Goal: Transaction & Acquisition: Purchase product/service

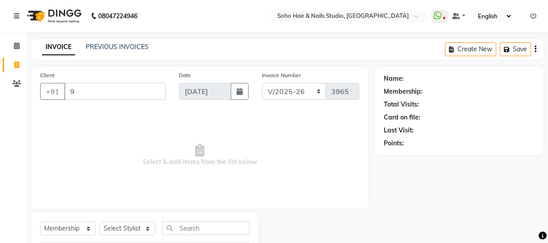
select select "735"
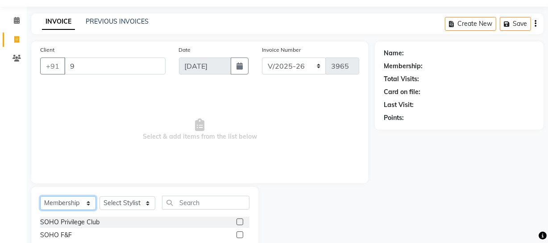
click at [76, 200] on select "Select Service Product Membership Package Voucher Prepaid Gift Card" at bounding box center [68, 203] width 56 height 14
select select "service"
click at [40, 196] on select "Select Service Product Membership Package Voucher Prepaid Gift Card" at bounding box center [68, 203] width 56 height 14
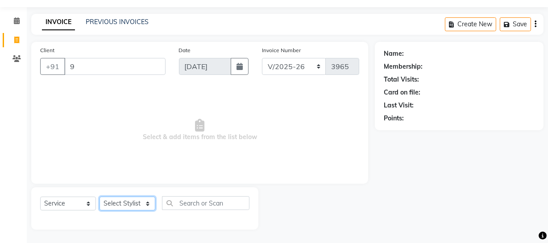
drag, startPoint x: 132, startPoint y: 206, endPoint x: 134, endPoint y: 196, distance: 10.0
click at [132, 206] on select "Select Stylist [PERSON_NAME] Adhamya [PERSON_NAME] [PERSON_NAME] [PERSON_NAME] …" at bounding box center [127, 204] width 56 height 14
select select "11755"
click at [99, 197] on select "Select Stylist [PERSON_NAME] Adhamya [PERSON_NAME] [PERSON_NAME] [PERSON_NAME] …" at bounding box center [127, 204] width 56 height 14
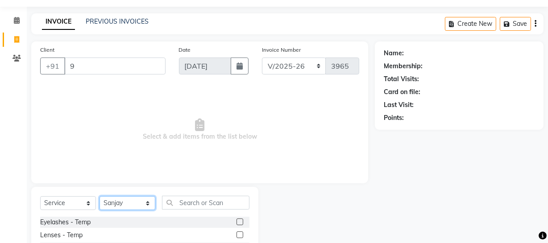
scroll to position [66, 0]
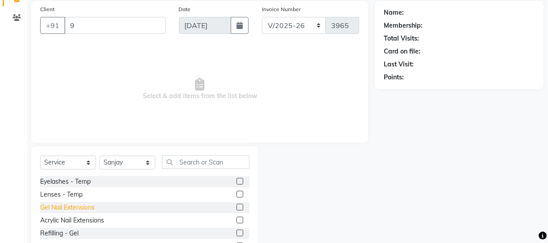
click at [75, 209] on div "Gel Nail Extensions" at bounding box center [67, 207] width 54 height 9
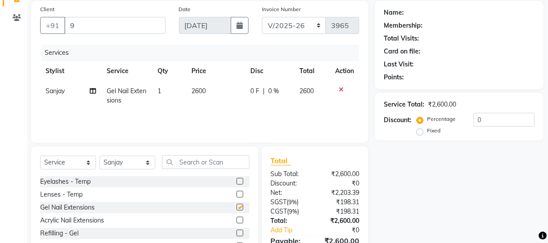
checkbox input "false"
click at [172, 165] on input "text" at bounding box center [205, 162] width 87 height 14
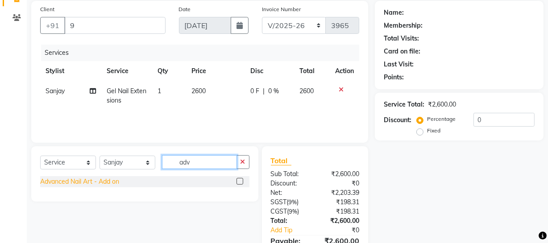
type input "adv"
click at [94, 178] on div "Advanced Nail Art - Add on" at bounding box center [79, 181] width 79 height 9
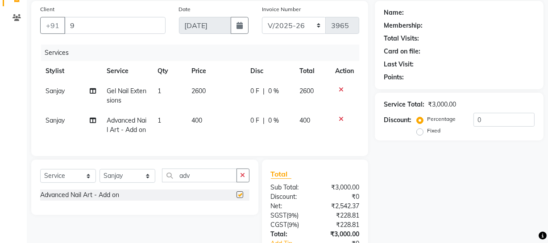
checkbox input "false"
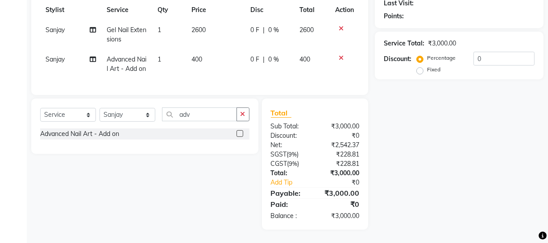
scroll to position [143, 0]
click at [103, 117] on select "Select Stylist [PERSON_NAME] Adhamya [PERSON_NAME] [PERSON_NAME] [PERSON_NAME] …" at bounding box center [127, 115] width 56 height 14
select select "86892"
click at [99, 108] on select "Select Stylist [PERSON_NAME] Adhamya [PERSON_NAME] [PERSON_NAME] [PERSON_NAME] …" at bounding box center [127, 115] width 56 height 14
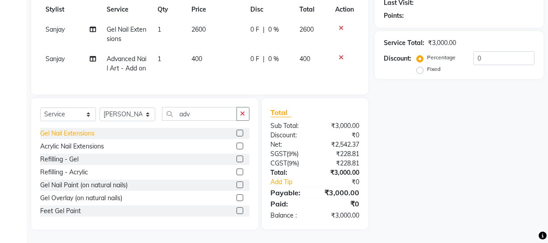
click at [78, 137] on div "Gel Nail Extensions" at bounding box center [67, 133] width 54 height 9
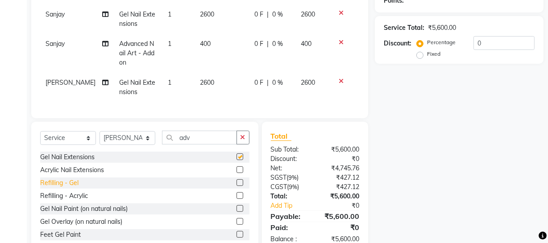
checkbox input "false"
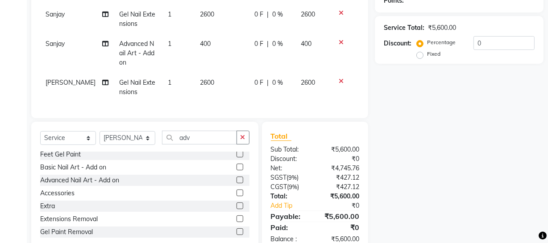
scroll to position [81, 0]
click at [74, 182] on div "Advanced Nail Art - Add on" at bounding box center [79, 179] width 79 height 9
checkbox input "false"
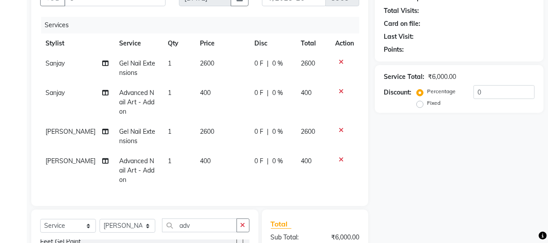
scroll to position [0, 0]
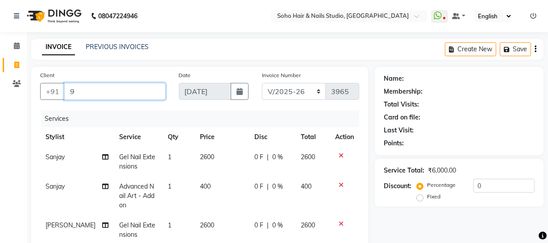
click at [109, 95] on input "9" at bounding box center [114, 91] width 101 height 17
click at [0, 106] on app-home "08047224946 Select Location × Soho Hair & Nails Studio, [GEOGRAPHIC_DATA] Whats…" at bounding box center [274, 224] width 548 height 448
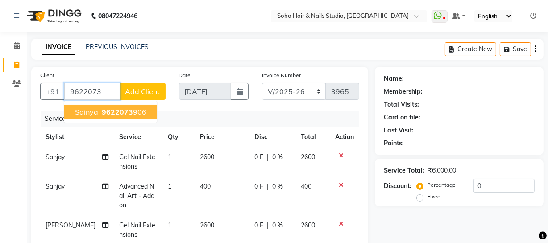
click at [97, 111] on span "Sainya" at bounding box center [86, 111] width 23 height 9
type input "9622073906"
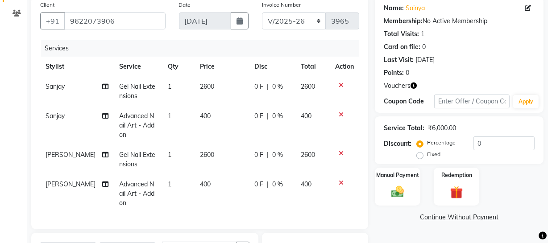
scroll to position [81, 0]
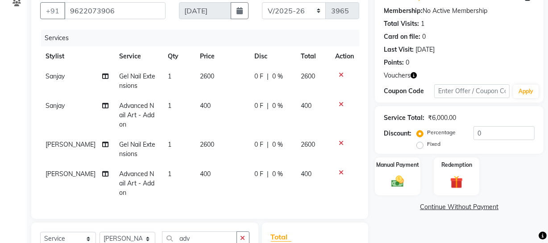
click at [268, 82] on td "0 F | 0 %" at bounding box center [272, 80] width 46 height 29
select select "11755"
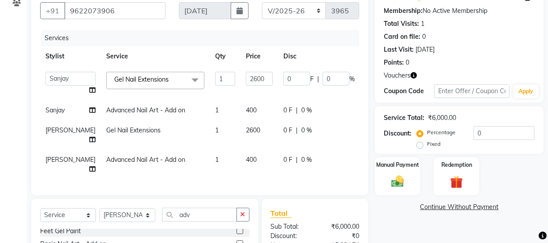
click at [412, 76] on icon "button" at bounding box center [413, 75] width 6 height 6
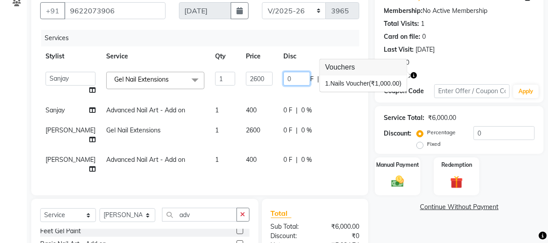
drag, startPoint x: 266, startPoint y: 79, endPoint x: 231, endPoint y: 83, distance: 35.5
click at [231, 83] on tr "[PERSON_NAME] Adhamya [PERSON_NAME] [PERSON_NAME] [PERSON_NAME] [PERSON_NAME] […" at bounding box center [227, 83] width 375 height 34
type input "600"
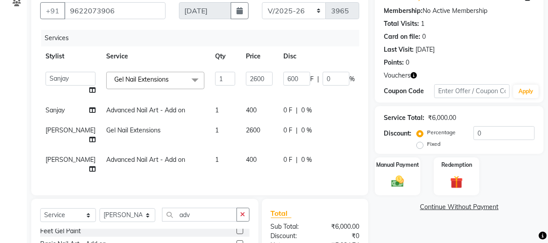
click at [278, 120] on td "0 F | 0 %" at bounding box center [319, 110] width 82 height 20
select select "11755"
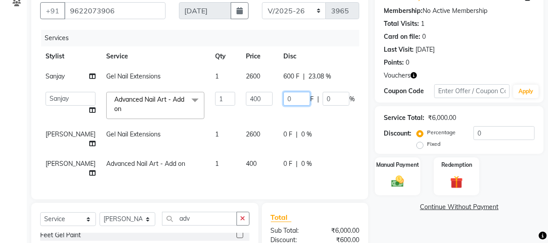
drag, startPoint x: 278, startPoint y: 110, endPoint x: 128, endPoint y: 111, distance: 149.8
click at [144, 113] on tr "[PERSON_NAME] Adhamya [PERSON_NAME] [PERSON_NAME] [PERSON_NAME] [PERSON_NAME] […" at bounding box center [227, 106] width 375 height 38
type input "400"
click at [278, 149] on td "0 F | 0 %" at bounding box center [319, 138] width 82 height 29
select select "86892"
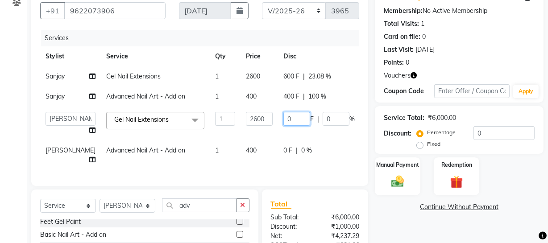
drag, startPoint x: 272, startPoint y: 135, endPoint x: 143, endPoint y: 143, distance: 129.1
click at [158, 140] on tr "[PERSON_NAME] Adhamya [PERSON_NAME] [PERSON_NAME] [PERSON_NAME] [PERSON_NAME] […" at bounding box center [227, 124] width 375 height 34
type input "600"
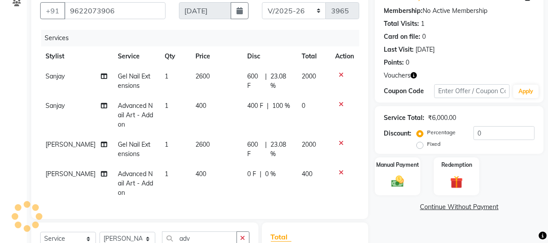
drag, startPoint x: 455, startPoint y: 54, endPoint x: 437, endPoint y: 70, distance: 24.3
click at [454, 54] on div "Name: Sainya Membership: No Active Membership Total Visits: 1 Card on file: 0 L…" at bounding box center [458, 29] width 151 height 78
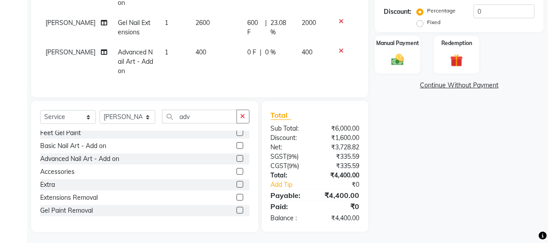
click at [248, 54] on span "0 F" at bounding box center [251, 52] width 9 height 9
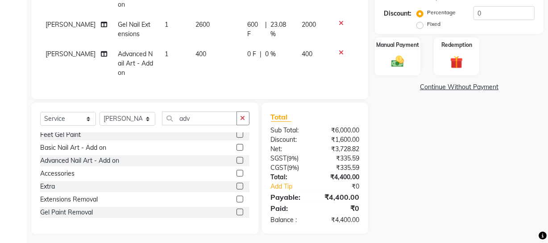
select select "86892"
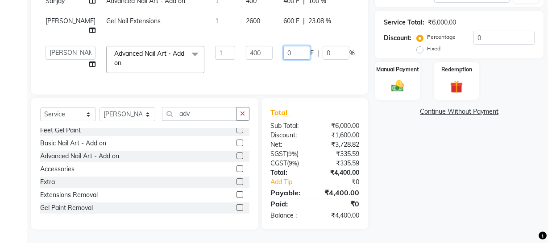
drag, startPoint x: 267, startPoint y: 40, endPoint x: 191, endPoint y: 59, distance: 78.3
click at [191, 58] on tr "[PERSON_NAME] Adhamya [PERSON_NAME] [PERSON_NAME] [PERSON_NAME] [PERSON_NAME] […" at bounding box center [227, 60] width 375 height 38
type input "400"
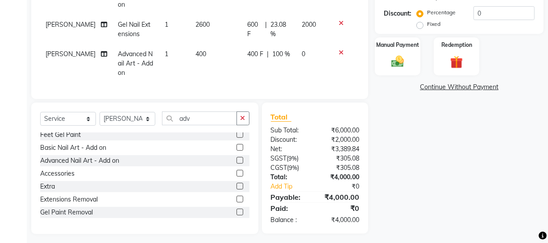
click at [390, 152] on div "Name: Sainya Membership: No Active Membership Total Visits: 1 Card on file: 0 L…" at bounding box center [462, 50] width 175 height 368
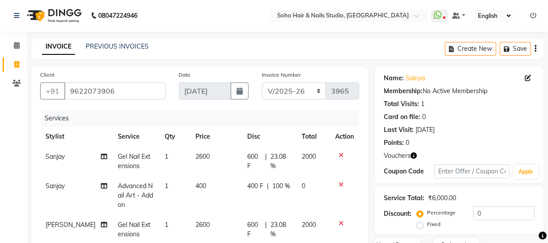
scroll to position [0, 0]
drag, startPoint x: 124, startPoint y: 89, endPoint x: 0, endPoint y: 81, distance: 124.3
click at [0, 86] on app-home "08047224946 Select Location × Soho Hair & Nails Studio, [GEOGRAPHIC_DATA] Whats…" at bounding box center [274, 224] width 548 height 448
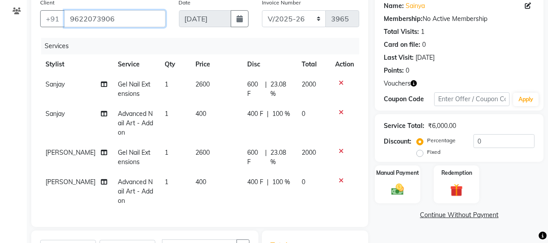
scroll to position [40, 0]
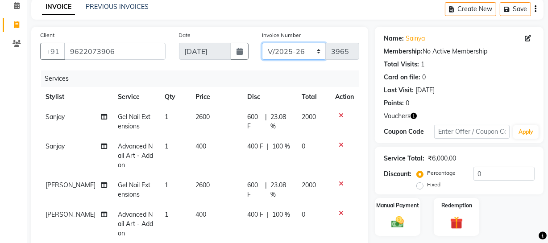
click at [298, 49] on select "Red/2025-26 V/2025 V/2025-26" at bounding box center [294, 51] width 64 height 17
select select "6283"
click at [262, 43] on select "Red/2025-26 V/2025 V/2025-26" at bounding box center [294, 51] width 64 height 17
type input "0835"
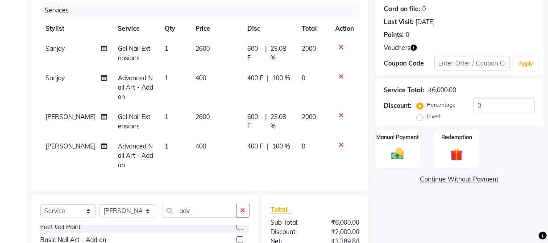
scroll to position [211, 0]
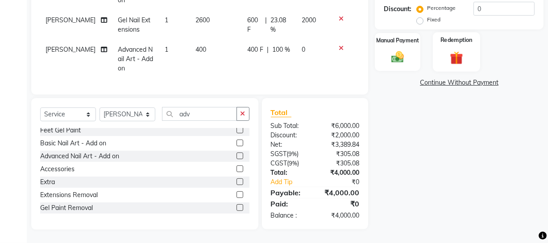
click at [458, 49] on img at bounding box center [455, 57] width 21 height 16
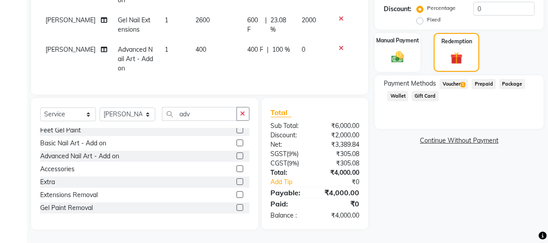
click at [453, 79] on span "Voucher 1" at bounding box center [453, 84] width 29 height 10
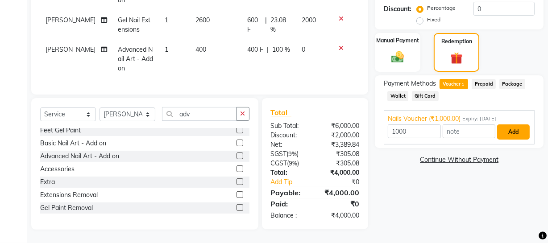
click at [510, 128] on button "Add" at bounding box center [513, 131] width 33 height 15
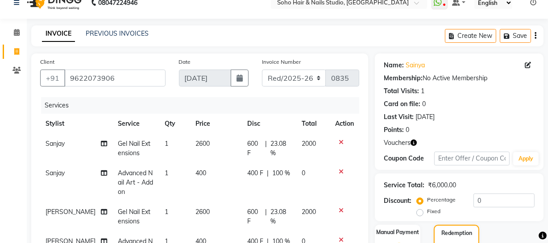
scroll to position [0, 0]
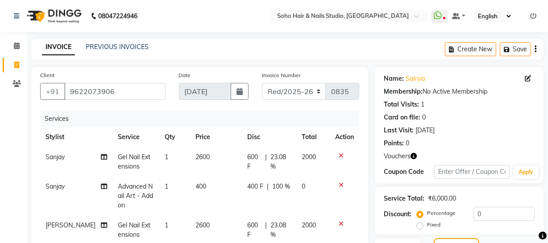
click at [321, 41] on div "INVOICE PREVIOUS INVOICES Create New Save" at bounding box center [287, 49] width 512 height 21
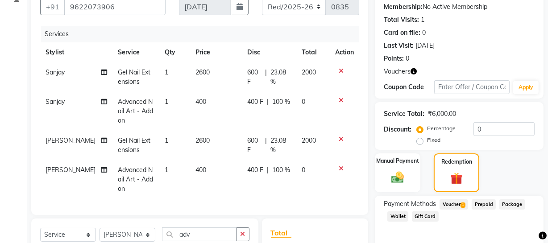
scroll to position [230, 0]
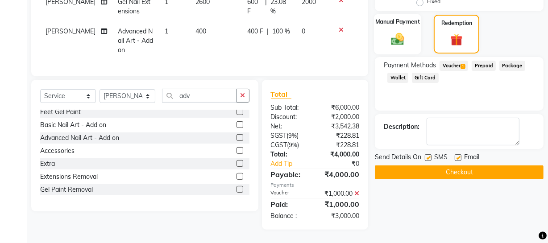
click at [399, 35] on img at bounding box center [397, 38] width 21 height 15
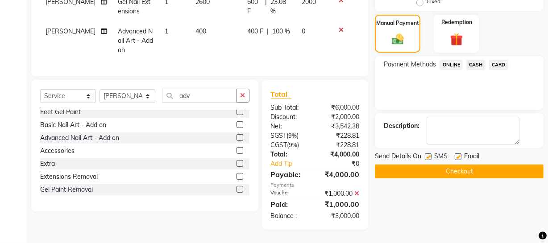
click at [467, 60] on span "CASH" at bounding box center [475, 65] width 19 height 10
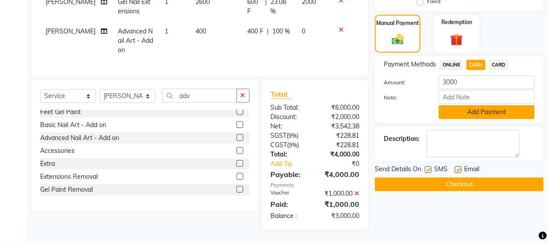
click at [460, 107] on button "Add Payment" at bounding box center [486, 112] width 96 height 14
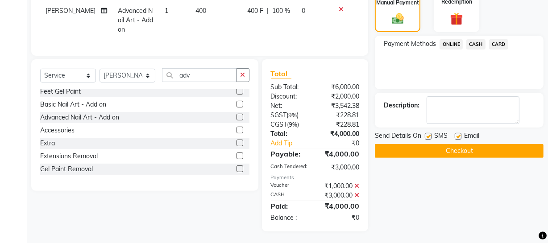
scroll to position [252, 0]
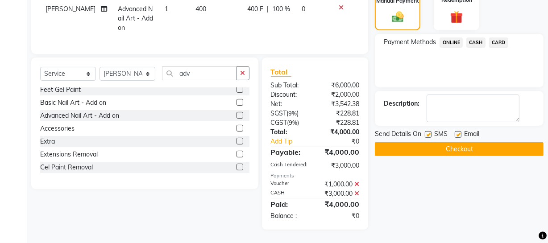
click at [439, 145] on button "Checkout" at bounding box center [459, 149] width 169 height 14
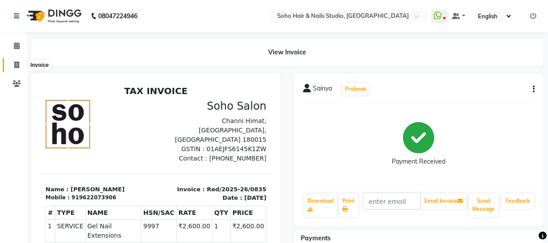
click at [10, 67] on span at bounding box center [17, 65] width 16 height 10
select select "service"
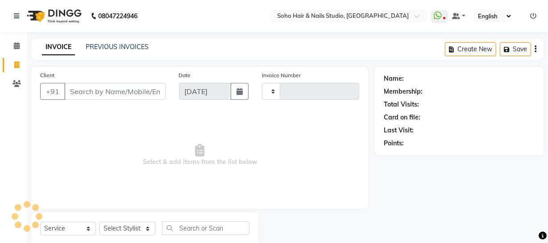
scroll to position [25, 0]
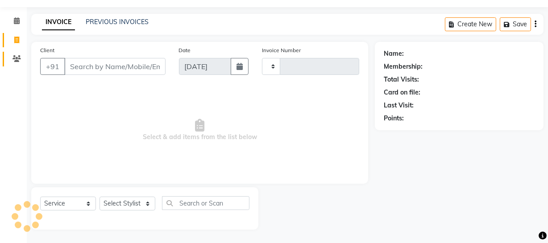
type input "3965"
select select "735"
select select "membership"
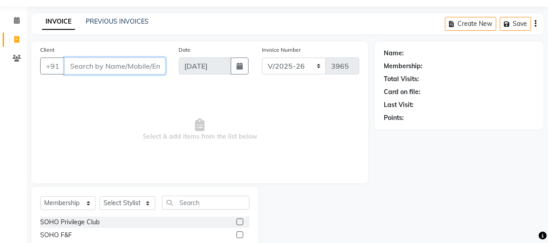
type input "r"
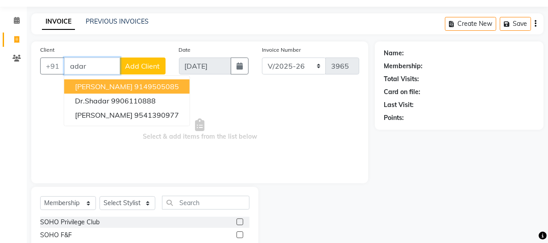
click at [134, 85] on ngb-highlight "9149505085" at bounding box center [156, 86] width 45 height 9
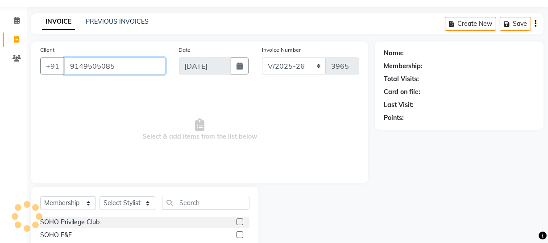
type input "9149505085"
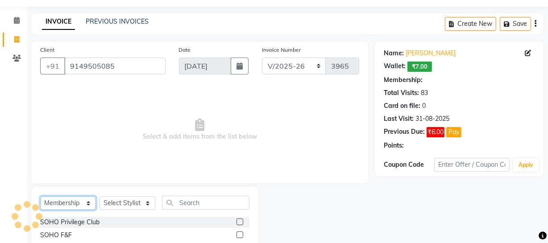
click at [80, 199] on select "Select Service Product Membership Package Voucher Prepaid Gift Card" at bounding box center [68, 203] width 56 height 14
select select "service"
click at [40, 196] on select "Select Service Product Membership Package Voucher Prepaid Gift Card" at bounding box center [68, 203] width 56 height 14
select select "1: Object"
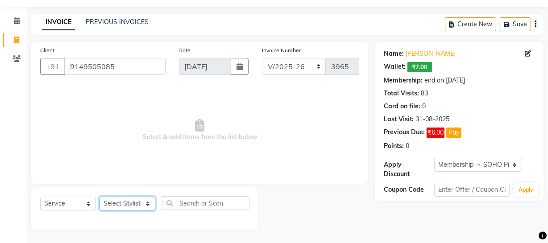
click at [135, 200] on select "Select Stylist [PERSON_NAME] Adhamya [PERSON_NAME] [PERSON_NAME] [PERSON_NAME] …" at bounding box center [127, 204] width 56 height 14
select select "30406"
click at [99, 197] on select "Select Stylist [PERSON_NAME] Adhamya [PERSON_NAME] [PERSON_NAME] [PERSON_NAME] …" at bounding box center [127, 204] width 56 height 14
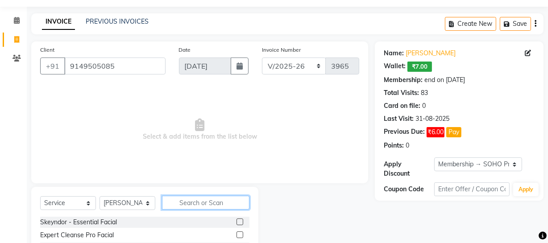
click at [185, 199] on input "text" at bounding box center [205, 203] width 87 height 14
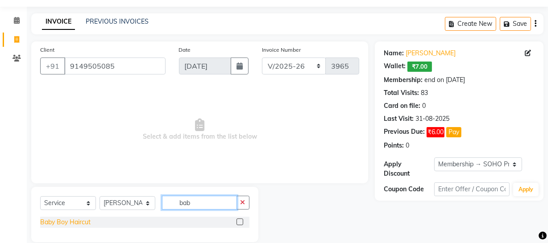
type input "bab"
click at [88, 226] on div "Baby Boy Haircut" at bounding box center [65, 222] width 50 height 9
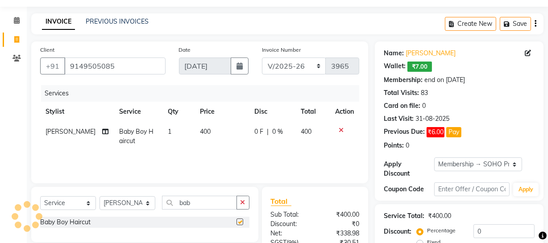
checkbox input "false"
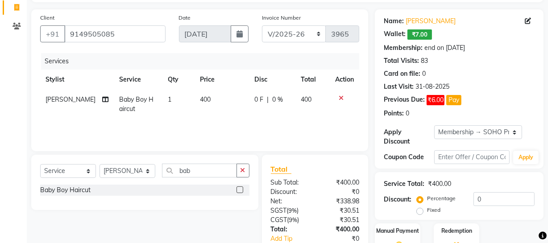
scroll to position [114, 0]
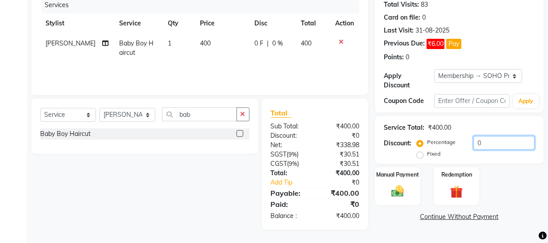
drag, startPoint x: 487, startPoint y: 146, endPoint x: 388, endPoint y: 150, distance: 99.5
click at [399, 150] on div "Discount: Percentage Fixed 0" at bounding box center [458, 148] width 151 height 24
type input "20"
click at [390, 189] on img at bounding box center [397, 191] width 21 height 15
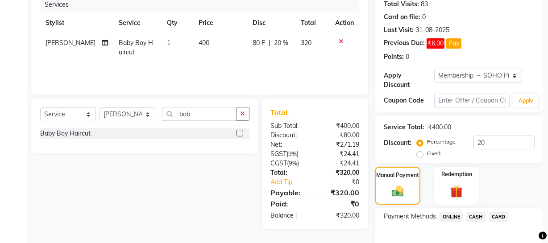
click at [459, 216] on span "ONLINE" at bounding box center [450, 217] width 23 height 10
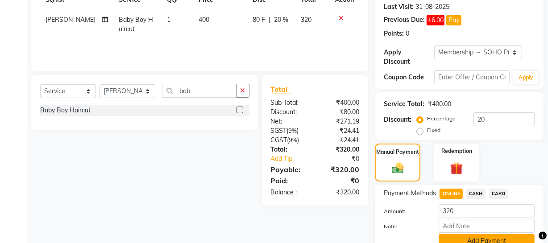
scroll to position [177, 0]
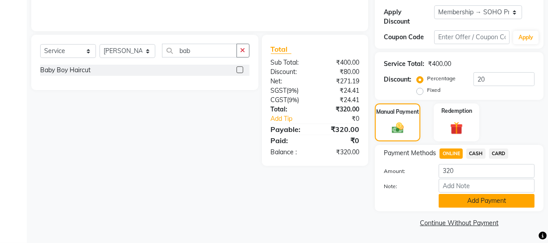
click at [456, 196] on button "Add Payment" at bounding box center [486, 201] width 96 height 14
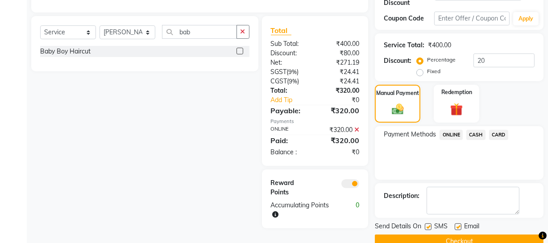
scroll to position [214, 0]
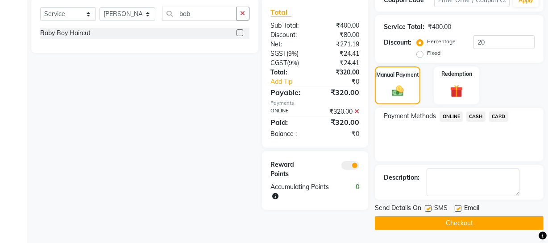
click at [445, 220] on button "Checkout" at bounding box center [459, 223] width 169 height 14
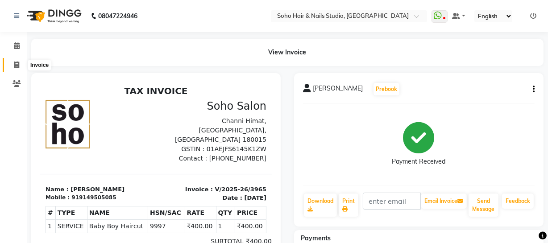
drag, startPoint x: 11, startPoint y: 63, endPoint x: 26, endPoint y: 67, distance: 15.7
click at [11, 63] on span at bounding box center [17, 65] width 16 height 10
select select "service"
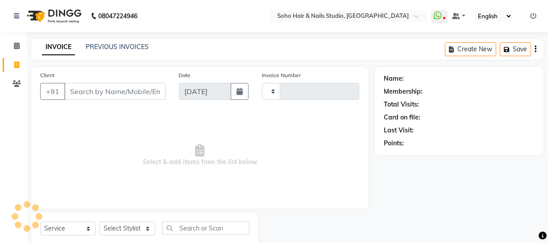
scroll to position [25, 0]
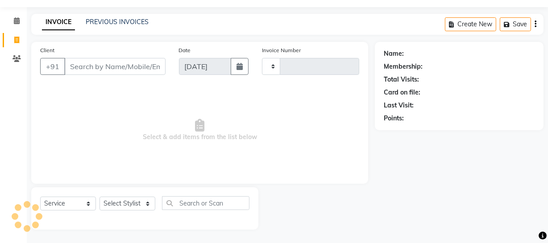
type input "3966"
select select "735"
type input "s"
select select "membership"
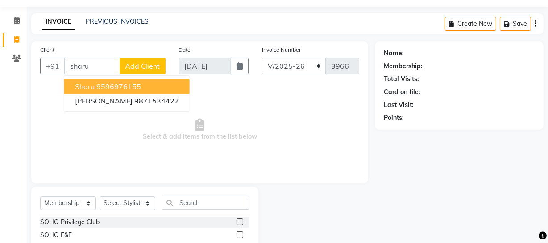
click at [115, 87] on ngb-highlight "9596976155" at bounding box center [118, 86] width 45 height 9
type input "9596976155"
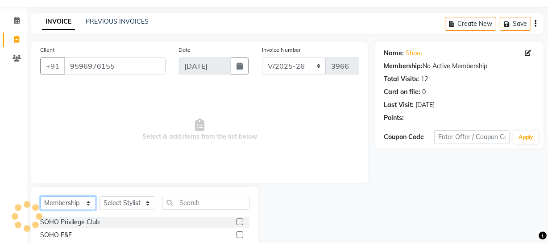
click at [59, 202] on select "Select Service Product Membership Package Voucher Prepaid Gift Card" at bounding box center [68, 203] width 56 height 14
select select "service"
click at [40, 196] on select "Select Service Product Membership Package Voucher Prepaid Gift Card" at bounding box center [68, 203] width 56 height 14
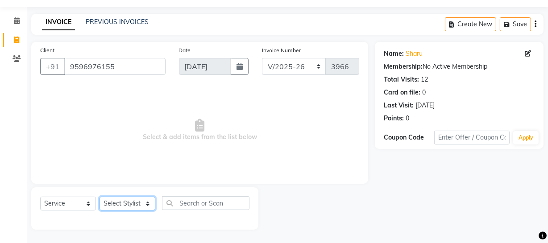
click at [117, 205] on select "Select Stylist [PERSON_NAME] Adhamya [PERSON_NAME] [PERSON_NAME] [PERSON_NAME] …" at bounding box center [127, 204] width 56 height 14
select select "85993"
click at [99, 197] on select "Select Stylist [PERSON_NAME] Adhamya [PERSON_NAME] [PERSON_NAME] [PERSON_NAME] …" at bounding box center [127, 204] width 56 height 14
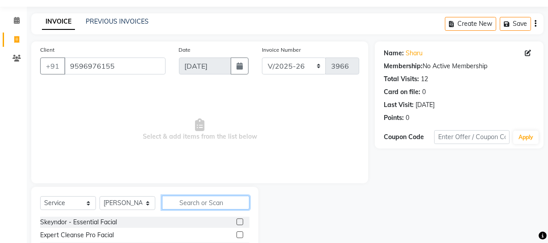
click at [195, 203] on input "text" at bounding box center [205, 203] width 87 height 14
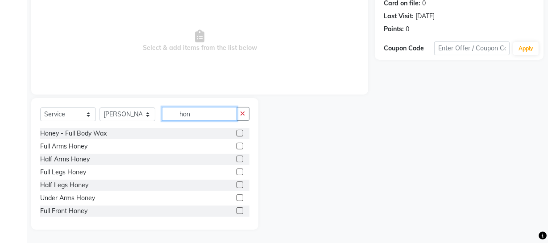
scroll to position [115, 0]
type input "hon"
click at [75, 147] on div "Full Arms Honey" at bounding box center [63, 146] width 47 height 9
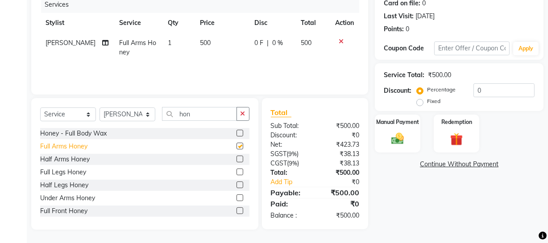
checkbox input "false"
click at [76, 185] on div "Half Legs Honey" at bounding box center [64, 185] width 48 height 9
checkbox input "false"
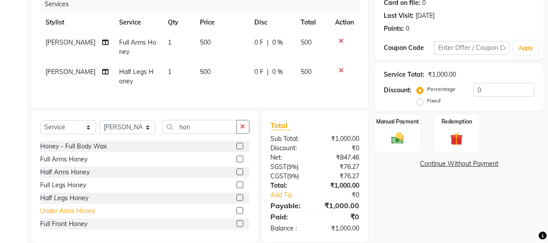
click at [74, 213] on div "Under Arms Honey" at bounding box center [67, 210] width 55 height 9
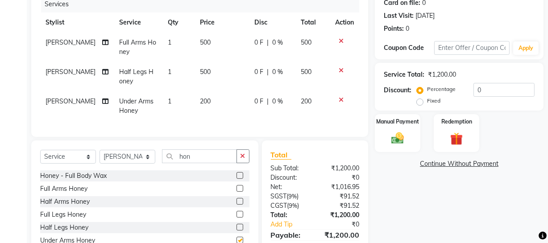
checkbox input "false"
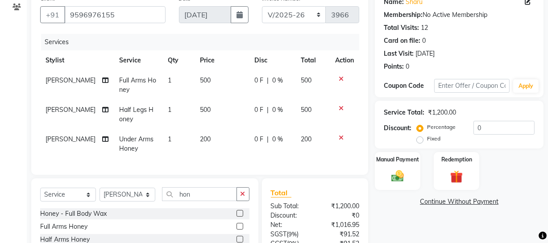
scroll to position [0, 0]
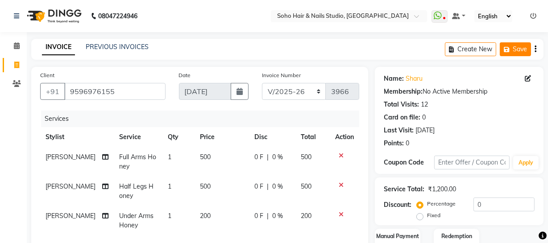
click at [508, 50] on icon "button" at bounding box center [507, 49] width 9 height 6
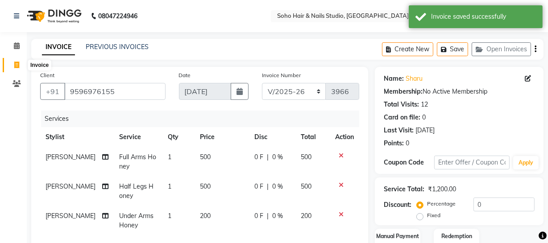
click at [12, 62] on span at bounding box center [17, 65] width 16 height 10
select select "service"
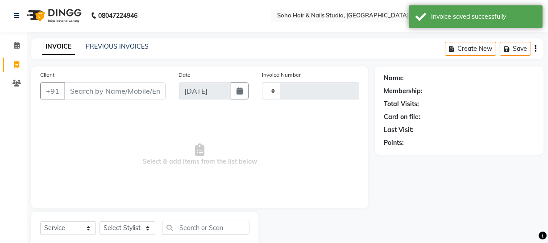
type input "3966"
select select "735"
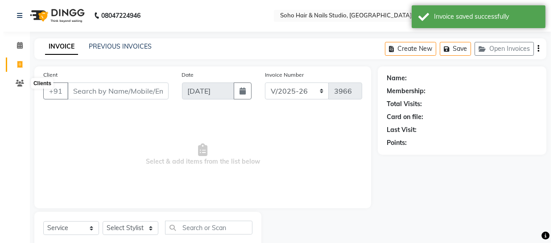
scroll to position [25, 0]
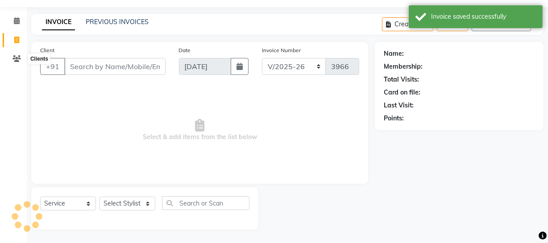
select select "membership"
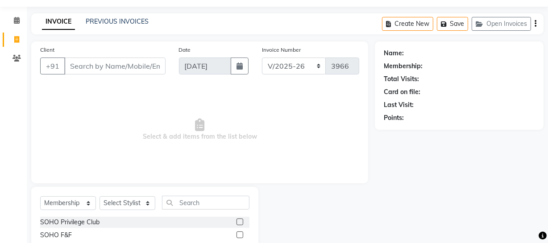
click at [28, 90] on div "Client +91 Date [DATE] Invoice Number Red/2025-26 V/2025 V/[PHONE_NUMBER] Selec…" at bounding box center [200, 148] width 350 height 214
click at [126, 60] on input "Client" at bounding box center [114, 66] width 101 height 17
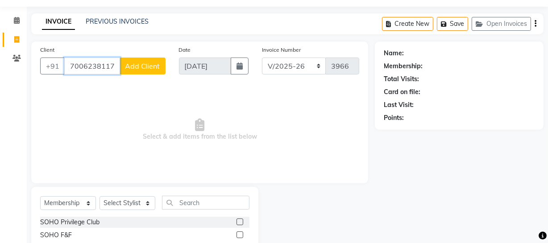
type input "7006238117"
click at [147, 58] on button "Add Client" at bounding box center [143, 66] width 46 height 17
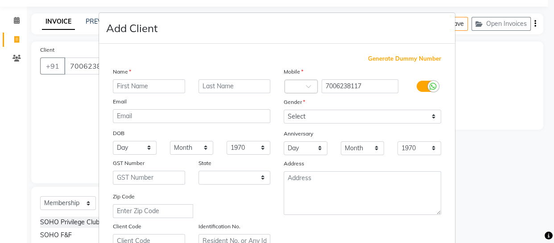
select select "15"
type input "Raksha"
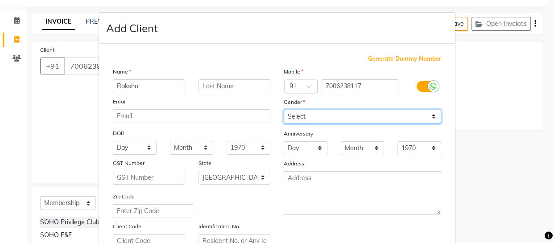
click at [303, 116] on select "Select [DEMOGRAPHIC_DATA] [DEMOGRAPHIC_DATA] Other Prefer Not To Say" at bounding box center [362, 117] width 157 height 14
select select "[DEMOGRAPHIC_DATA]"
click at [284, 110] on select "Select [DEMOGRAPHIC_DATA] [DEMOGRAPHIC_DATA] Other Prefer Not To Say" at bounding box center [362, 117] width 157 height 14
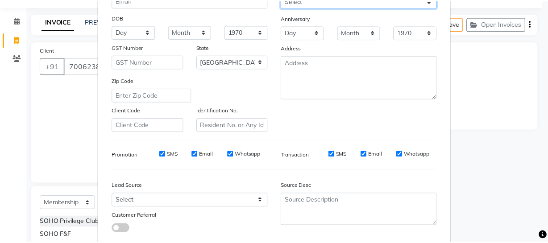
scroll to position [171, 0]
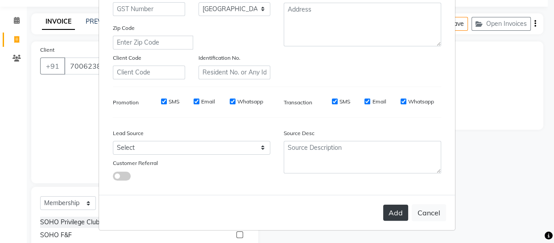
click at [400, 210] on button "Add" at bounding box center [395, 213] width 25 height 16
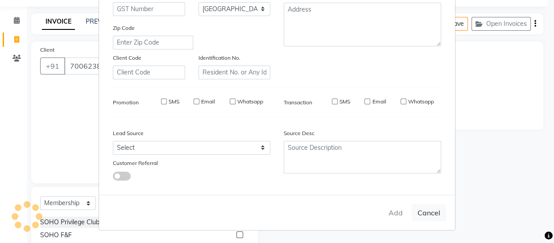
select select
select select "null"
select select
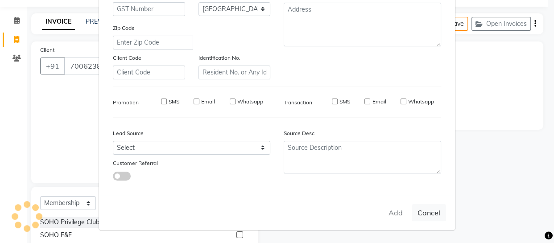
select select
checkbox input "false"
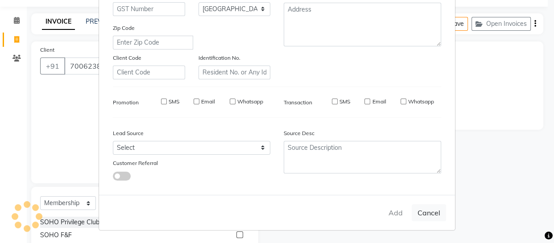
checkbox input "false"
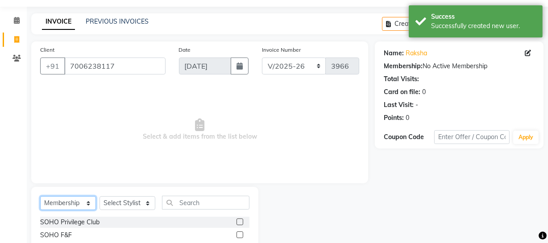
click at [83, 205] on select "Select Service Product Membership Package Voucher Prepaid Gift Card" at bounding box center [68, 203] width 56 height 14
select select "V"
click at [40, 196] on select "Select Service Product Membership Package Voucher Prepaid Gift Card" at bounding box center [68, 203] width 56 height 14
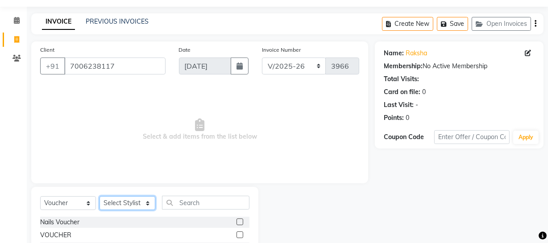
click at [128, 209] on select "Select Stylist [PERSON_NAME] Adhamya [PERSON_NAME] [PERSON_NAME] [PERSON_NAME] …" at bounding box center [127, 203] width 56 height 14
select select "22783"
click at [99, 196] on select "Select Stylist [PERSON_NAME] Adhamya [PERSON_NAME] [PERSON_NAME] [PERSON_NAME] …" at bounding box center [127, 203] width 56 height 14
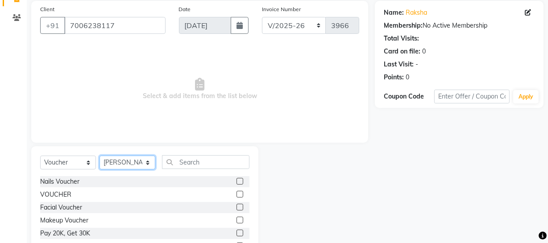
scroll to position [115, 0]
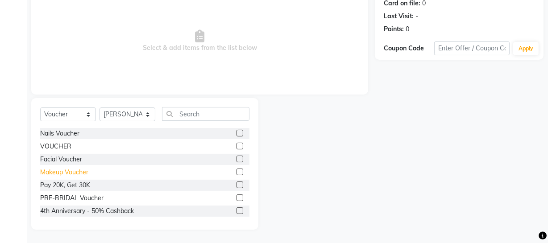
click at [86, 175] on div "Makeup Voucher" at bounding box center [144, 172] width 209 height 11
click at [86, 175] on div "Makeup Voucher" at bounding box center [64, 172] width 48 height 9
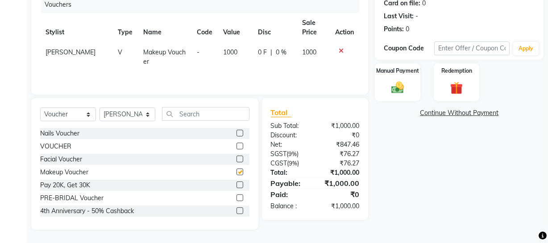
checkbox input "false"
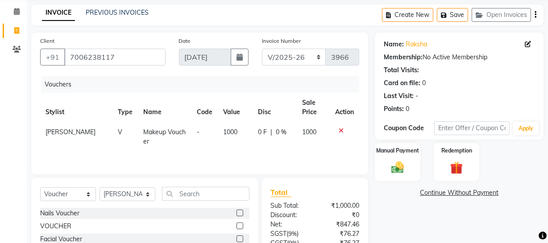
scroll to position [33, 0]
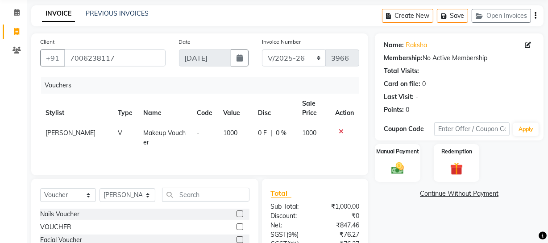
click at [233, 136] on td "1000" at bounding box center [235, 137] width 35 height 29
select select "22783"
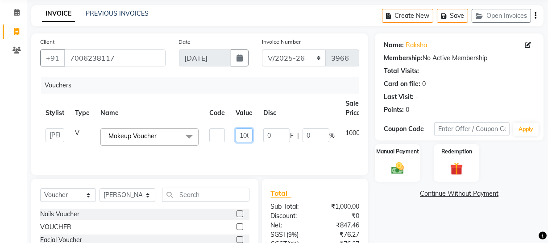
click at [245, 133] on input "1000" at bounding box center [243, 135] width 17 height 14
type input "10000"
click at [300, 86] on div "Vouchers" at bounding box center [203, 85] width 325 height 16
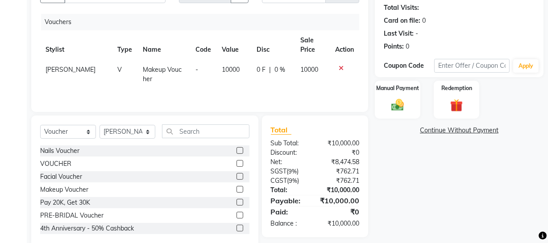
scroll to position [115, 0]
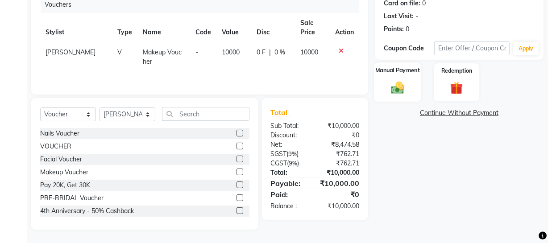
click at [407, 92] on img at bounding box center [397, 87] width 21 height 15
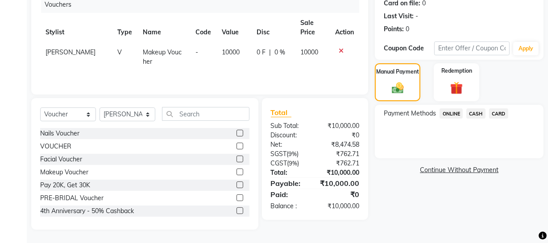
click at [469, 115] on span "CASH" at bounding box center [475, 113] width 19 height 10
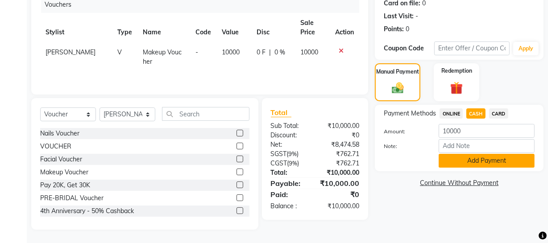
click at [458, 163] on button "Add Payment" at bounding box center [486, 161] width 96 height 14
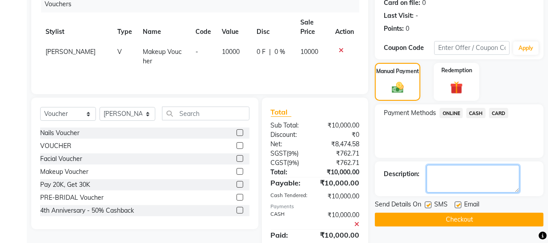
click at [449, 177] on textarea at bounding box center [472, 179] width 93 height 28
click at [484, 179] on textarea at bounding box center [472, 179] width 93 height 28
click at [486, 189] on textarea at bounding box center [472, 179] width 93 height 28
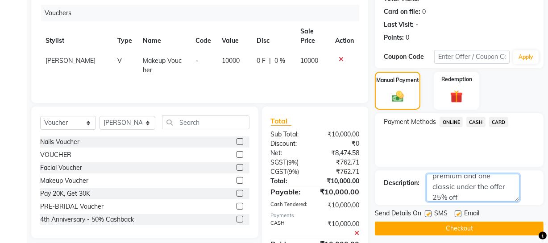
scroll to position [146, 0]
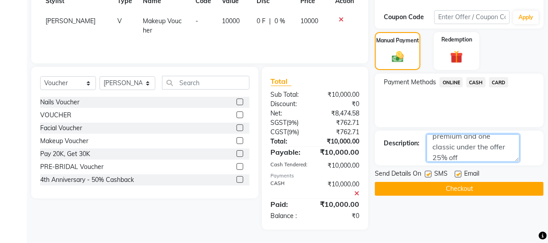
type textarea "voucher boooked for cocktail makeup on [DATE] and [DATE] HD pro makeup [DATE] 1…"
click at [437, 188] on button "Checkout" at bounding box center [459, 189] width 169 height 14
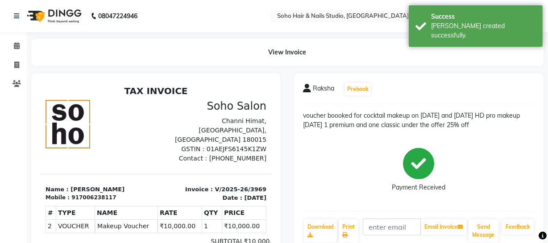
scroll to position [13, 0]
click at [11, 87] on span at bounding box center [17, 84] width 16 height 10
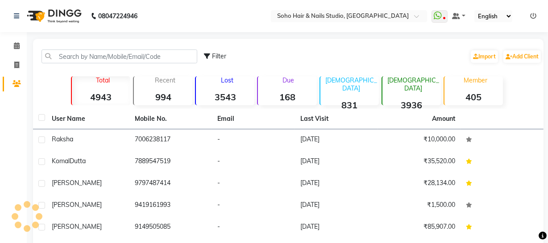
click at [77, 132] on td "Raksha" at bounding box center [87, 140] width 83 height 22
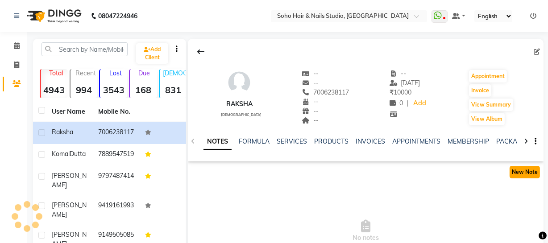
click at [514, 173] on button "New Note" at bounding box center [524, 172] width 30 height 12
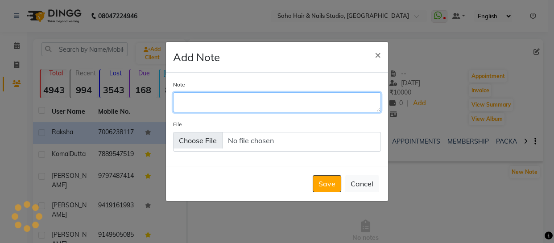
click at [243, 109] on textarea "Note" at bounding box center [277, 102] width 208 height 20
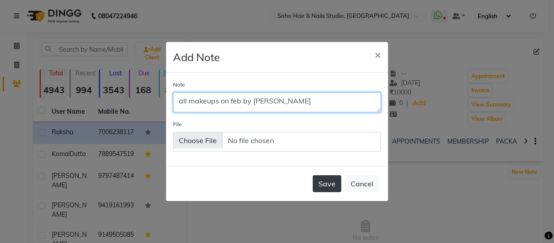
type textarea "all makeups on feb by [PERSON_NAME]"
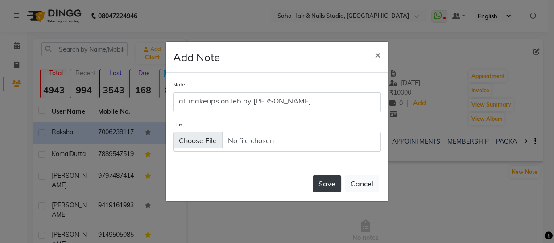
click at [332, 178] on button "Save" at bounding box center [327, 183] width 29 height 17
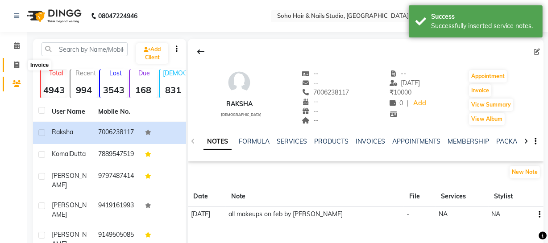
click at [16, 63] on icon at bounding box center [16, 65] width 5 height 7
select select "service"
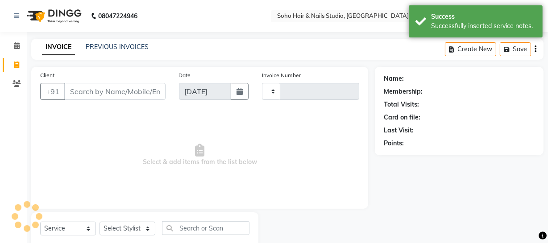
type input "3970"
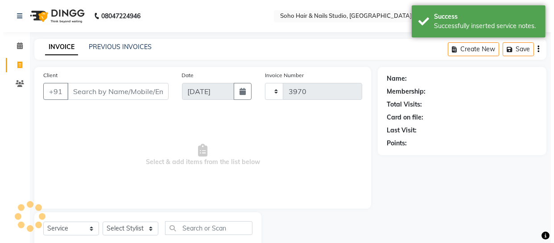
scroll to position [25, 0]
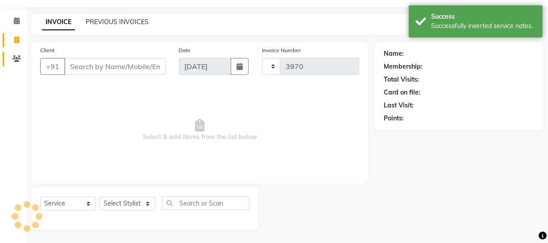
select select "735"
select select "membership"
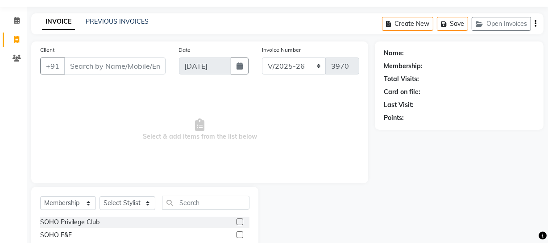
click at [105, 25] on div "PREVIOUS INVOICES" at bounding box center [117, 21] width 63 height 9
drag, startPoint x: 10, startPoint y: 58, endPoint x: 15, endPoint y: 60, distance: 5.2
click at [10, 58] on span at bounding box center [17, 59] width 16 height 10
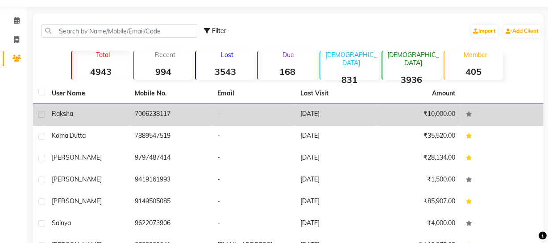
click at [109, 117] on div "Raksha" at bounding box center [88, 113] width 72 height 9
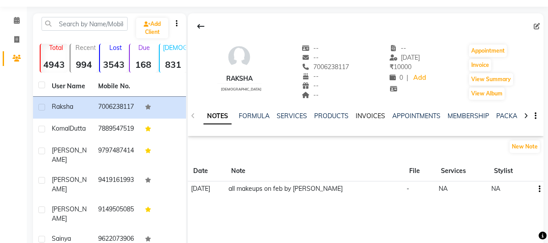
click at [372, 120] on link "INVOICES" at bounding box center [369, 116] width 29 height 8
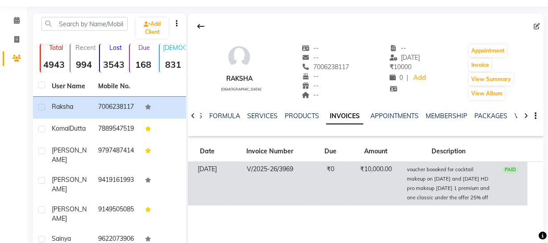
click at [412, 174] on span "voucher boooked for cocktail makeup on [DATE] and [DATE] HD pro makeup [DATE] 1…" at bounding box center [448, 183] width 82 height 36
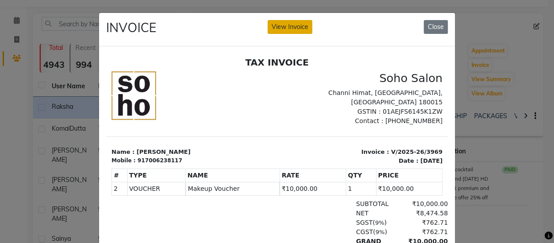
click at [300, 28] on button "View Invoice" at bounding box center [290, 27] width 45 height 14
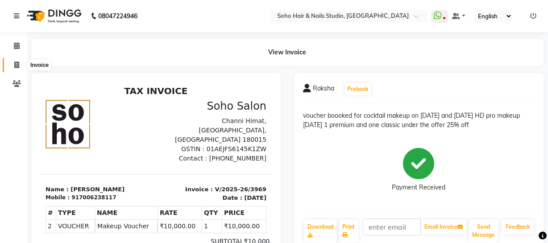
click at [15, 62] on icon at bounding box center [16, 65] width 5 height 7
select select "service"
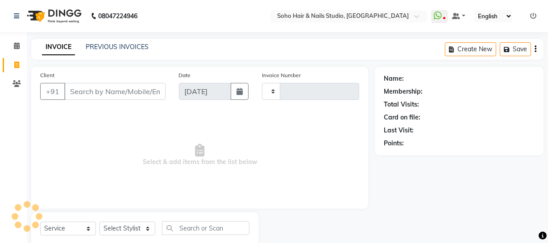
scroll to position [25, 0]
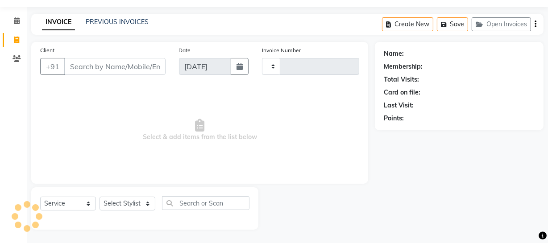
type input "3970"
select select "735"
select select "membership"
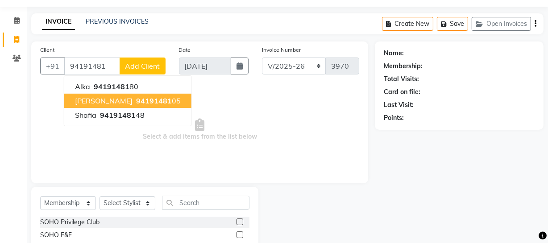
click at [102, 97] on span "[PERSON_NAME]" at bounding box center [104, 100] width 58 height 9
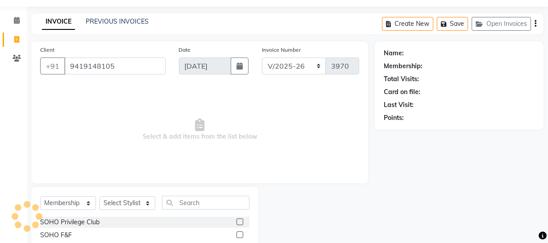
type input "9419148105"
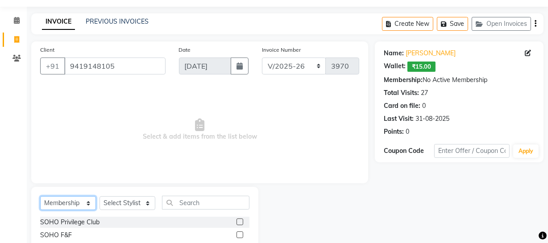
click at [74, 202] on select "Select Service Product Membership Package Voucher Prepaid Gift Card" at bounding box center [68, 203] width 56 height 14
select select "service"
click at [40, 196] on select "Select Service Product Membership Package Voucher Prepaid Gift Card" at bounding box center [68, 203] width 56 height 14
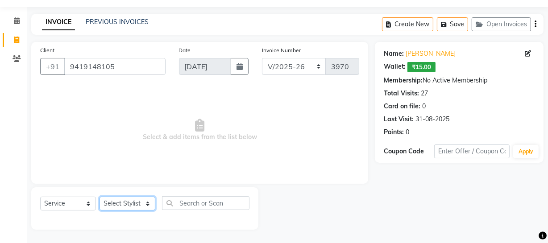
click at [102, 202] on select "Select Stylist [PERSON_NAME] Adhamya [PERSON_NAME] [PERSON_NAME] [PERSON_NAME] …" at bounding box center [127, 204] width 56 height 14
select select "30406"
click at [99, 197] on select "Select Stylist [PERSON_NAME] Adhamya [PERSON_NAME] [PERSON_NAME] [PERSON_NAME] …" at bounding box center [127, 204] width 56 height 14
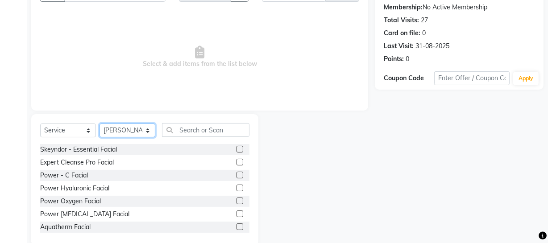
scroll to position [107, 0]
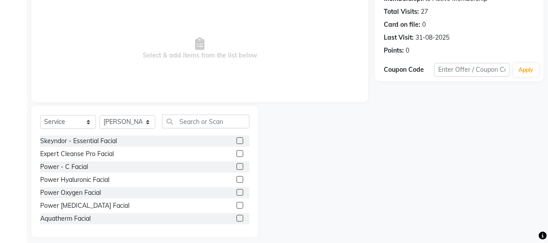
click at [211, 111] on div "Select Service Product Membership Package Voucher Prepaid Gift Card Select Styl…" at bounding box center [144, 172] width 227 height 132
click at [208, 118] on input "text" at bounding box center [205, 122] width 87 height 14
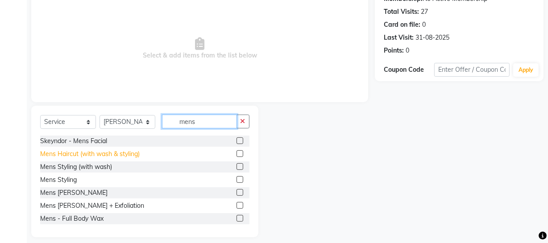
type input "mens"
click at [120, 155] on div "Mens Haircut (with wash & styling)" at bounding box center [89, 153] width 99 height 9
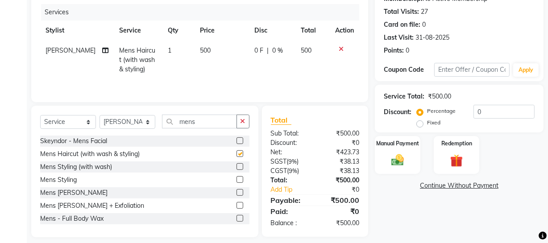
checkbox input "false"
drag, startPoint x: 193, startPoint y: 125, endPoint x: 172, endPoint y: 125, distance: 21.0
click at [172, 125] on input "mens" at bounding box center [199, 122] width 75 height 14
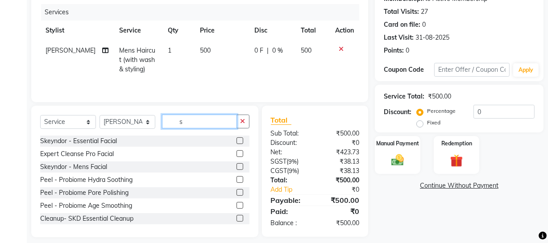
click at [188, 120] on input "s" at bounding box center [199, 122] width 75 height 14
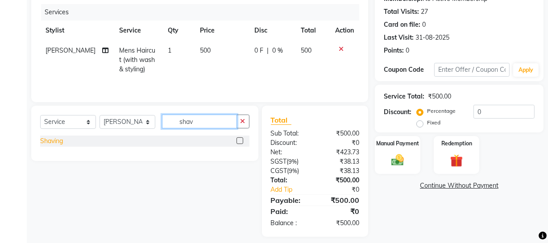
type input "shav"
drag, startPoint x: 51, startPoint y: 144, endPoint x: 105, endPoint y: 124, distance: 57.5
click at [52, 144] on div "Shaving" at bounding box center [51, 140] width 23 height 9
checkbox input "false"
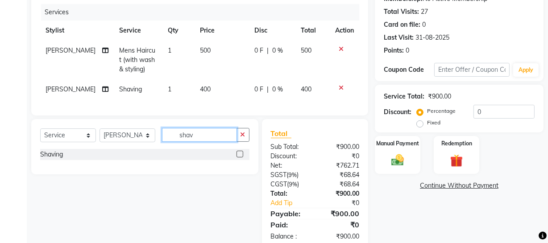
drag, startPoint x: 169, startPoint y: 140, endPoint x: 0, endPoint y: 125, distance: 169.7
click at [0, 125] on app-home "08047224946 Select Location × Soho Hair & Nails Studio, [GEOGRAPHIC_DATA] Whats…" at bounding box center [274, 78] width 548 height 370
type input "roo"
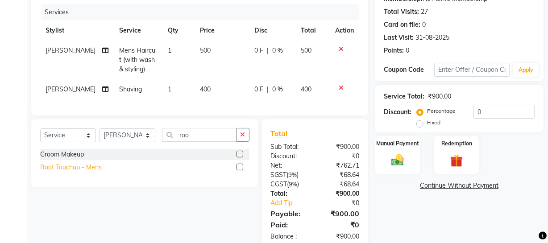
click at [51, 172] on div "Root Touchup - Mens" at bounding box center [71, 167] width 62 height 9
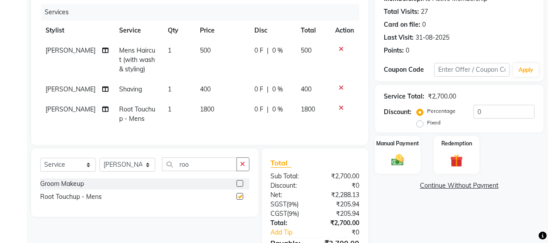
checkbox input "false"
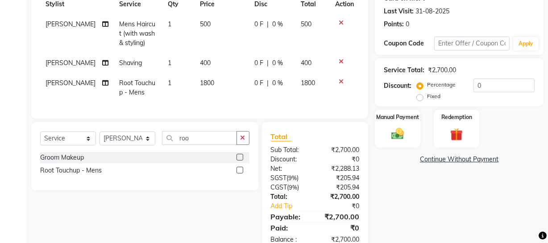
scroll to position [163, 0]
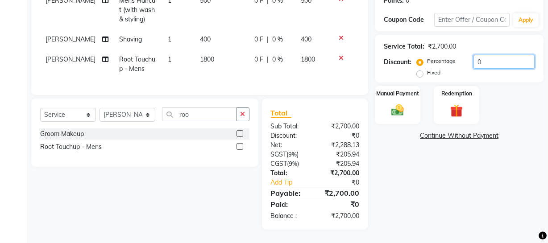
drag, startPoint x: 502, startPoint y: 54, endPoint x: 421, endPoint y: 64, distance: 81.3
click at [437, 62] on div "Percentage Fixed 0" at bounding box center [476, 67] width 116 height 24
type input "20"
click at [407, 109] on img at bounding box center [397, 110] width 21 height 15
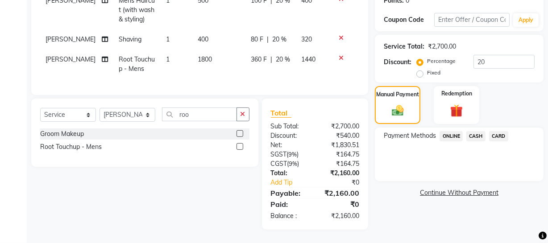
click at [476, 131] on span "CASH" at bounding box center [475, 136] width 19 height 10
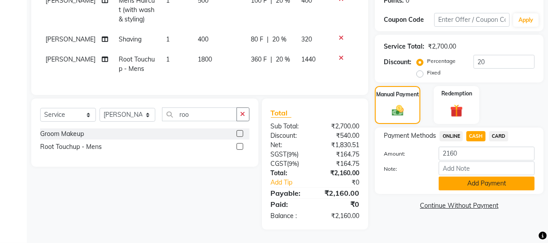
click at [464, 177] on button "Add Payment" at bounding box center [486, 184] width 96 height 14
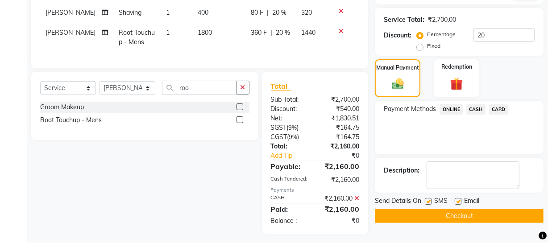
scroll to position [194, 0]
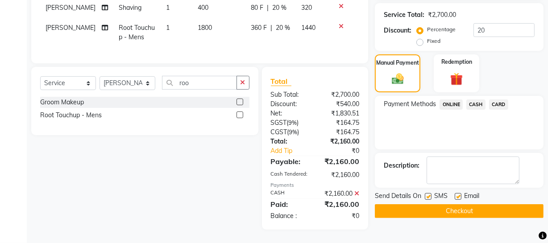
click at [437, 207] on button "Checkout" at bounding box center [459, 211] width 169 height 14
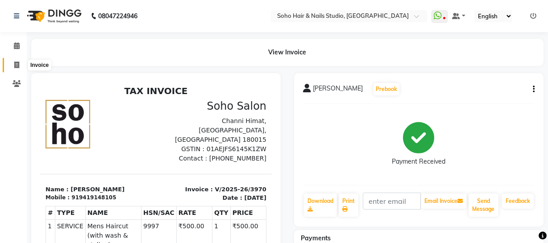
click at [12, 63] on span at bounding box center [17, 65] width 16 height 10
select select "735"
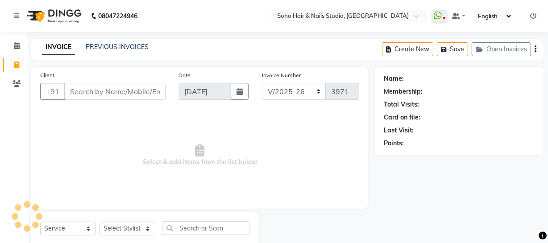
scroll to position [25, 0]
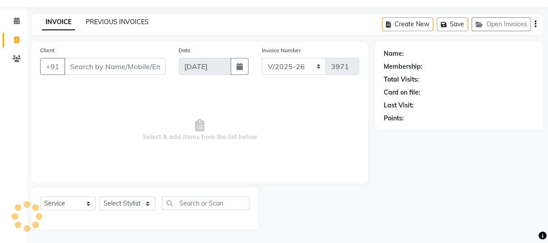
select select "membership"
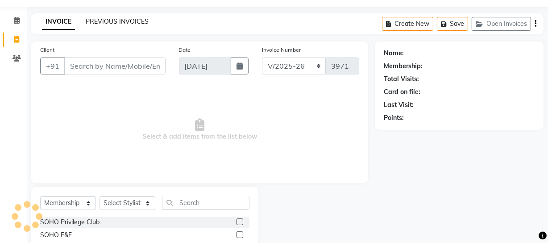
click at [103, 22] on link "PREVIOUS INVOICES" at bounding box center [117, 21] width 63 height 8
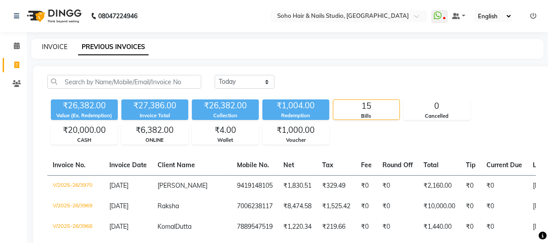
click at [61, 47] on link "INVOICE" at bounding box center [54, 47] width 25 height 8
select select "735"
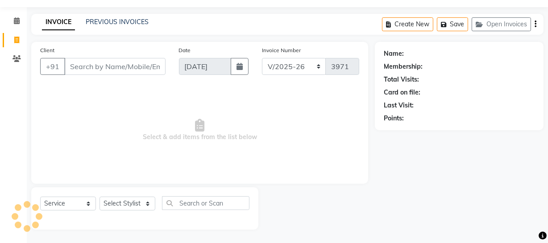
select select "membership"
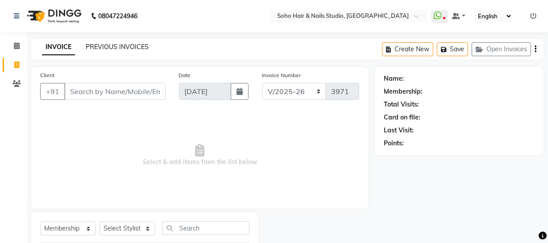
click at [95, 45] on link "PREVIOUS INVOICES" at bounding box center [117, 47] width 63 height 8
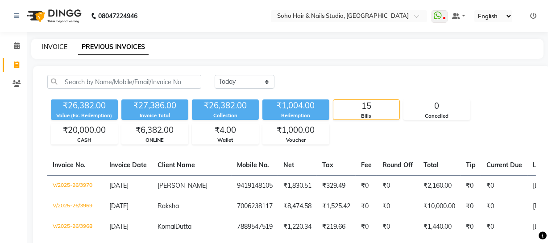
click at [62, 45] on link "INVOICE" at bounding box center [54, 47] width 25 height 8
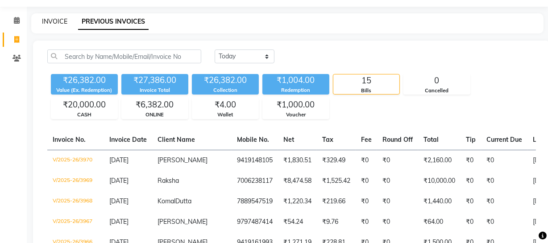
select select "service"
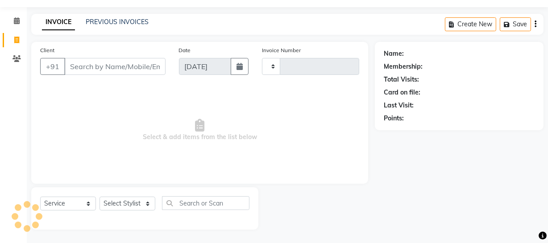
type input "3971"
select select "735"
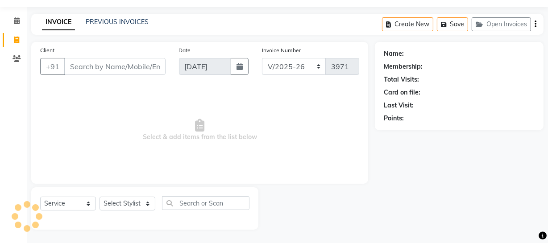
select select "membership"
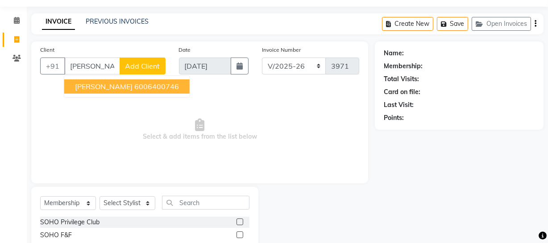
click at [134, 89] on ngb-highlight "6006400746" at bounding box center [156, 86] width 45 height 9
type input "6006400746"
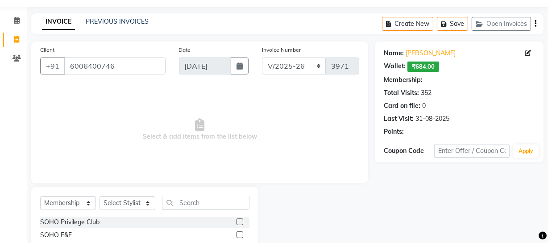
select select "1: Object"
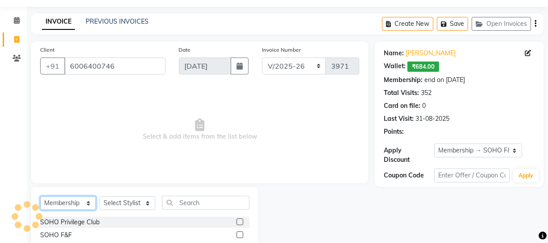
click at [61, 202] on select "Select Service Product Membership Package Voucher Prepaid Gift Card" at bounding box center [68, 203] width 56 height 14
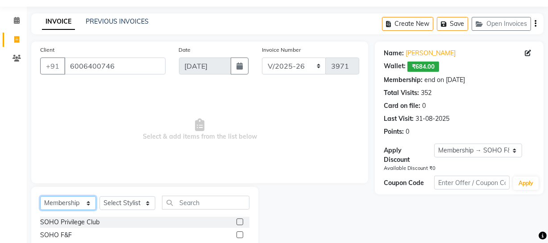
select select "service"
click at [40, 196] on select "Select Service Product Membership Package Voucher Prepaid Gift Card" at bounding box center [68, 203] width 56 height 14
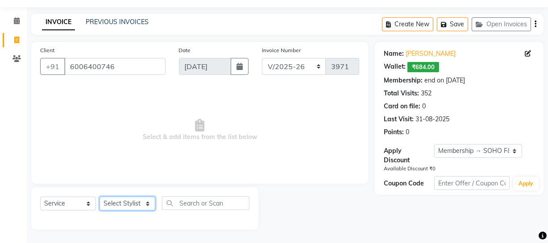
click at [127, 203] on select "Select Stylist [PERSON_NAME] Adhamya [PERSON_NAME] [PERSON_NAME] [PERSON_NAME] …" at bounding box center [127, 204] width 56 height 14
select select "38041"
click at [99, 197] on select "Select Stylist [PERSON_NAME] Adhamya [PERSON_NAME] [PERSON_NAME] [PERSON_NAME] …" at bounding box center [127, 204] width 56 height 14
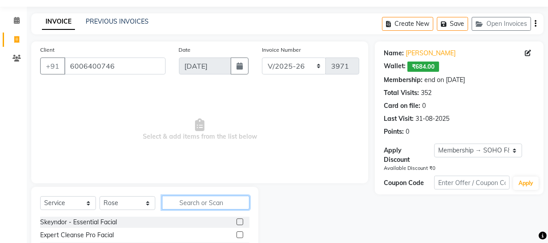
click at [216, 201] on input "text" at bounding box center [205, 203] width 87 height 14
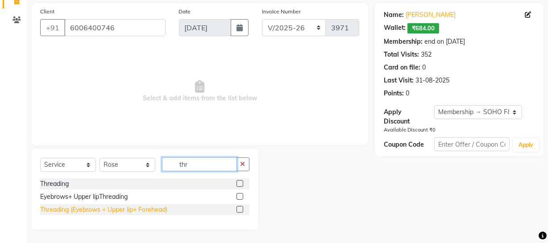
type input "thr"
click at [110, 211] on div "Threading (Eyebrows + Upper lip+ Forehead)" at bounding box center [103, 209] width 127 height 9
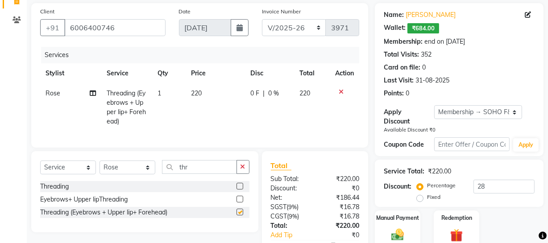
checkbox input "false"
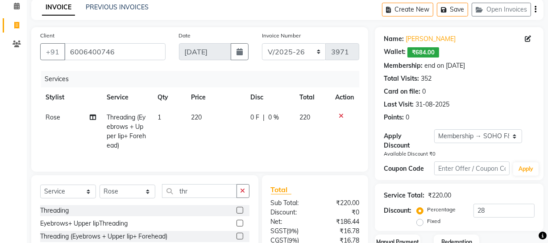
scroll to position [0, 0]
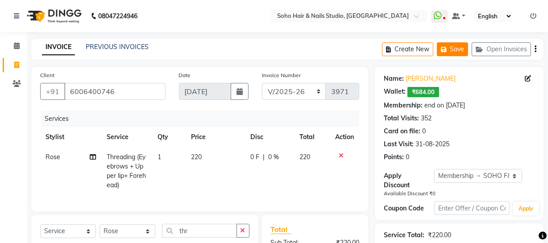
click at [454, 51] on button "Save" at bounding box center [452, 49] width 31 height 14
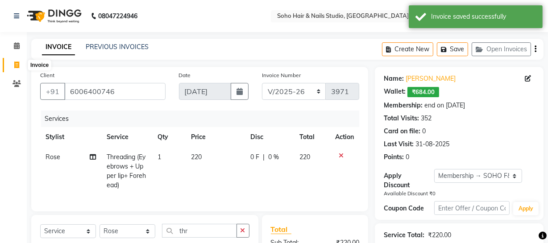
click at [22, 65] on span at bounding box center [17, 65] width 16 height 10
select select "service"
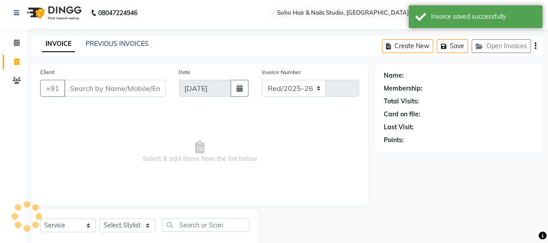
select select "735"
type input "3971"
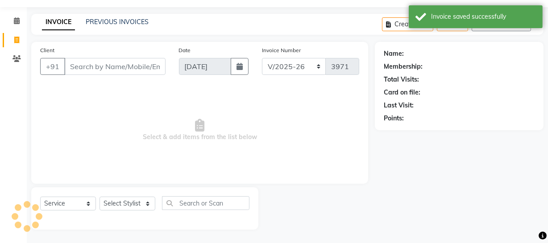
select select "membership"
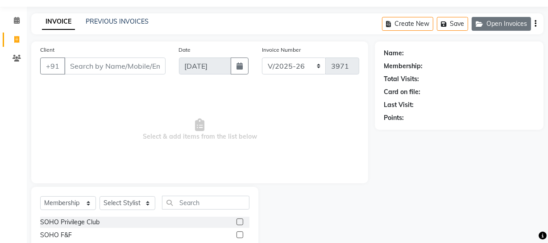
click at [501, 26] on button "Open Invoices" at bounding box center [500, 24] width 59 height 14
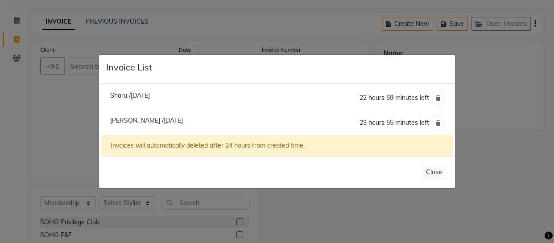
click at [129, 98] on span "Sharu /[DATE]" at bounding box center [130, 95] width 40 height 8
type input "9596976155"
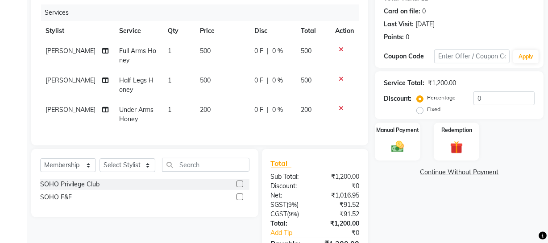
scroll to position [107, 0]
click at [78, 168] on select "Select Service Product Membership Package Voucher Prepaid Gift Card" at bounding box center [68, 165] width 56 height 14
select select "service"
click at [40, 164] on select "Select Service Product Membership Package Voucher Prepaid Gift Card" at bounding box center [68, 165] width 56 height 14
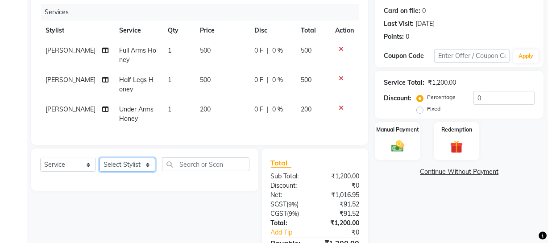
click at [119, 171] on select "Select Stylist [PERSON_NAME] Adhamya [PERSON_NAME] [PERSON_NAME] [PERSON_NAME] …" at bounding box center [127, 165] width 56 height 14
select select "62579"
click at [99, 164] on select "Select Stylist [PERSON_NAME] Adhamya [PERSON_NAME] [PERSON_NAME] [PERSON_NAME] …" at bounding box center [127, 165] width 56 height 14
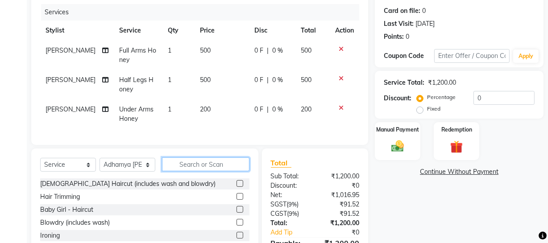
click at [168, 164] on input "text" at bounding box center [205, 164] width 87 height 14
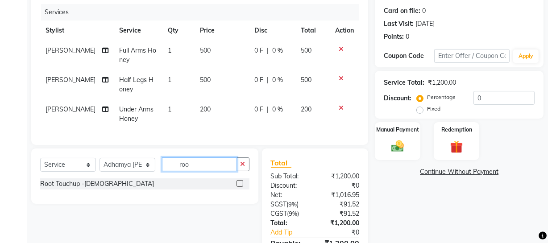
type input "roo"
click at [87, 189] on div "Root Touchup -[DEMOGRAPHIC_DATA]" at bounding box center [97, 183] width 114 height 9
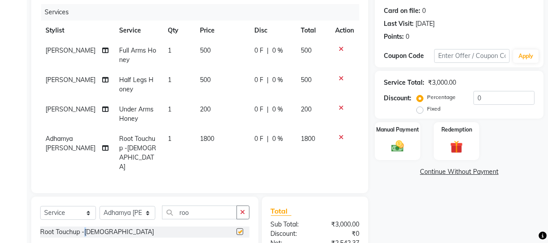
checkbox input "false"
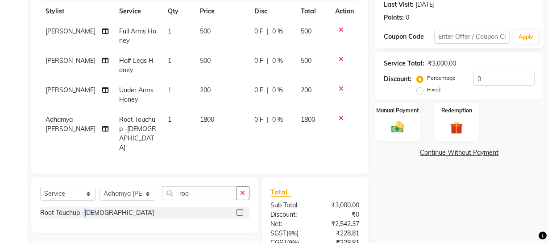
scroll to position [162, 0]
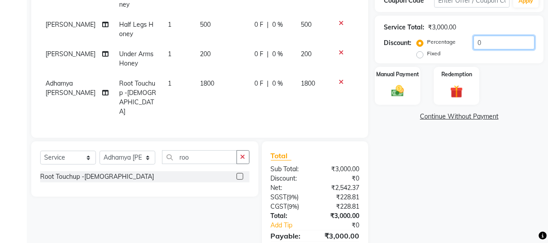
drag, startPoint x: 491, startPoint y: 45, endPoint x: 396, endPoint y: 55, distance: 95.6
click at [400, 54] on div "Discount: Percentage Fixed 0" at bounding box center [458, 48] width 151 height 24
click at [473, 160] on div "Name: Sharu Membership: No Active Membership Total Visits: 12 Card on file: 0 L…" at bounding box center [462, 88] width 175 height 367
click at [80, 151] on select "Select Service Product Membership Package Voucher Prepaid Gift Card" at bounding box center [68, 158] width 56 height 14
select select "V"
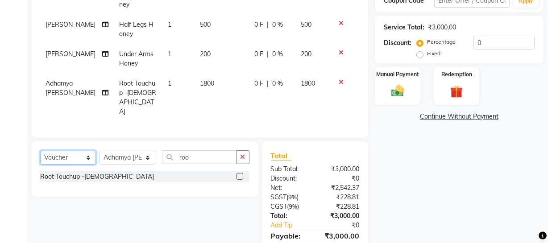
click at [40, 151] on select "Select Service Product Membership Package Voucher Prepaid Gift Card" at bounding box center [68, 158] width 56 height 14
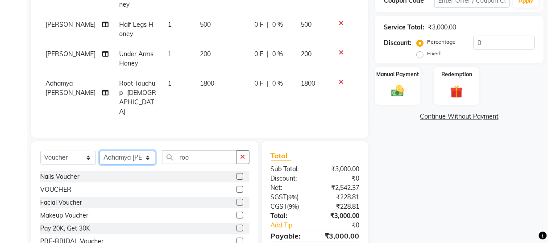
click at [116, 151] on select "Select Stylist [PERSON_NAME] Adhamya [PERSON_NAME] [PERSON_NAME] [PERSON_NAME] …" at bounding box center [127, 158] width 56 height 14
select select "22783"
click at [99, 151] on select "Select Stylist [PERSON_NAME] Adhamya [PERSON_NAME] [PERSON_NAME] [PERSON_NAME] …" at bounding box center [127, 158] width 56 height 14
click at [60, 185] on div "VOUCHER" at bounding box center [55, 189] width 31 height 9
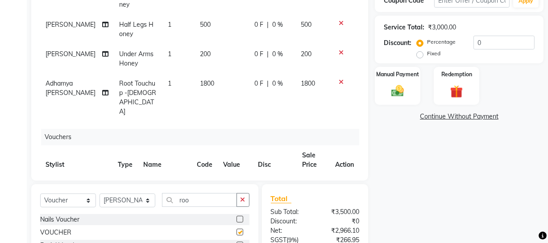
checkbox input "false"
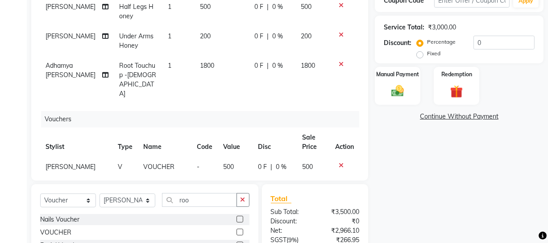
drag, startPoint x: 226, startPoint y: 149, endPoint x: 258, endPoint y: 145, distance: 32.9
click at [227, 157] on td "500" at bounding box center [235, 167] width 35 height 20
select select "22783"
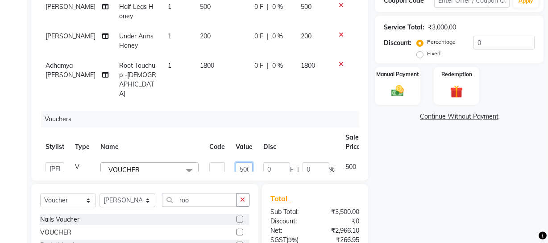
click at [247, 162] on input "500" at bounding box center [243, 169] width 17 height 14
type input "1500"
click at [465, 212] on div "Name: Sharu Membership: No Active Membership Total Visits: 12 Card on file: 0 L…" at bounding box center [462, 110] width 175 height 411
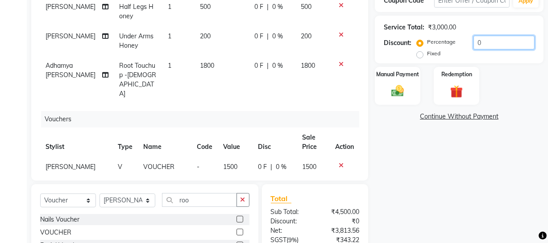
drag, startPoint x: 501, startPoint y: 37, endPoint x: 347, endPoint y: 74, distance: 158.6
click at [363, 68] on div "Client [PHONE_NUMBER] Date [DATE] Invoice Number Red/2025-26 V/2025 V/[PHONE_NU…" at bounding box center [287, 110] width 525 height 411
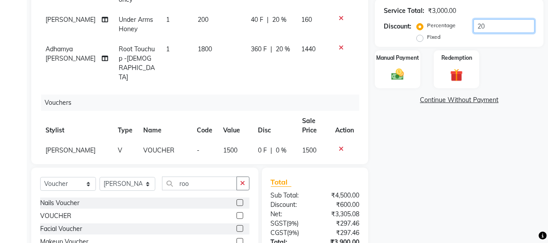
scroll to position [248, 0]
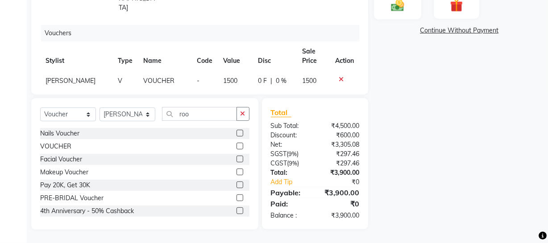
type input "20"
click at [382, 15] on div "Manual Payment" at bounding box center [397, 0] width 47 height 40
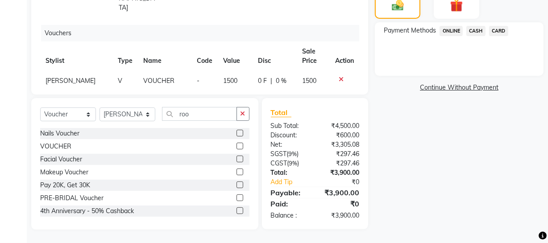
click at [451, 29] on span "ONLINE" at bounding box center [450, 31] width 23 height 10
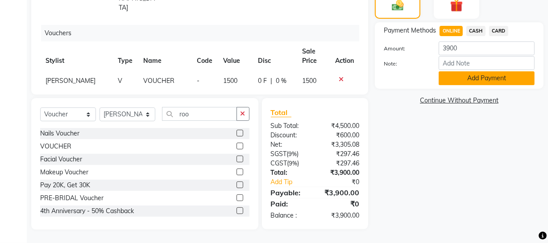
click at [450, 74] on button "Add Payment" at bounding box center [486, 78] width 96 height 14
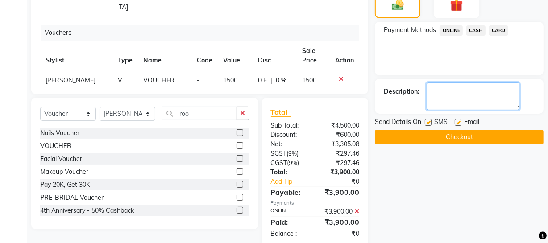
click at [443, 98] on textarea at bounding box center [472, 96] width 93 height 28
click at [472, 97] on textarea at bounding box center [472, 96] width 93 height 28
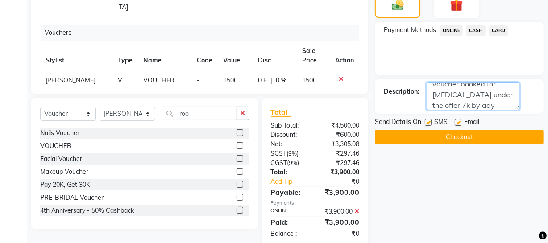
type textarea "voucher booked for [MEDICAL_DATA] under the offer 7k by ady"
click at [464, 133] on button "Checkout" at bounding box center [459, 137] width 169 height 14
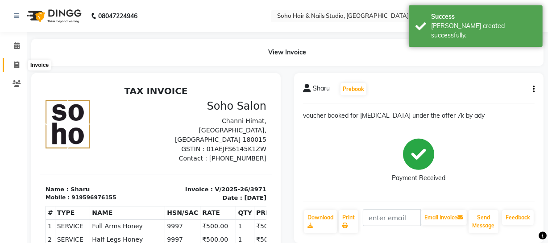
click at [19, 62] on icon at bounding box center [16, 65] width 5 height 7
select select "service"
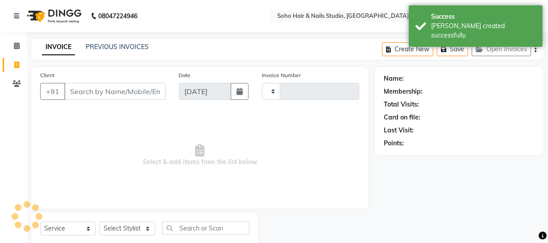
scroll to position [25, 0]
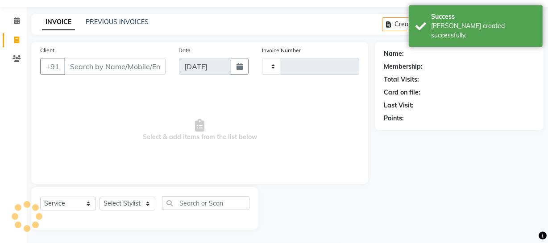
type input "3972"
select select "735"
select select "membership"
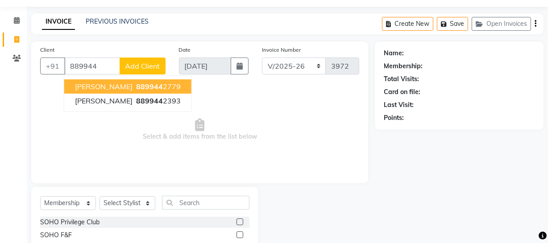
click at [86, 85] on span "[PERSON_NAME]" at bounding box center [104, 86] width 58 height 9
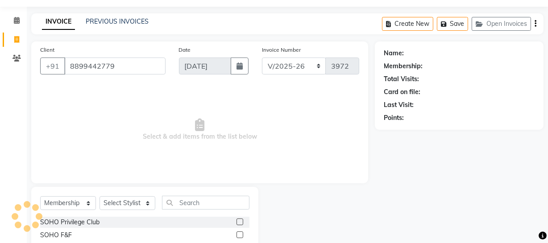
type input "8899442779"
click at [53, 200] on select "Select Service Product Membership Package Voucher Prepaid Gift Card" at bounding box center [68, 203] width 56 height 14
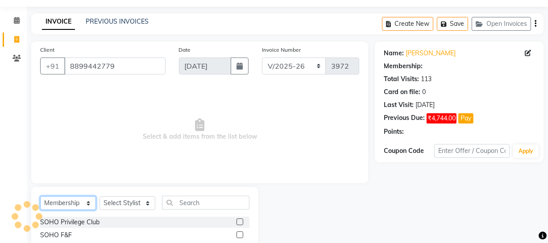
select select "1: Object"
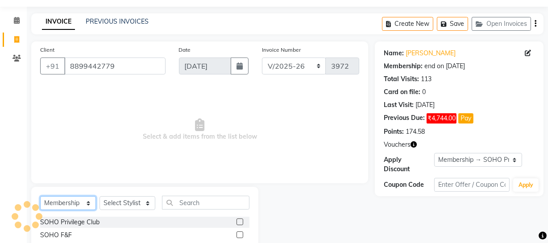
select select "product"
click at [40, 196] on select "Select Service Product Membership Package Voucher Prepaid Gift Card" at bounding box center [68, 203] width 56 height 14
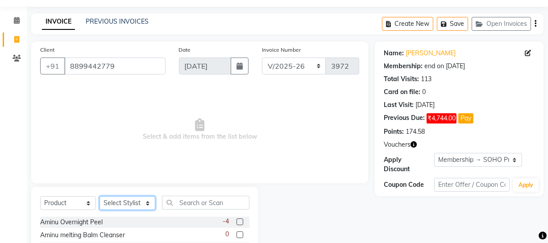
click at [117, 201] on select "Select Stylist [PERSON_NAME] Adhamya [PERSON_NAME] [PERSON_NAME] [PERSON_NAME] …" at bounding box center [127, 203] width 56 height 14
select select "22783"
click at [99, 196] on select "Select Stylist [PERSON_NAME] Adhamya [PERSON_NAME] [PERSON_NAME] [PERSON_NAME] …" at bounding box center [127, 203] width 56 height 14
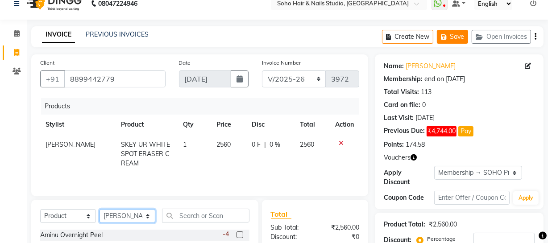
scroll to position [0, 0]
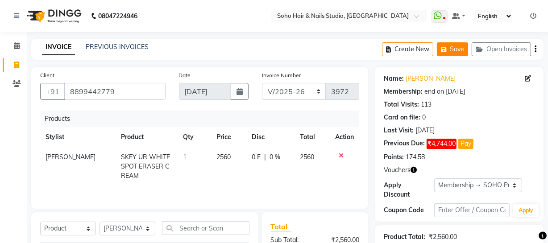
click at [450, 53] on button "Save" at bounding box center [452, 49] width 31 height 14
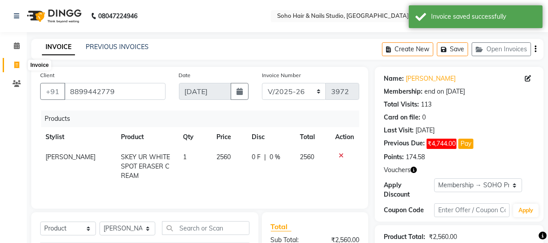
click at [13, 68] on span at bounding box center [17, 65] width 16 height 10
select select "service"
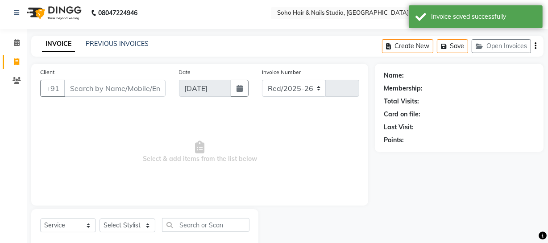
select select "735"
type input "3972"
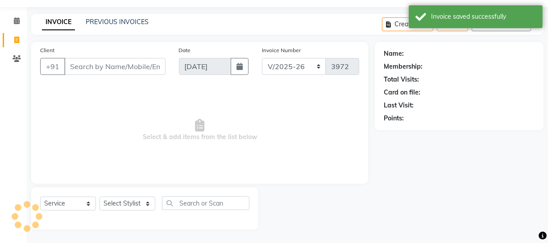
select select "membership"
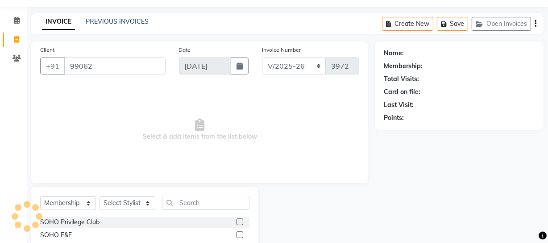
type input "990622"
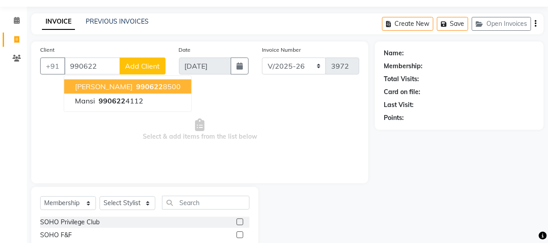
drag, startPoint x: 110, startPoint y: 64, endPoint x: 37, endPoint y: 64, distance: 72.2
click at [40, 73] on div "[PHONE_NUMBER] [PERSON_NAME] 990622 8500 [PERSON_NAME] 990622 4112 Add Client" at bounding box center [102, 66] width 125 height 17
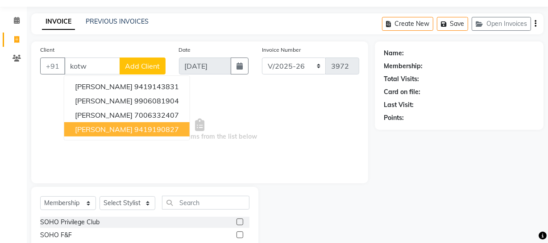
click at [87, 133] on span "[PERSON_NAME]" at bounding box center [104, 129] width 58 height 9
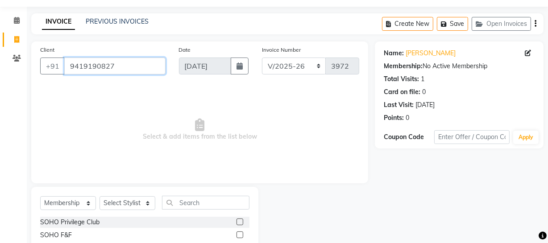
drag, startPoint x: 125, startPoint y: 64, endPoint x: 0, endPoint y: 86, distance: 127.2
click at [0, 86] on app-home "08047224946 Select Location × Soho Hair & Nails Studio, [GEOGRAPHIC_DATA] Whats…" at bounding box center [274, 122] width 548 height 294
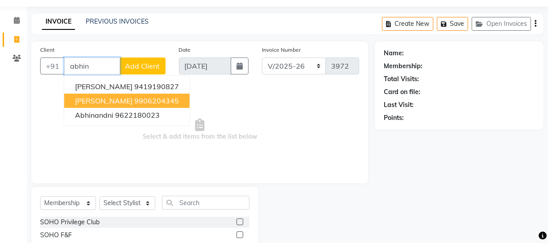
click at [134, 103] on ngb-highlight "9906204345" at bounding box center [156, 100] width 45 height 9
type input "9906204345"
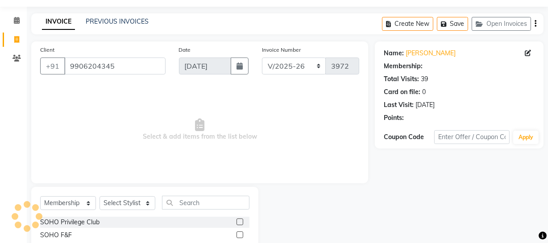
select select "1: Object"
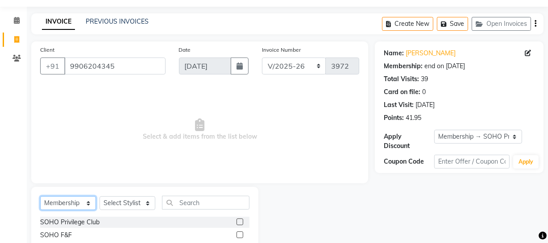
click at [69, 198] on select "Select Service Product Membership Package Voucher Prepaid Gift Card" at bounding box center [68, 203] width 56 height 14
select select "service"
click at [40, 196] on select "Select Service Product Membership Package Voucher Prepaid Gift Card" at bounding box center [68, 203] width 56 height 14
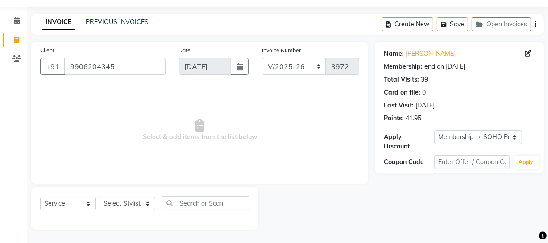
drag, startPoint x: 108, startPoint y: 196, endPoint x: 113, endPoint y: 202, distance: 7.9
click at [113, 202] on div "Select Service Product Membership Package Voucher Prepaid Gift Card Select Styl…" at bounding box center [144, 208] width 227 height 42
click at [116, 203] on select "Select Stylist [PERSON_NAME] Adhamya [PERSON_NAME] [PERSON_NAME] [PERSON_NAME] …" at bounding box center [127, 204] width 56 height 14
select select "30406"
click at [99, 197] on select "Select Stylist [PERSON_NAME] Adhamya [PERSON_NAME] [PERSON_NAME] [PERSON_NAME] …" at bounding box center [127, 204] width 56 height 14
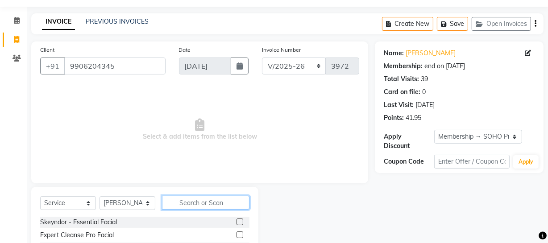
click at [187, 206] on input "text" at bounding box center [205, 203] width 87 height 14
type input "mens"
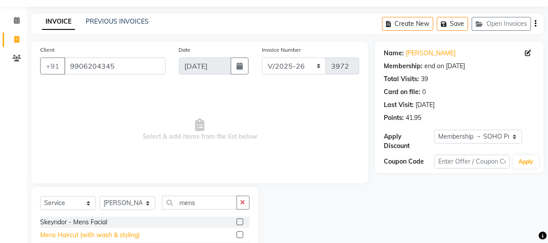
click at [120, 237] on div "Mens Haircut (with wash & styling)" at bounding box center [89, 235] width 99 height 9
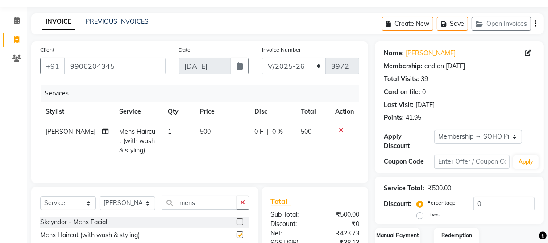
checkbox input "false"
drag, startPoint x: 207, startPoint y: 200, endPoint x: 89, endPoint y: 217, distance: 118.9
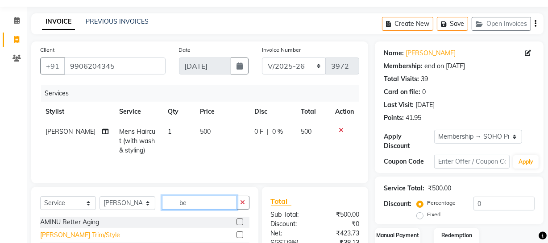
type input "be"
click at [62, 237] on div "[PERSON_NAME] Trim/Style" at bounding box center [80, 235] width 80 height 9
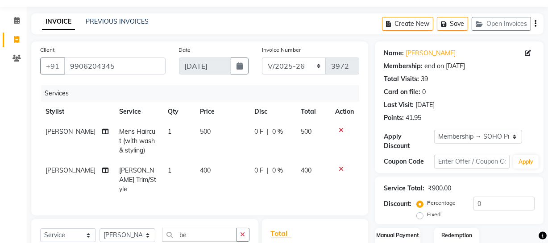
checkbox input "false"
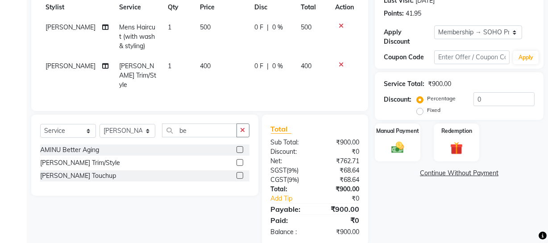
scroll to position [143, 0]
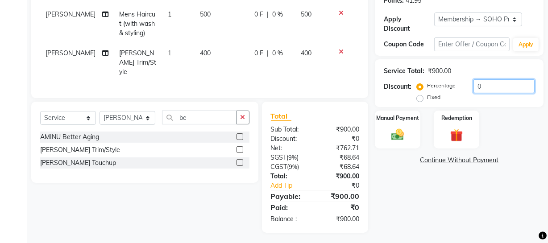
drag, startPoint x: 493, startPoint y: 85, endPoint x: 257, endPoint y: 88, distance: 236.4
click at [326, 84] on div "Client [PHONE_NUMBER] Date [DATE] Invoice Number Red/2025-26 V/2025 V/[PHONE_NU…" at bounding box center [287, 78] width 525 height 309
type input "20"
click at [395, 116] on label "Manual Payment" at bounding box center [397, 117] width 45 height 8
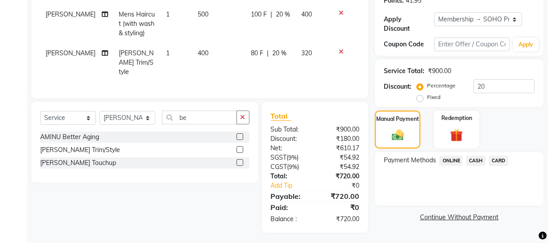
click at [452, 161] on span "ONLINE" at bounding box center [450, 161] width 23 height 10
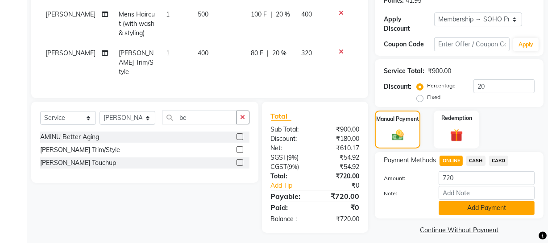
click at [468, 212] on button "Add Payment" at bounding box center [486, 208] width 96 height 14
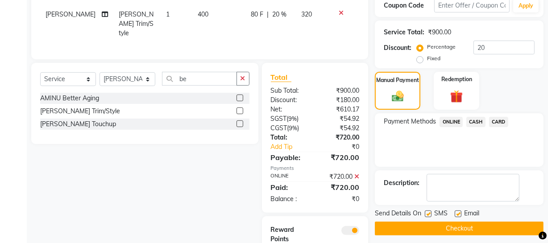
scroll to position [224, 0]
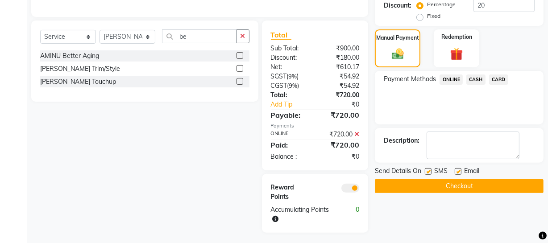
click at [462, 184] on button "Checkout" at bounding box center [459, 186] width 169 height 14
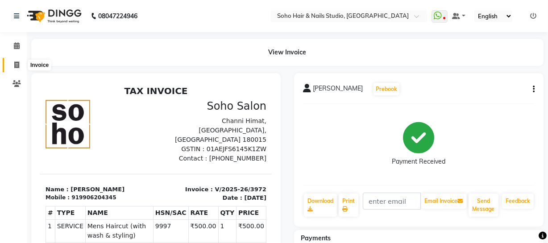
click at [14, 65] on icon at bounding box center [16, 65] width 5 height 7
select select "service"
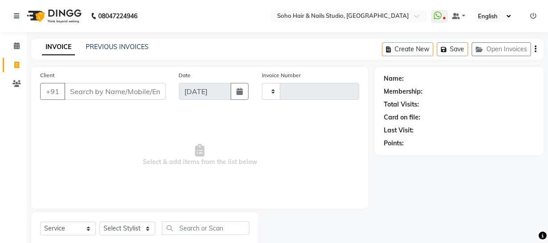
type input "3973"
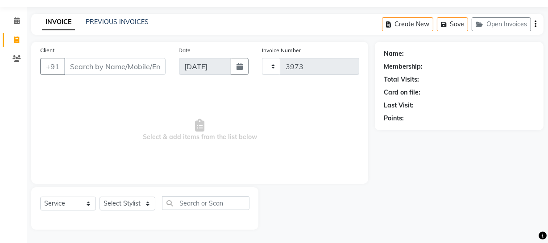
select select "735"
select select "membership"
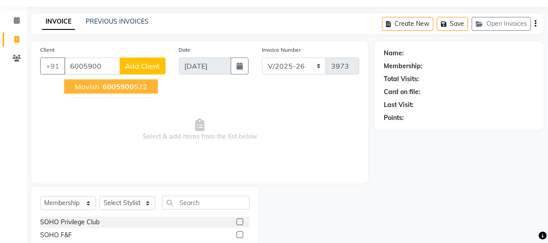
click at [136, 90] on ngb-highlight "6005900 522" at bounding box center [124, 86] width 46 height 9
type input "6005900522"
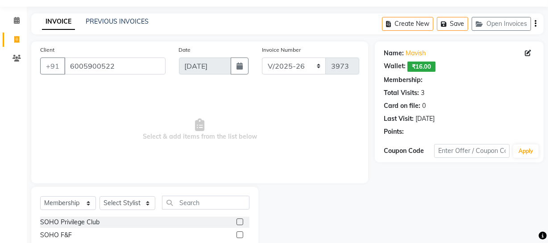
select select "1: Object"
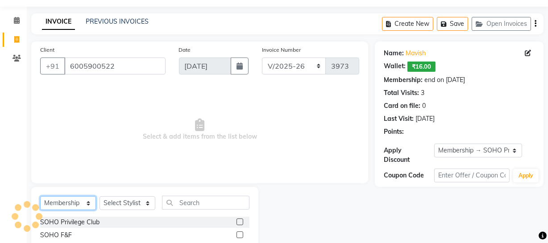
click at [68, 205] on select "Select Service Product Membership Package Voucher Prepaid Gift Card" at bounding box center [68, 203] width 56 height 14
select select "service"
click at [40, 196] on select "Select Service Product Membership Package Voucher Prepaid Gift Card" at bounding box center [68, 203] width 56 height 14
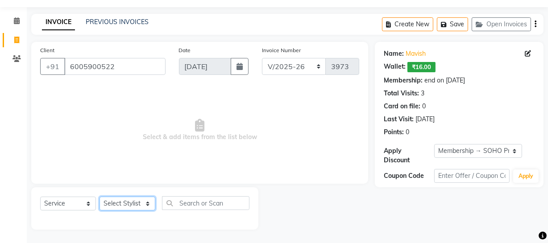
click at [111, 204] on select "Select Stylist [PERSON_NAME] Adhamya [PERSON_NAME] [PERSON_NAME] [PERSON_NAME] …" at bounding box center [127, 204] width 56 height 14
select select "29543"
click at [99, 197] on select "Select Stylist [PERSON_NAME] Adhamya [PERSON_NAME] [PERSON_NAME] [PERSON_NAME] …" at bounding box center [127, 204] width 56 height 14
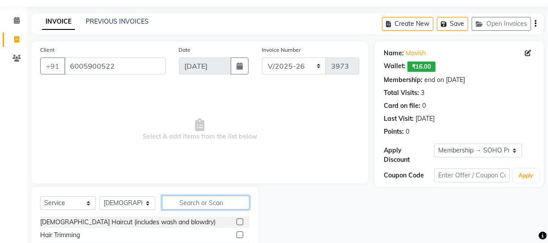
click at [184, 210] on div "Select Service Product Membership Package Voucher Prepaid Gift Card Select Styl…" at bounding box center [144, 206] width 209 height 21
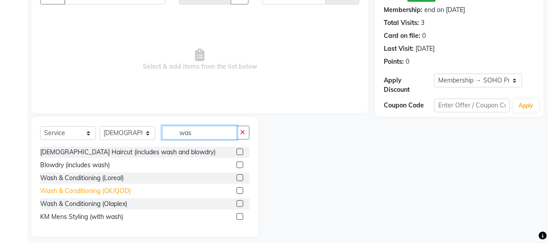
scroll to position [103, 0]
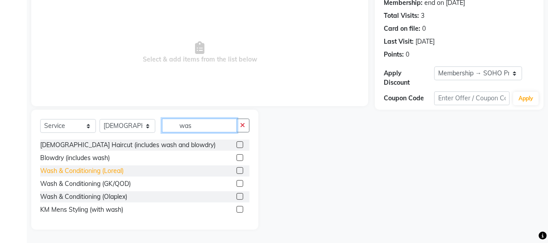
type input "was"
click at [92, 169] on div "Wash & Conditioning (Loreal)" at bounding box center [81, 170] width 83 height 9
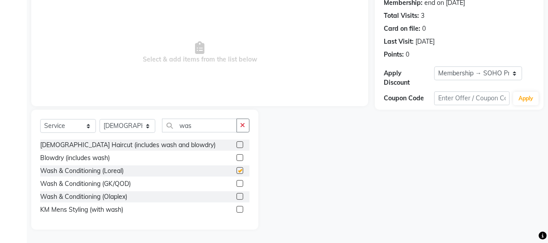
checkbox input "false"
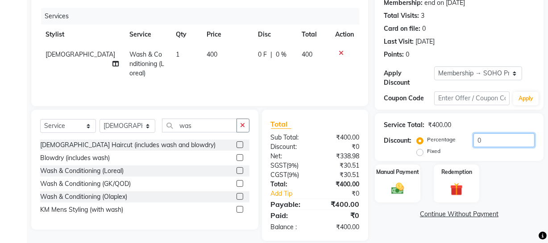
drag, startPoint x: 499, startPoint y: 139, endPoint x: 0, endPoint y: 135, distance: 498.6
click at [150, 124] on div "Client [PHONE_NUMBER] Date [DATE] Invoice Number Red/2025-26 V/2025 V/[PHONE_NU…" at bounding box center [287, 102] width 525 height 276
type input "20"
click at [402, 172] on label "Manual Payment" at bounding box center [397, 171] width 45 height 8
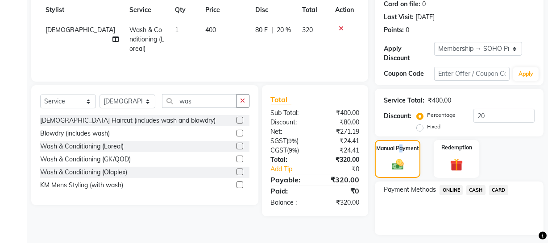
scroll to position [151, 0]
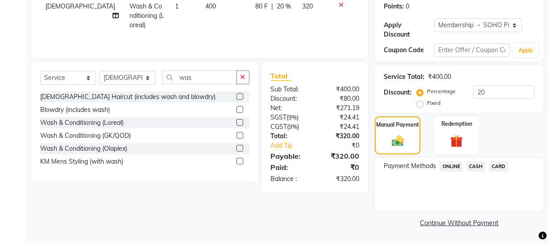
click at [441, 165] on span "ONLINE" at bounding box center [450, 166] width 23 height 10
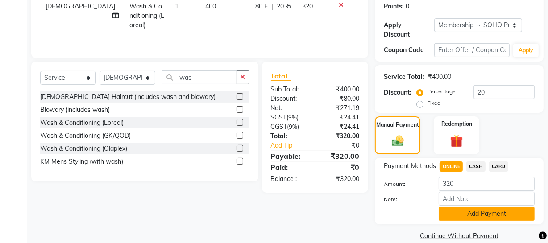
click at [463, 213] on button "Add Payment" at bounding box center [486, 214] width 96 height 14
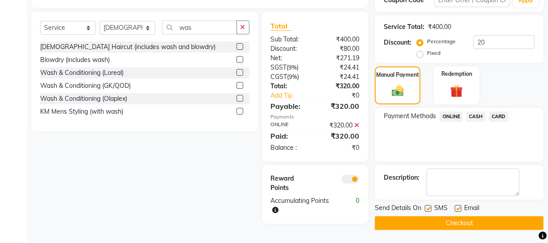
scroll to position [201, 0]
click at [459, 217] on button "Checkout" at bounding box center [459, 223] width 169 height 14
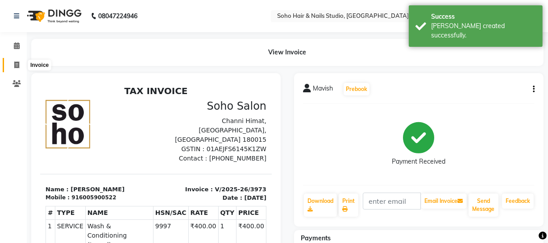
click at [17, 67] on icon at bounding box center [16, 65] width 5 height 7
select select "service"
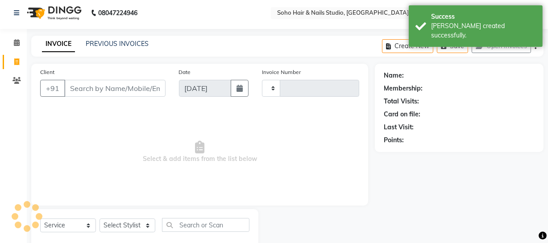
scroll to position [25, 0]
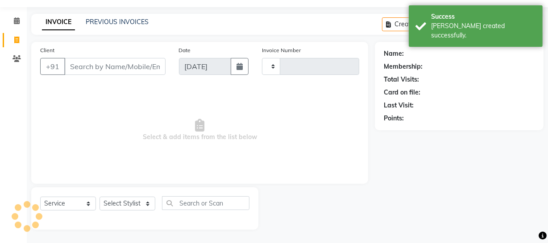
type input "3974"
select select "735"
select select "membership"
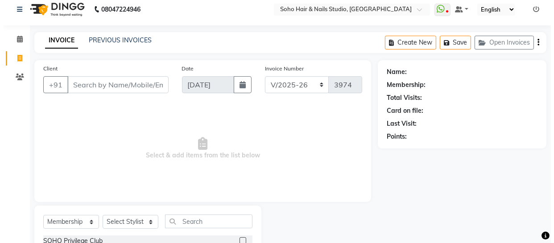
scroll to position [0, 0]
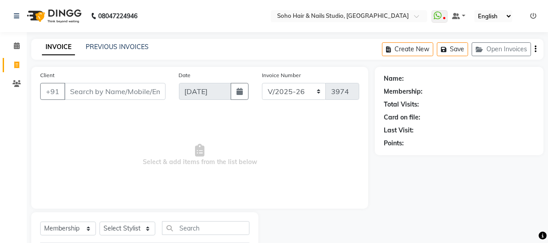
click at [532, 14] on icon at bounding box center [533, 16] width 6 height 6
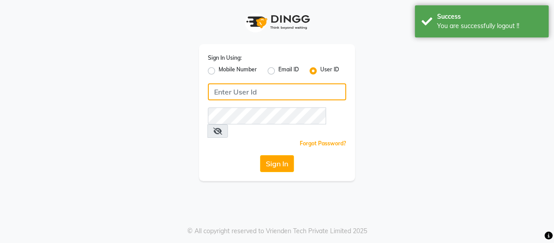
type input "9596963939"
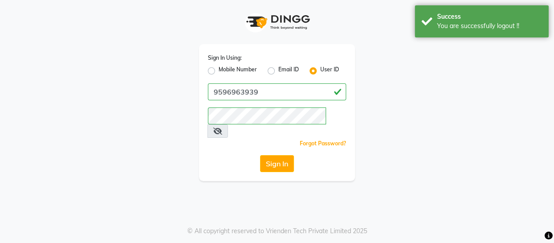
click at [227, 70] on label "Mobile Number" at bounding box center [238, 71] width 38 height 11
click at [224, 70] on input "Mobile Number" at bounding box center [222, 69] width 6 height 6
radio input "true"
radio input "false"
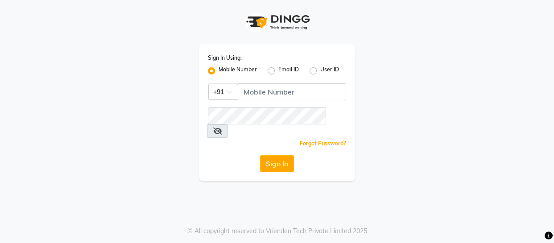
click at [320, 71] on label "User ID" at bounding box center [329, 71] width 19 height 11
click at [320, 71] on input "User ID" at bounding box center [323, 69] width 6 height 6
radio input "true"
radio input "false"
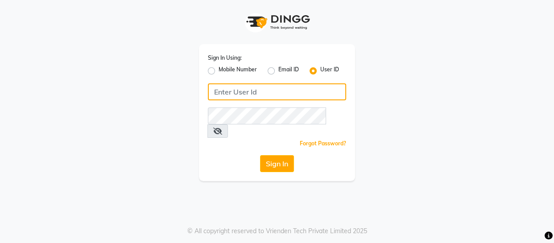
click at [270, 91] on input "Username" at bounding box center [277, 91] width 138 height 17
type input "SOHOSTUDIO"
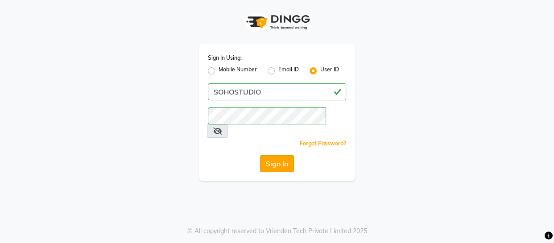
click at [270, 155] on button "Sign In" at bounding box center [277, 163] width 34 height 17
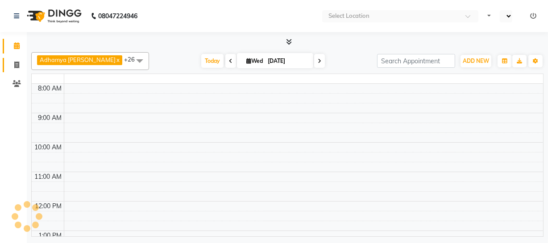
select select "en"
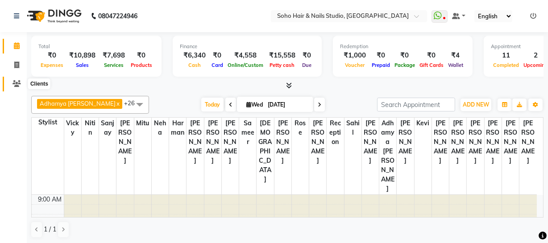
click at [17, 86] on icon at bounding box center [16, 83] width 8 height 7
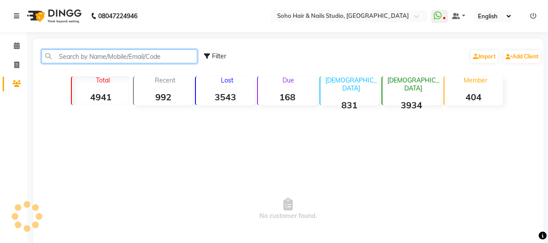
click at [116, 57] on input "text" at bounding box center [119, 56] width 156 height 14
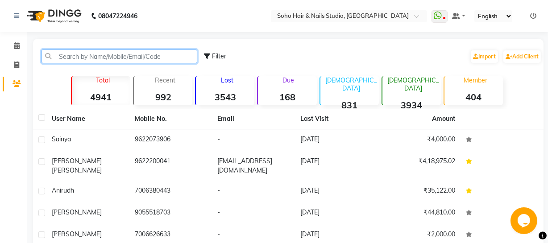
paste input "9622073906"
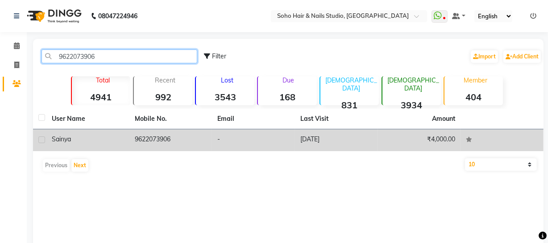
type input "9622073906"
click at [206, 147] on td "9622073906" at bounding box center [170, 140] width 83 height 22
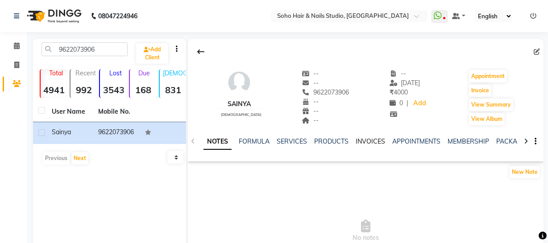
click at [367, 141] on link "INVOICES" at bounding box center [369, 141] width 29 height 8
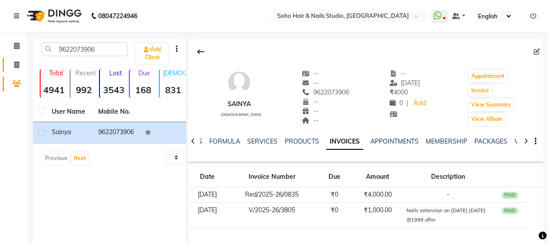
click at [21, 58] on link "Invoice" at bounding box center [13, 65] width 21 height 15
select select "service"
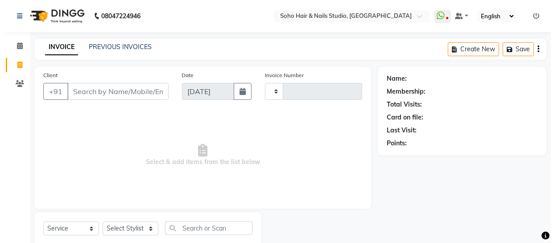
scroll to position [25, 0]
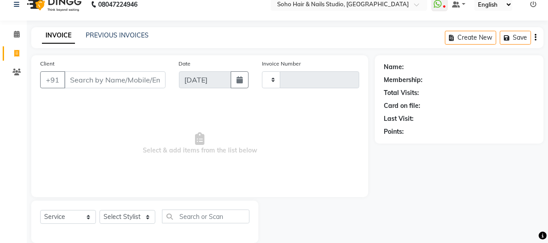
type input "3966"
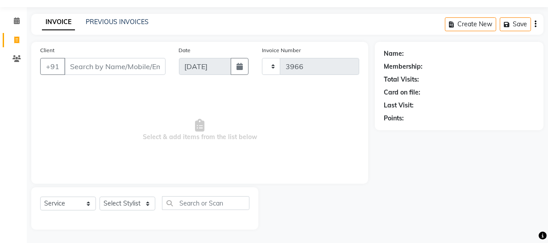
select select "735"
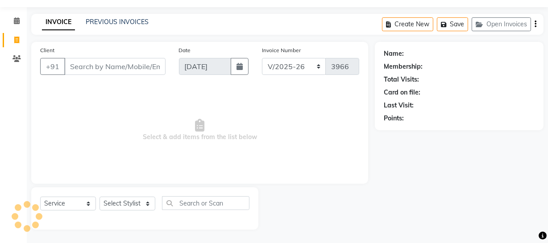
select select "membership"
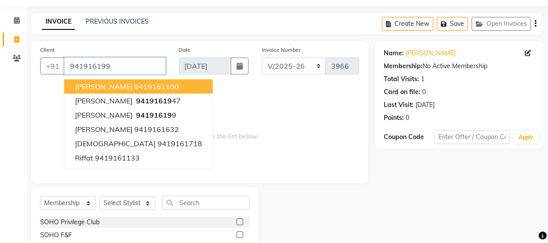
click at [140, 60] on input "941916199" at bounding box center [114, 66] width 101 height 17
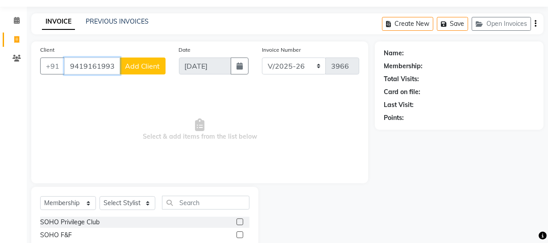
type input "9419161993"
click at [141, 63] on span "Add Client" at bounding box center [142, 66] width 35 height 9
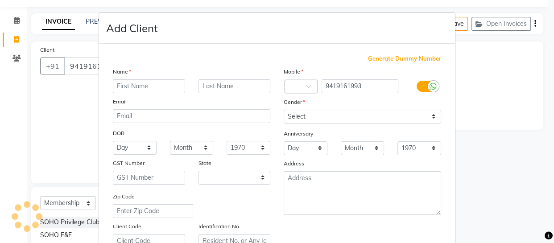
select select "15"
type input "[PERSON_NAME]"
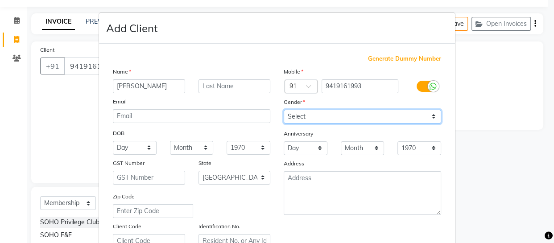
click at [343, 115] on select "Select [DEMOGRAPHIC_DATA] [DEMOGRAPHIC_DATA] Other Prefer Not To Say" at bounding box center [362, 117] width 157 height 14
select select "[DEMOGRAPHIC_DATA]"
click at [284, 110] on select "Select [DEMOGRAPHIC_DATA] [DEMOGRAPHIC_DATA] Other Prefer Not To Say" at bounding box center [362, 117] width 157 height 14
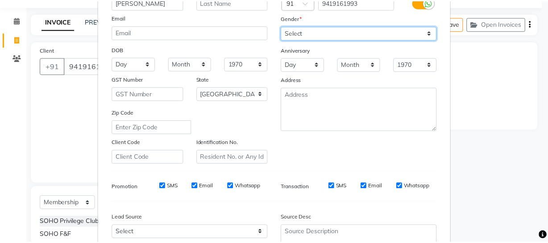
scroll to position [171, 0]
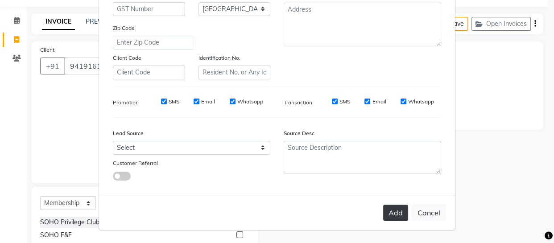
click at [389, 211] on button "Add" at bounding box center [395, 213] width 25 height 16
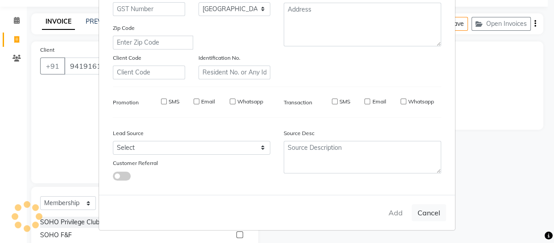
select select
select select "null"
select select
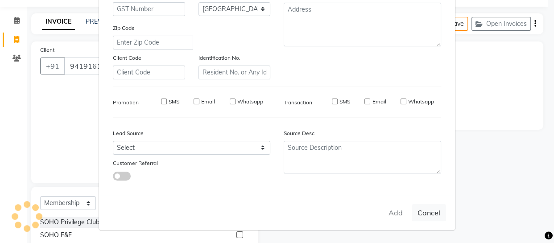
select select
checkbox input "false"
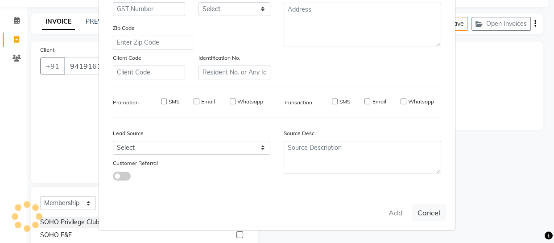
checkbox input "false"
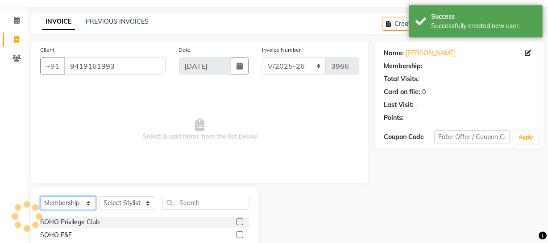
click at [80, 204] on select "Select Service Product Membership Package Voucher Prepaid Gift Card" at bounding box center [68, 203] width 56 height 14
select select "service"
click at [40, 196] on select "Select Service Product Membership Package Voucher Prepaid Gift Card" at bounding box center [68, 203] width 56 height 14
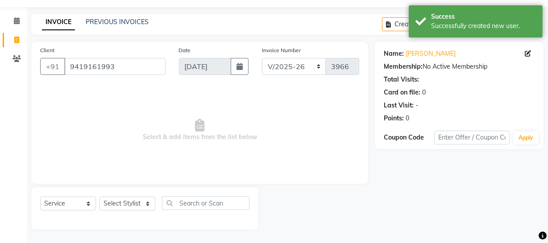
click at [127, 210] on div "Select Service Product Membership Package Voucher Prepaid Gift Card Select Styl…" at bounding box center [144, 206] width 209 height 21
click at [128, 195] on div "Select Service Product Membership Package Voucher Prepaid Gift Card Select Styl…" at bounding box center [144, 208] width 227 height 42
click at [120, 197] on select "Select Stylist [PERSON_NAME] Adhamya [PERSON_NAME] [PERSON_NAME] [PERSON_NAME] …" at bounding box center [127, 204] width 56 height 14
select select "28501"
click at [99, 197] on select "Select Stylist [PERSON_NAME] Adhamya [PERSON_NAME] [PERSON_NAME] [PERSON_NAME] …" at bounding box center [127, 204] width 56 height 14
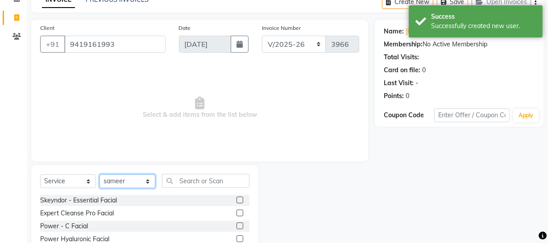
scroll to position [66, 0]
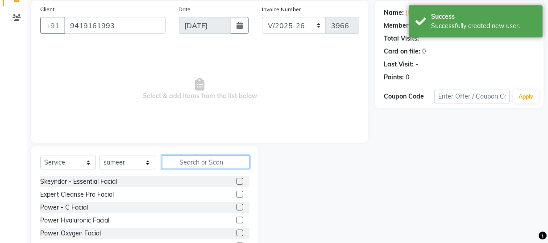
click at [205, 165] on input "text" at bounding box center [205, 162] width 87 height 14
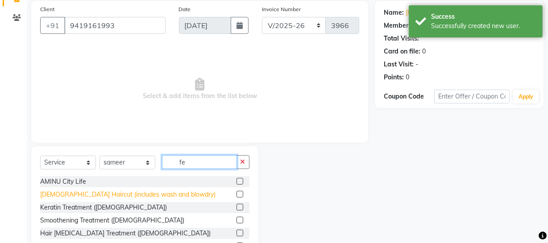
type input "fe"
click at [111, 191] on div "[DEMOGRAPHIC_DATA] Haircut (includes wash and blowdry)" at bounding box center [127, 194] width 175 height 9
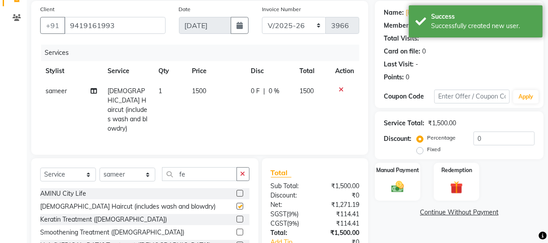
checkbox input "false"
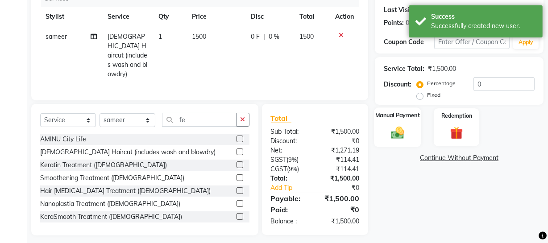
scroll to position [123, 0]
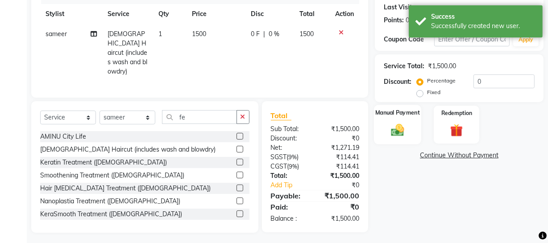
click at [393, 139] on div "Manual Payment" at bounding box center [397, 125] width 47 height 40
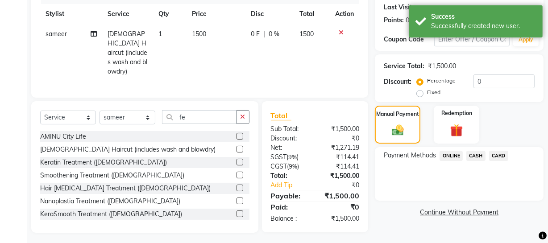
drag, startPoint x: 471, startPoint y: 159, endPoint x: 468, endPoint y: 163, distance: 5.4
click at [470, 159] on span "CASH" at bounding box center [475, 156] width 19 height 10
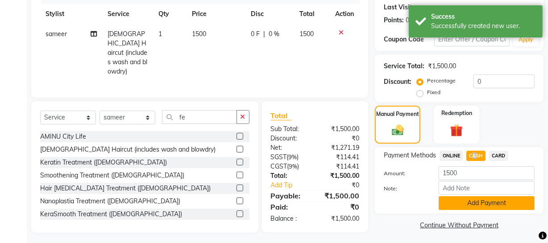
click at [453, 205] on button "Add Payment" at bounding box center [486, 203] width 96 height 14
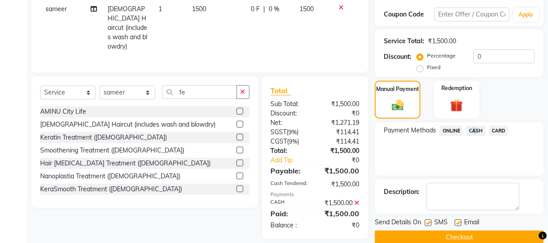
scroll to position [162, 0]
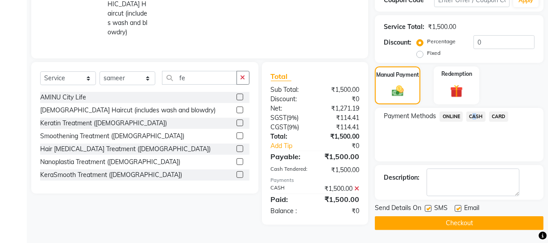
click at [449, 223] on button "Checkout" at bounding box center [459, 223] width 169 height 14
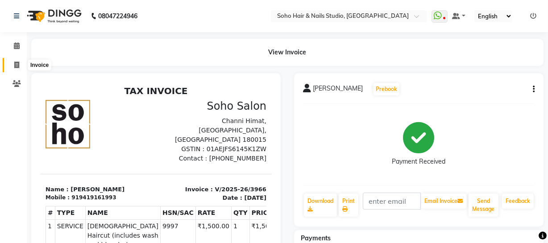
click at [15, 61] on span at bounding box center [17, 65] width 16 height 10
select select "service"
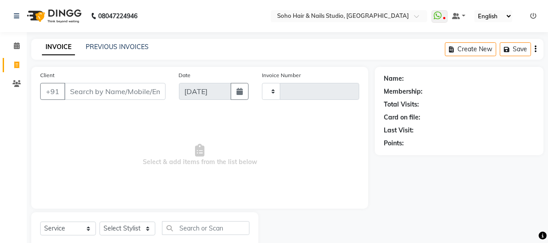
scroll to position [25, 0]
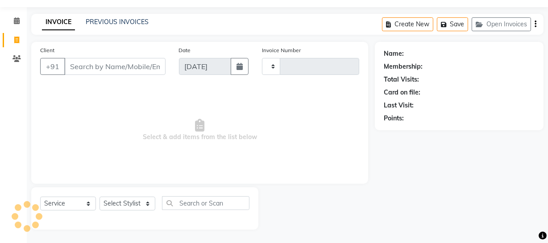
type input "3967"
select select "735"
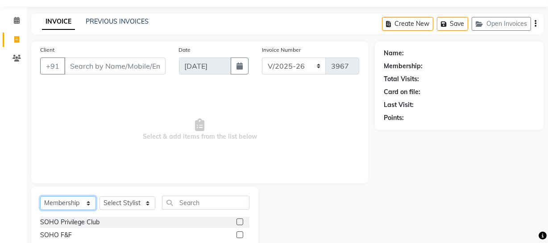
click at [75, 202] on select "Select Service Product Membership Package Voucher Prepaid Gift Card" at bounding box center [68, 203] width 56 height 14
select select "service"
click at [40, 196] on select "Select Service Product Membership Package Voucher Prepaid Gift Card" at bounding box center [68, 203] width 56 height 14
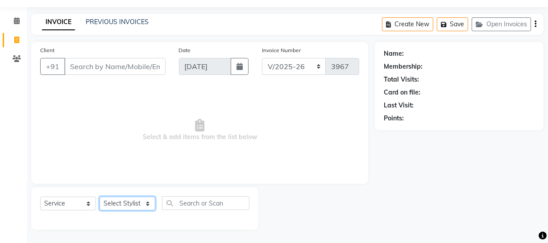
click at [116, 197] on select "Select Stylist [PERSON_NAME] Adhamya [PERSON_NAME] [PERSON_NAME] [PERSON_NAME] …" at bounding box center [127, 204] width 56 height 14
select select "38041"
click at [99, 197] on select "Select Stylist [PERSON_NAME] Adhamya [PERSON_NAME] [PERSON_NAME] [PERSON_NAME] …" at bounding box center [127, 204] width 56 height 14
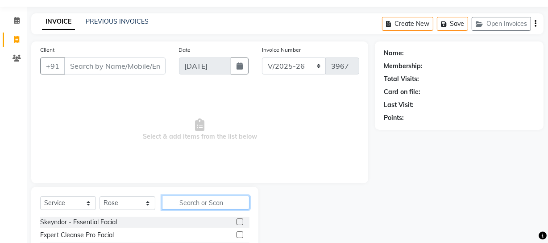
click at [200, 207] on input "text" at bounding box center [205, 203] width 87 height 14
type input "thr"
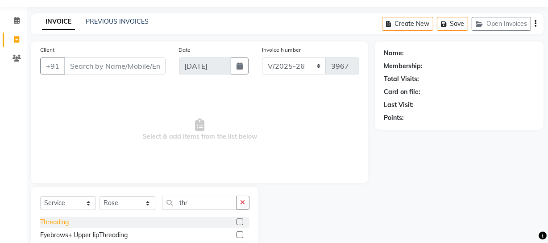
click at [56, 218] on div "Threading" at bounding box center [54, 222] width 29 height 9
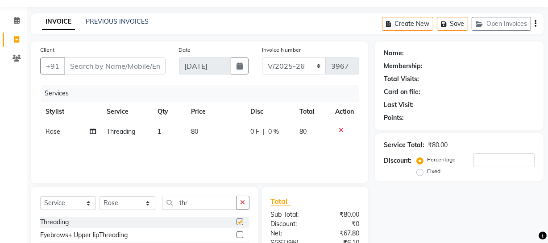
checkbox input "false"
click at [108, 64] on input "Client" at bounding box center [114, 66] width 101 height 17
type input "9"
type input "0"
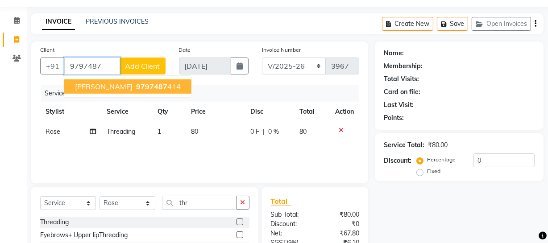
click at [95, 86] on span "[PERSON_NAME]" at bounding box center [104, 86] width 58 height 9
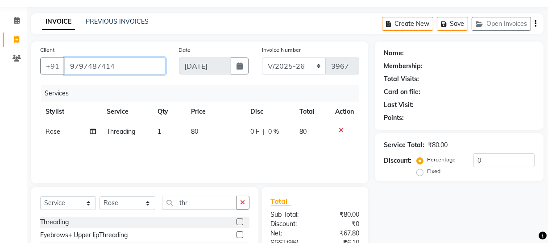
type input "9797487414"
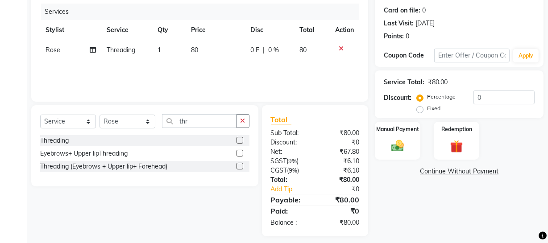
scroll to position [114, 0]
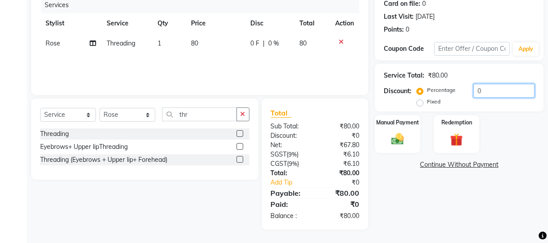
drag, startPoint x: 491, startPoint y: 90, endPoint x: 366, endPoint y: 97, distance: 125.5
click at [367, 97] on div "Client +91 9797487414 Date 03-09-2025 Invoice Number Red/2025-26 V/2025 V/2025-…" at bounding box center [287, 91] width 525 height 276
type input "20"
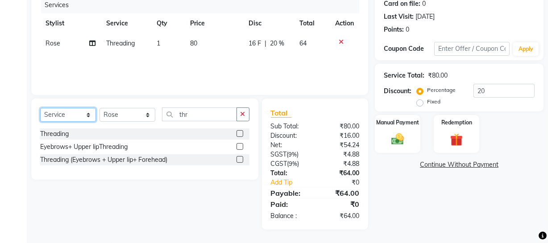
click at [68, 115] on select "Select Service Product Membership Package Voucher Prepaid Gift Card" at bounding box center [68, 115] width 56 height 14
select select "membership"
click at [40, 108] on select "Select Service Product Membership Package Voucher Prepaid Gift Card" at bounding box center [68, 115] width 56 height 14
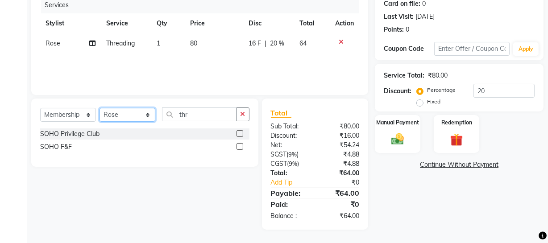
click at [117, 118] on select "Select Stylist [PERSON_NAME] Adhamya [PERSON_NAME] [PERSON_NAME] [PERSON_NAME] …" at bounding box center [127, 115] width 56 height 14
select select "22783"
click at [99, 108] on select "Select Stylist [PERSON_NAME] Adhamya [PERSON_NAME] [PERSON_NAME] [PERSON_NAME] …" at bounding box center [127, 115] width 56 height 14
drag, startPoint x: 66, startPoint y: 133, endPoint x: 79, endPoint y: 129, distance: 13.4
click at [68, 133] on div "SOHO Privilege Club" at bounding box center [69, 133] width 59 height 9
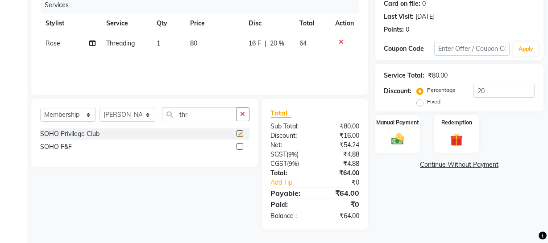
select select "select"
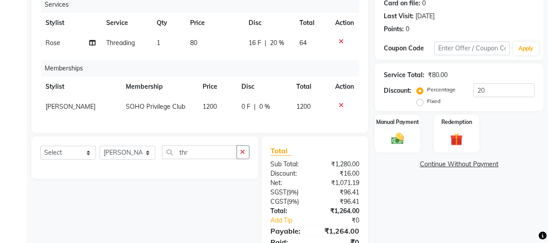
click at [243, 111] on td "0 F | 0 %" at bounding box center [263, 107] width 55 height 20
select select "22783"
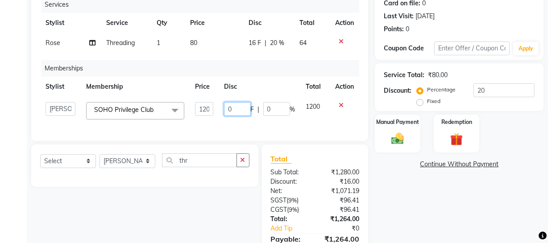
drag, startPoint x: 245, startPoint y: 109, endPoint x: 196, endPoint y: 100, distance: 49.9
click at [199, 106] on tr "Abhishek Kohli Adhamya Bamotra Amit Anita Kumari Arun Sain Avijit Das Bhabesh D…" at bounding box center [199, 111] width 319 height 28
type input "1200"
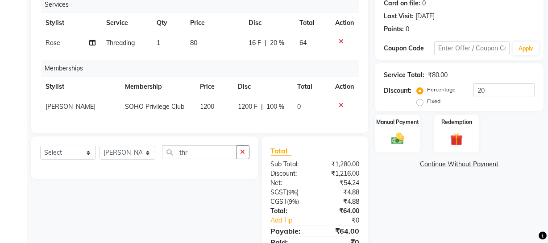
click at [422, 197] on div "Name: Nousheen Membership: No Active Membership Total Visits: 16 Card on file: …" at bounding box center [462, 110] width 175 height 315
click at [384, 128] on div "Manual Payment" at bounding box center [397, 134] width 47 height 40
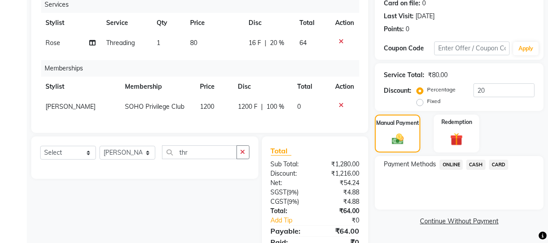
click at [454, 163] on span "ONLINE" at bounding box center [450, 165] width 23 height 10
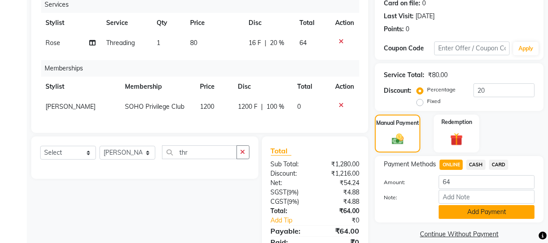
click at [455, 210] on button "Add Payment" at bounding box center [486, 212] width 96 height 14
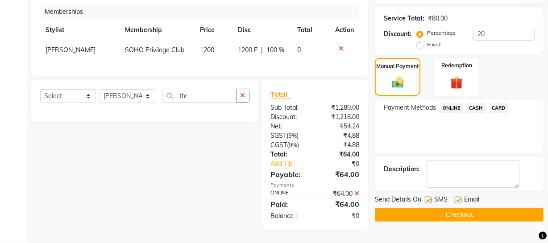
scroll to position [177, 0]
click at [397, 208] on button "Checkout" at bounding box center [459, 215] width 169 height 14
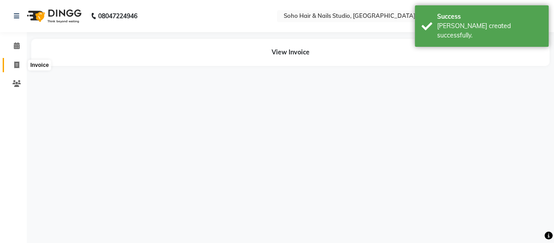
click at [19, 67] on span at bounding box center [17, 65] width 16 height 10
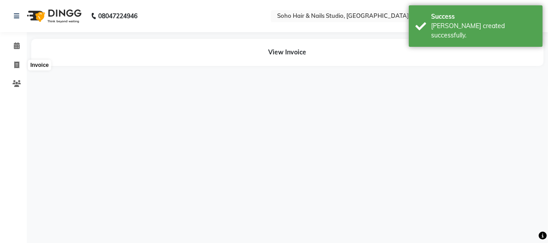
select select "735"
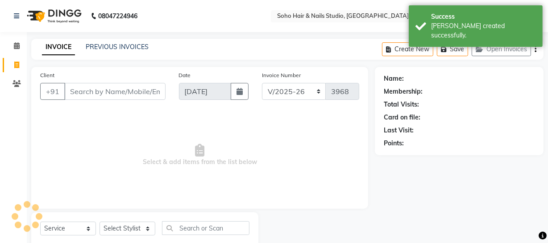
select select "membership"
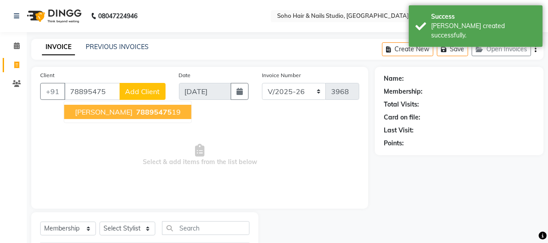
click at [107, 112] on span "Komal Dutta" at bounding box center [104, 111] width 58 height 9
type input "7889547519"
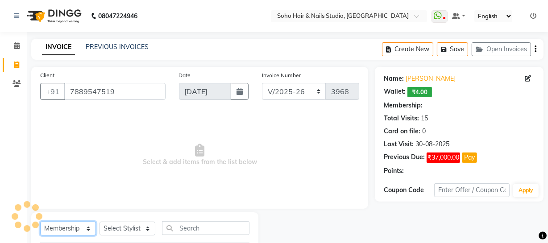
click at [75, 228] on select "Select Service Product Membership Package Voucher Prepaid Gift Card" at bounding box center [68, 229] width 56 height 14
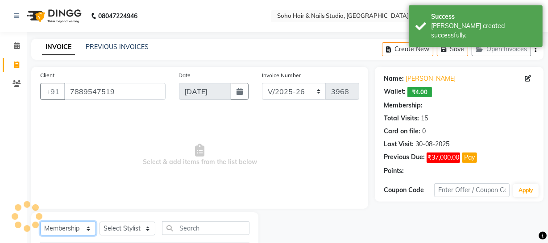
select select "1: Object"
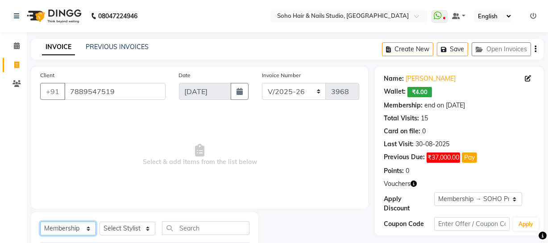
select select "service"
click at [40, 222] on select "Select Service Product Membership Package Voucher Prepaid Gift Card" at bounding box center [68, 229] width 56 height 14
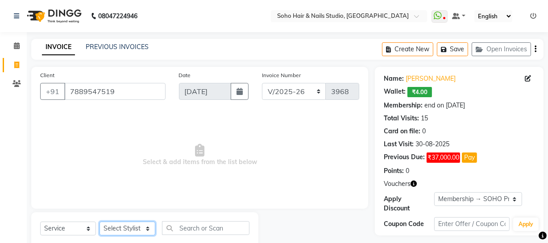
drag, startPoint x: 124, startPoint y: 234, endPoint x: 126, endPoint y: 227, distance: 7.1
click at [124, 234] on select "Select Stylist [PERSON_NAME] Adhamya [PERSON_NAME] [PERSON_NAME] [PERSON_NAME] …" at bounding box center [127, 229] width 56 height 14
select select "19950"
click at [99, 222] on select "Select Stylist [PERSON_NAME] Adhamya [PERSON_NAME] [PERSON_NAME] [PERSON_NAME] …" at bounding box center [127, 229] width 56 height 14
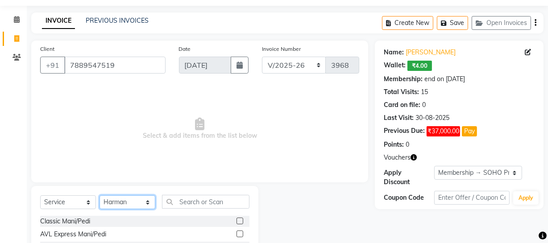
scroll to position [81, 0]
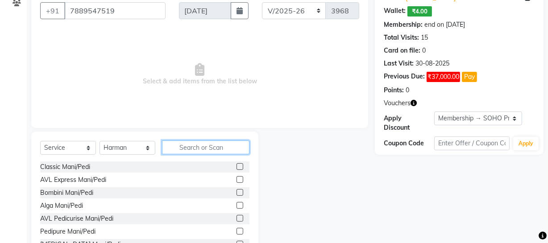
click at [181, 148] on input "text" at bounding box center [205, 147] width 87 height 14
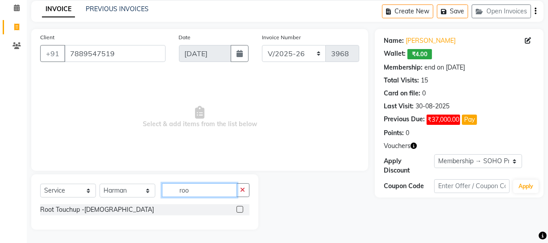
scroll to position [38, 0]
type input "roo"
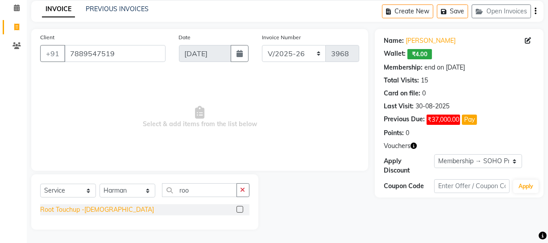
click at [100, 208] on div "Root Touchup -[DEMOGRAPHIC_DATA]" at bounding box center [97, 209] width 114 height 9
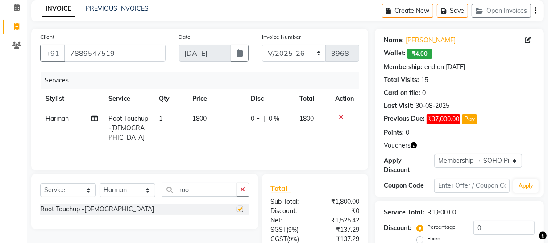
checkbox input "false"
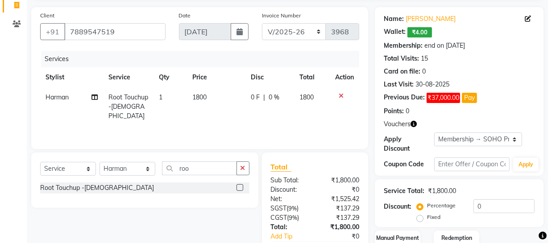
scroll to position [116, 0]
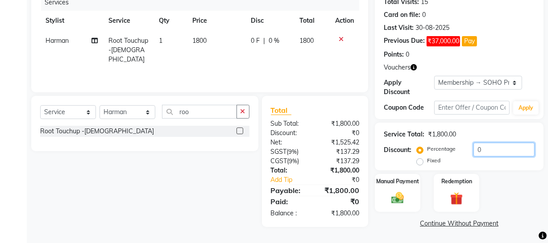
drag, startPoint x: 494, startPoint y: 151, endPoint x: 328, endPoint y: 110, distance: 170.8
click at [367, 127] on div "Client +91 7889547519 Date 03-09-2025 Invoice Number Red/2025-26 V/2025 V/2025-…" at bounding box center [287, 91] width 525 height 280
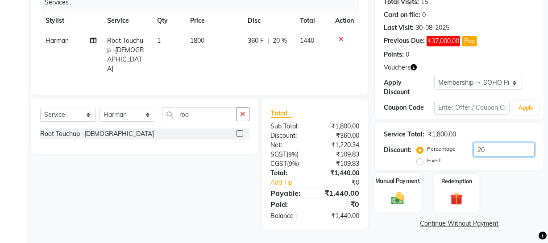
type input "20"
click at [396, 197] on img at bounding box center [397, 197] width 21 height 15
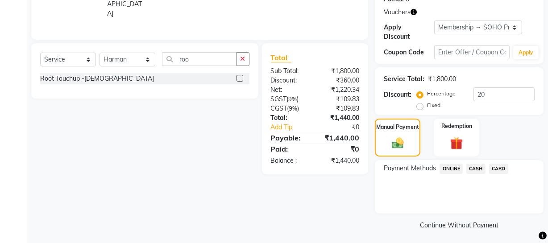
scroll to position [174, 0]
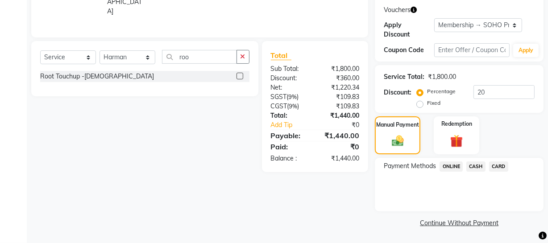
click at [450, 168] on span "ONLINE" at bounding box center [450, 166] width 23 height 10
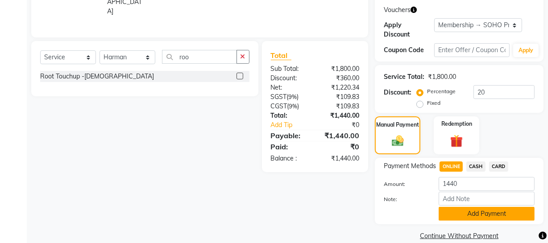
click at [451, 214] on button "Add Payment" at bounding box center [486, 214] width 96 height 14
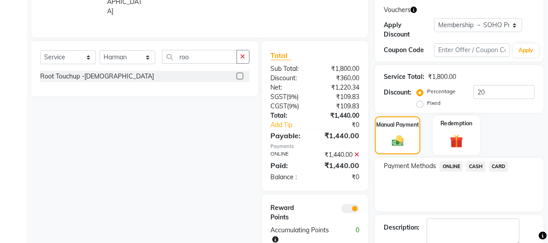
scroll to position [224, 0]
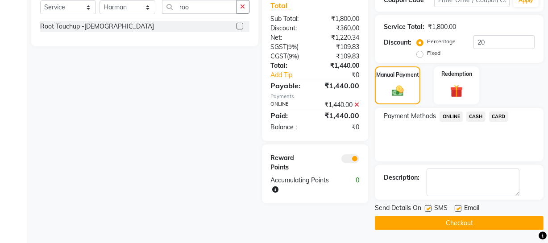
click at [419, 223] on button "Checkout" at bounding box center [459, 223] width 169 height 14
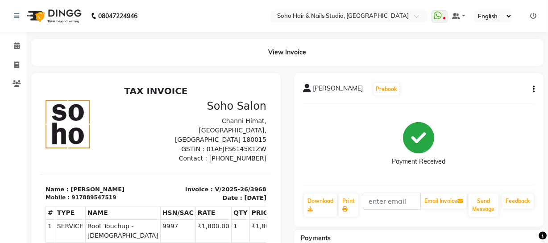
click at [17, 74] on li "Clients" at bounding box center [13, 83] width 27 height 19
click at [17, 88] on span at bounding box center [17, 84] width 16 height 10
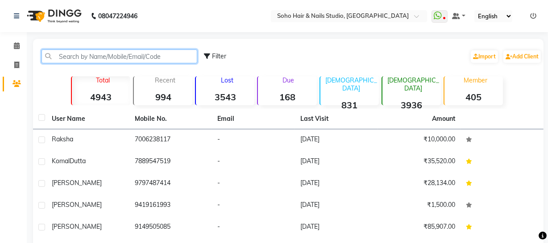
click at [74, 61] on input "text" at bounding box center [119, 56] width 156 height 14
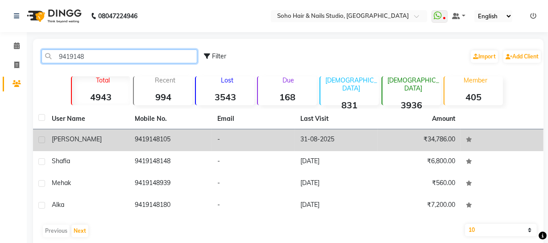
type input "9419148"
click at [167, 141] on td "9419148105" at bounding box center [170, 140] width 83 height 22
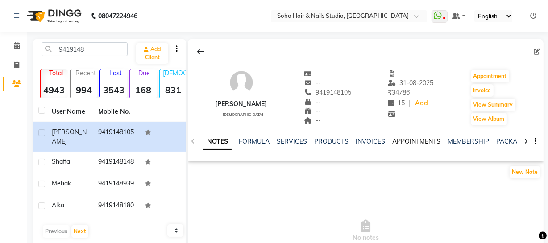
click at [414, 144] on link "APPOINTMENTS" at bounding box center [416, 141] width 48 height 8
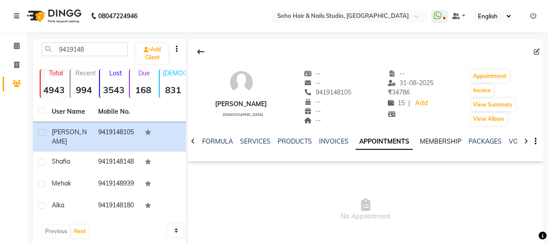
click at [460, 142] on ul "NOTES FORMULA SERVICES PRODUCTS INVOICES APPOINTMENTS MEMBERSHIP PACKAGES VOUCH…" at bounding box center [458, 141] width 567 height 9
click at [439, 141] on link "MEMBERSHIP" at bounding box center [440, 141] width 41 height 8
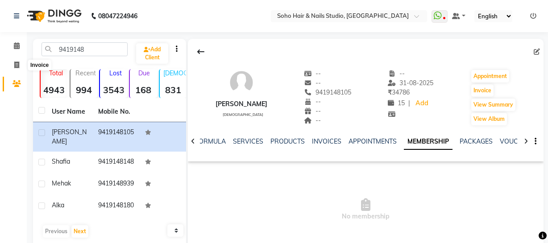
click at [12, 63] on span at bounding box center [17, 65] width 16 height 10
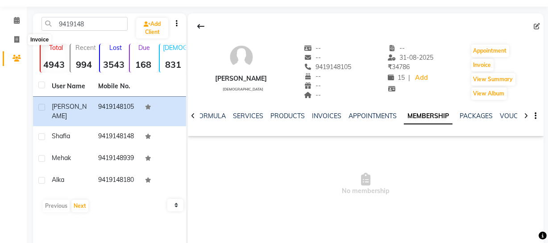
select select "735"
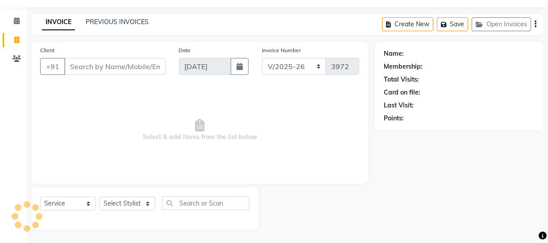
select select "membership"
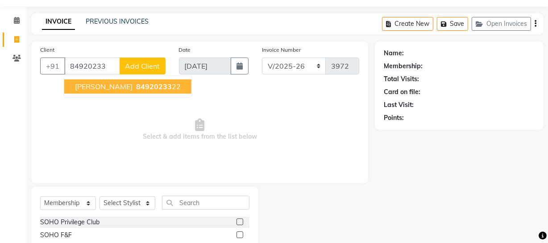
click at [100, 86] on span "Osmi Arora" at bounding box center [104, 86] width 58 height 9
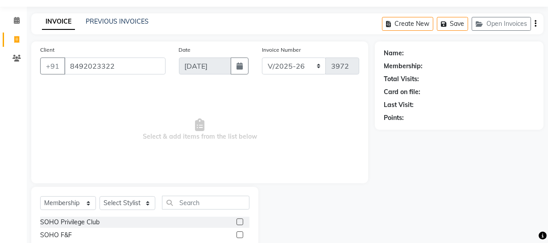
type input "8492023322"
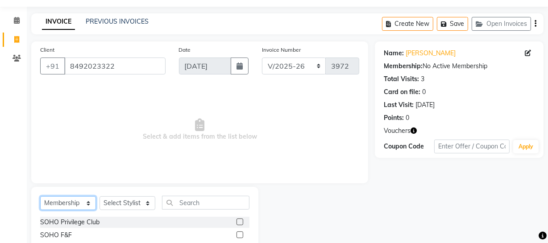
click at [86, 208] on select "Select Service Product Membership Package Voucher Prepaid Gift Card" at bounding box center [68, 203] width 56 height 14
select select "service"
click at [40, 196] on select "Select Service Product Membership Package Voucher Prepaid Gift Card" at bounding box center [68, 203] width 56 height 14
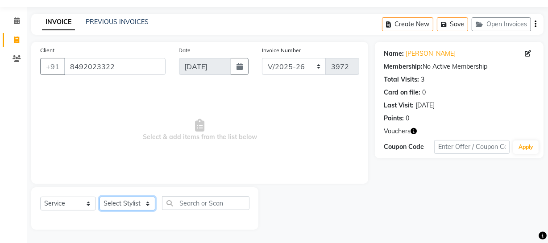
click at [121, 205] on select "Select Stylist [PERSON_NAME] Adhamya [PERSON_NAME] [PERSON_NAME] [PERSON_NAME] …" at bounding box center [127, 204] width 56 height 14
click at [413, 128] on icon "button" at bounding box center [413, 131] width 6 height 6
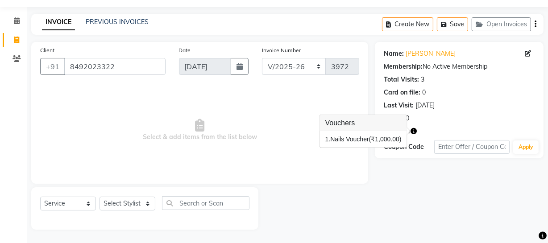
click at [478, 95] on div "Card on file: 0" at bounding box center [458, 92] width 151 height 9
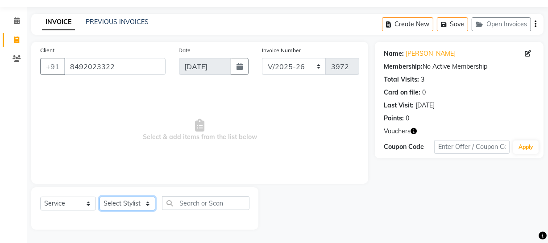
click at [119, 208] on select "Select Stylist [PERSON_NAME] Adhamya [PERSON_NAME] [PERSON_NAME] [PERSON_NAME] …" at bounding box center [127, 204] width 56 height 14
select select "85858"
click at [99, 197] on select "Select Stylist [PERSON_NAME] Adhamya [PERSON_NAME] [PERSON_NAME] [PERSON_NAME] …" at bounding box center [127, 204] width 56 height 14
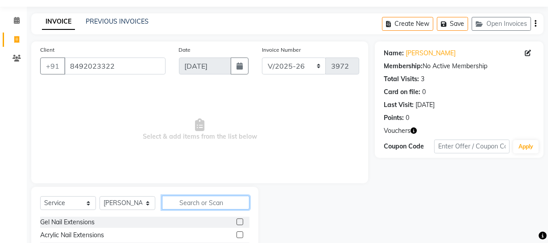
click at [174, 208] on input "text" at bounding box center [205, 203] width 87 height 14
click at [89, 221] on div "Gel Nail Extensions" at bounding box center [67, 222] width 54 height 9
checkbox input "false"
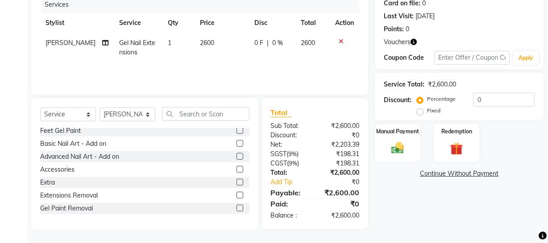
scroll to position [81, 0]
drag, startPoint x: 89, startPoint y: 157, endPoint x: 146, endPoint y: 135, distance: 61.4
click at [89, 157] on div "Advanced Nail Art - Add on" at bounding box center [79, 156] width 79 height 9
checkbox input "false"
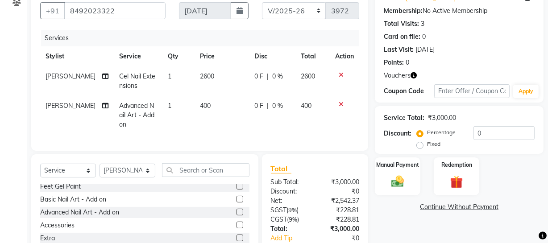
click at [436, 145] on label "Fixed" at bounding box center [433, 144] width 13 height 8
click at [425, 145] on input "Fixed" at bounding box center [421, 144] width 6 height 6
radio input "true"
drag, startPoint x: 453, startPoint y: 134, endPoint x: 265, endPoint y: 126, distance: 187.9
click at [322, 125] on div "Client +91 8492023322 Date 03-09-2025 Invoice Number Red/2025-26 V/2025 V/2025-…" at bounding box center [287, 136] width 525 height 300
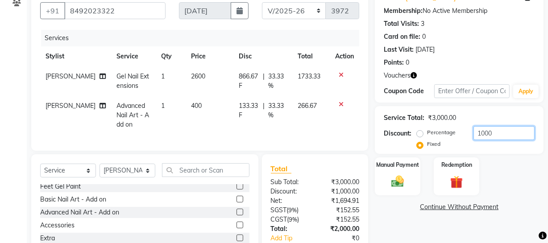
type input "1000"
click at [499, 45] on div "Last Visit: 29-08-2025" at bounding box center [458, 49] width 151 height 9
click at [312, 18] on select "Red/2025-26 V/2025 V/2025-26" at bounding box center [294, 10] width 64 height 17
select select "6283"
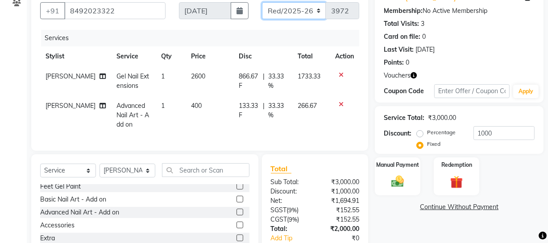
click at [262, 2] on select "Red/2025-26 V/2025 V/2025-26" at bounding box center [294, 10] width 64 height 17
type input "0836"
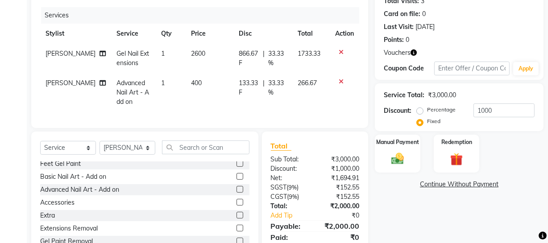
scroll to position [143, 0]
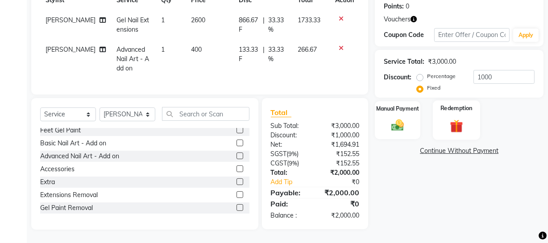
click at [451, 119] on img at bounding box center [455, 126] width 21 height 16
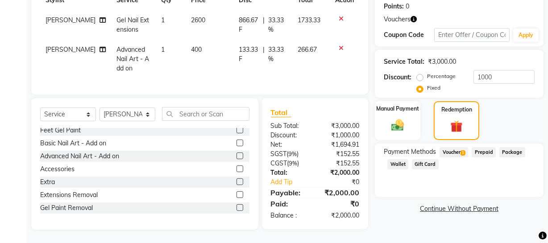
click at [447, 148] on span "Voucher 1" at bounding box center [453, 152] width 29 height 10
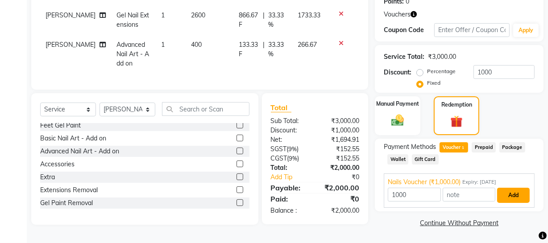
click at [517, 190] on button "Add" at bounding box center [513, 195] width 33 height 15
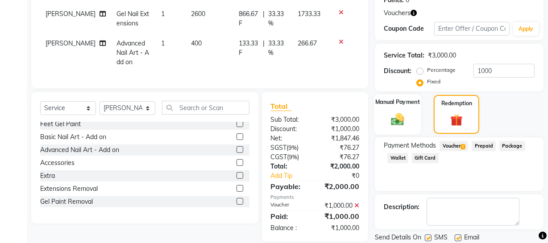
click at [406, 116] on img at bounding box center [397, 118] width 21 height 15
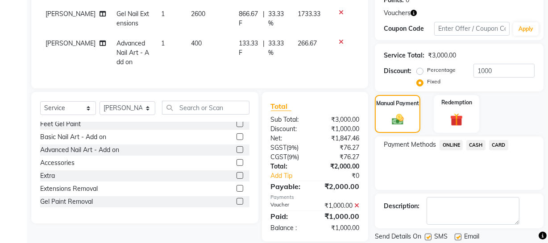
click at [479, 144] on span "CASH" at bounding box center [475, 145] width 19 height 10
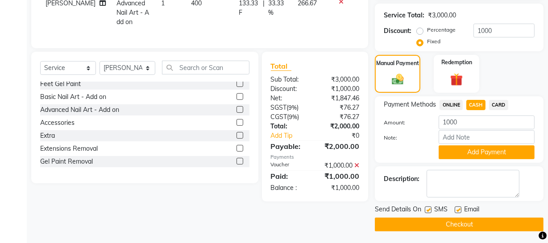
scroll to position [184, 0]
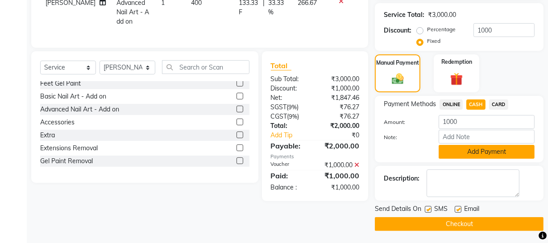
click at [487, 149] on button "Add Payment" at bounding box center [486, 152] width 96 height 14
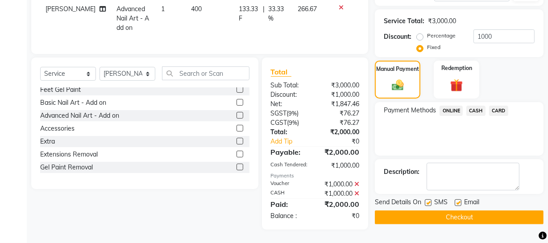
click at [451, 210] on button "Checkout" at bounding box center [459, 217] width 169 height 14
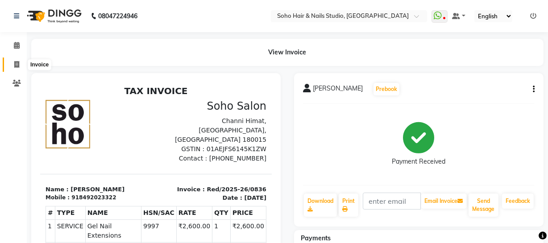
click at [20, 65] on span at bounding box center [17, 65] width 16 height 10
select select "735"
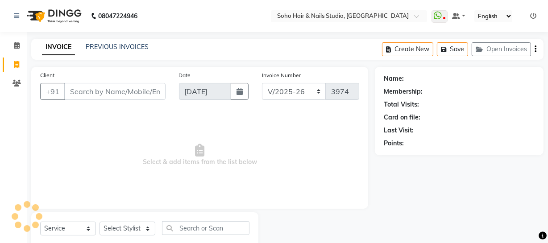
scroll to position [25, 0]
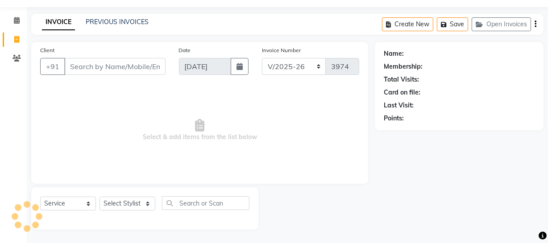
select select "membership"
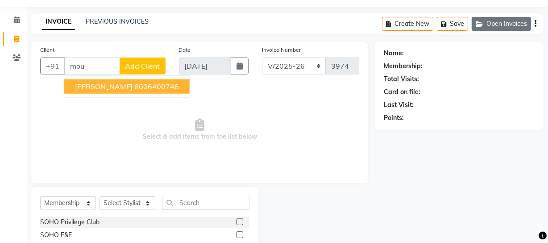
click at [522, 21] on button "Open Invoices" at bounding box center [500, 24] width 59 height 14
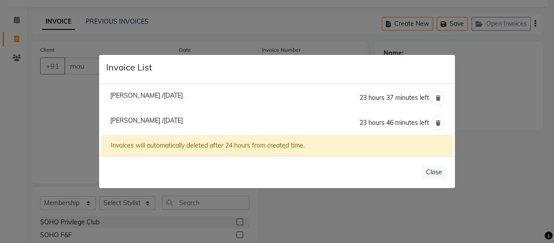
click at [143, 99] on span "[PERSON_NAME] /[DATE]" at bounding box center [146, 95] width 73 height 8
type input "6006400746"
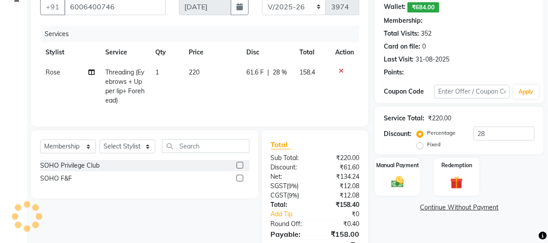
select select "1: Object"
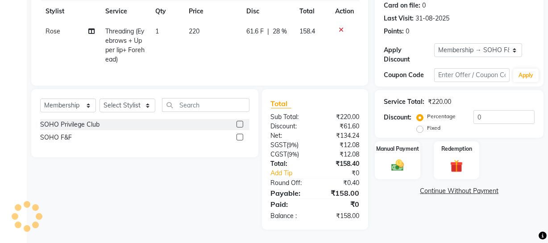
type input "28"
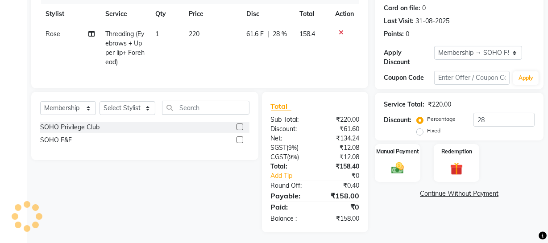
click at [60, 106] on div "Select Service Product Membership Package Voucher Prepaid Gift Card Select Styl…" at bounding box center [144, 126] width 227 height 68
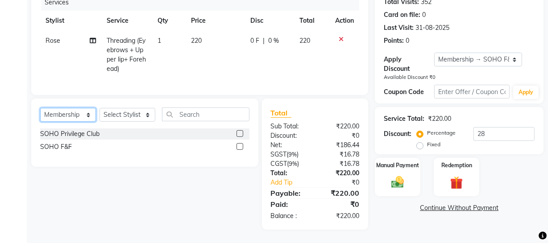
drag, startPoint x: 60, startPoint y: 113, endPoint x: 60, endPoint y: 120, distance: 7.6
click at [60, 113] on select "Select Service Product Membership Package Voucher Prepaid Gift Card" at bounding box center [68, 115] width 56 height 14
select select "service"
click at [40, 108] on select "Select Service Product Membership Package Voucher Prepaid Gift Card" at bounding box center [68, 115] width 56 height 14
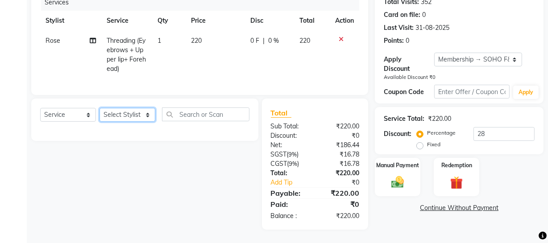
click at [124, 115] on select "Select Stylist [PERSON_NAME] Adhamya [PERSON_NAME] [PERSON_NAME] [PERSON_NAME] …" at bounding box center [127, 115] width 56 height 14
click at [99, 108] on select "Select Stylist [PERSON_NAME] Adhamya [PERSON_NAME] [PERSON_NAME] [PERSON_NAME] …" at bounding box center [127, 115] width 56 height 14
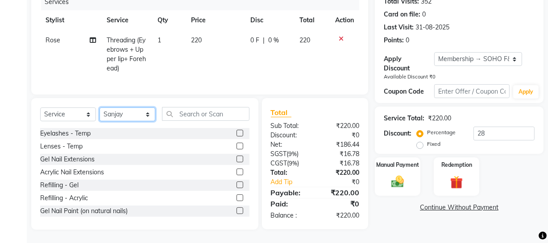
click at [125, 118] on select "Select Stylist [PERSON_NAME] Adhamya [PERSON_NAME] [PERSON_NAME] [PERSON_NAME] …" at bounding box center [127, 114] width 56 height 14
select select "39741"
click at [99, 107] on select "Select Stylist [PERSON_NAME] Adhamya [PERSON_NAME] [PERSON_NAME] [PERSON_NAME] …" at bounding box center [127, 114] width 56 height 14
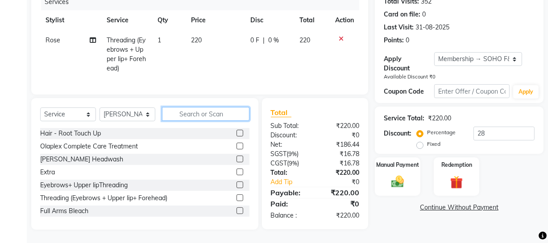
click at [181, 116] on input "text" at bounding box center [205, 114] width 87 height 14
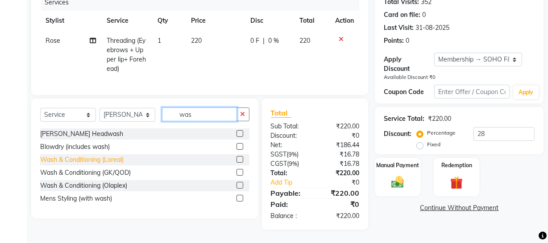
type input "was"
click at [101, 158] on div "Wash & Conditioning (Loreal)" at bounding box center [81, 159] width 83 height 9
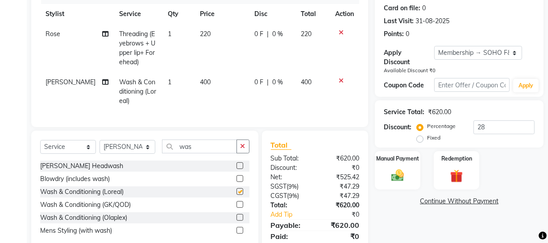
checkbox input "false"
click at [479, 52] on select "Select Membership → SOHO F&F" at bounding box center [478, 53] width 88 height 14
select select "0:"
click at [434, 46] on select "Select Membership → SOHO F&F" at bounding box center [478, 53] width 88 height 14
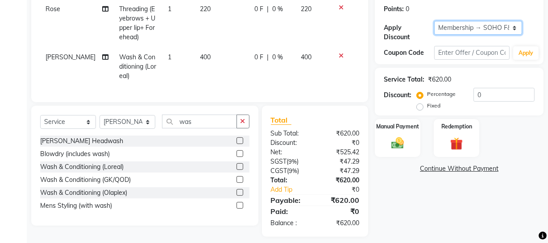
scroll to position [161, 0]
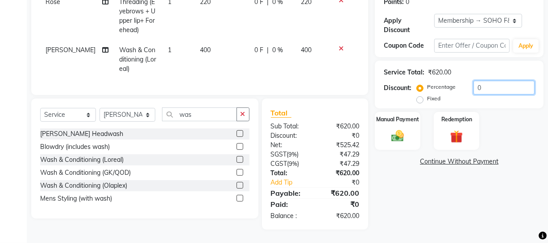
drag, startPoint x: 486, startPoint y: 85, endPoint x: 398, endPoint y: 85, distance: 87.8
click at [403, 85] on div "Discount: Percentage Fixed 0" at bounding box center [458, 93] width 151 height 24
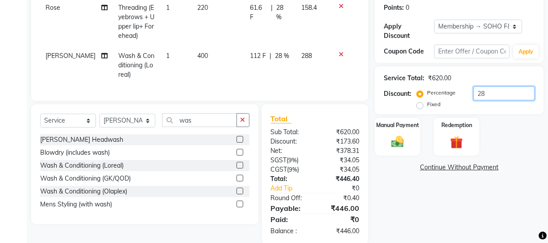
scroll to position [162, 0]
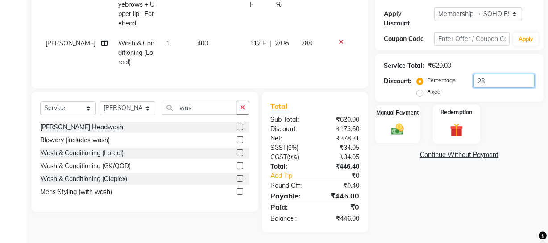
type input "28"
click at [464, 119] on div "Redemption" at bounding box center [456, 124] width 47 height 40
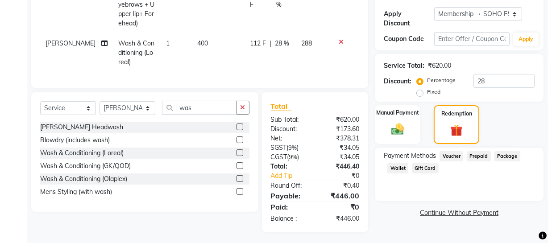
click at [392, 165] on span "Wallet" at bounding box center [397, 168] width 21 height 10
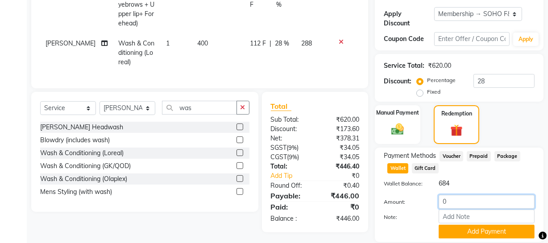
drag, startPoint x: 452, startPoint y: 200, endPoint x: 400, endPoint y: 203, distance: 52.3
click at [403, 203] on div "Amount: 0" at bounding box center [459, 202] width 164 height 15
type input "446"
click at [478, 231] on button "Add Payment" at bounding box center [486, 232] width 96 height 14
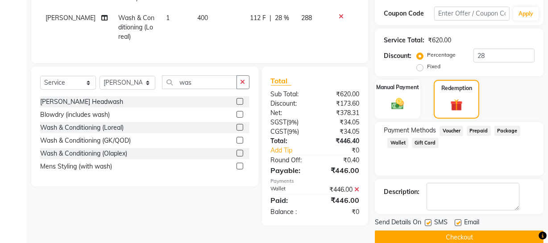
scroll to position [202, 0]
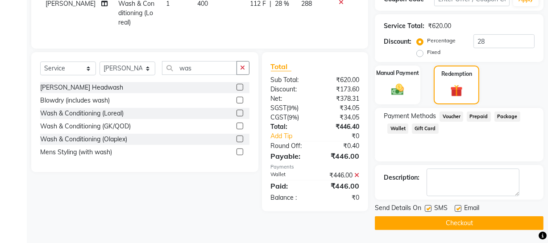
click at [453, 218] on button "Checkout" at bounding box center [459, 223] width 169 height 14
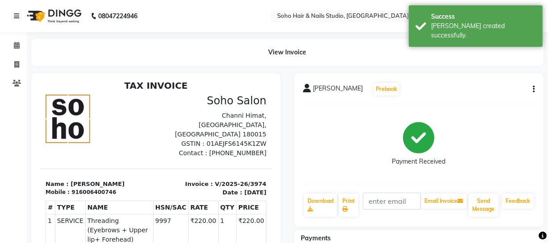
scroll to position [7, 0]
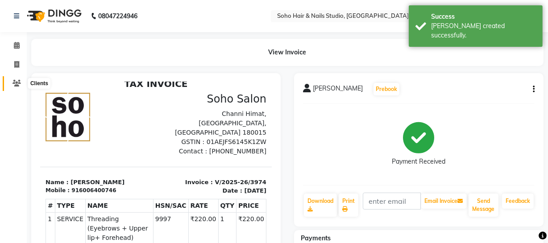
click at [18, 79] on span at bounding box center [17, 83] width 16 height 10
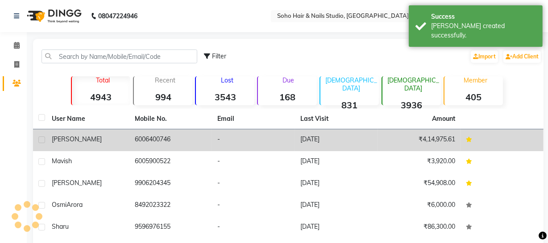
click at [100, 137] on div "[PERSON_NAME]" at bounding box center [88, 139] width 72 height 9
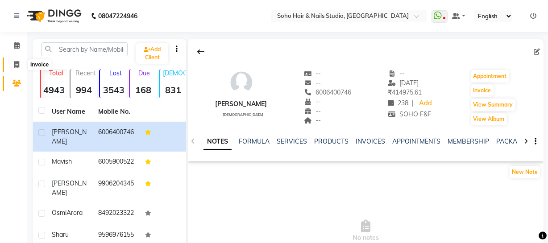
click at [16, 62] on icon at bounding box center [16, 64] width 5 height 7
select select "service"
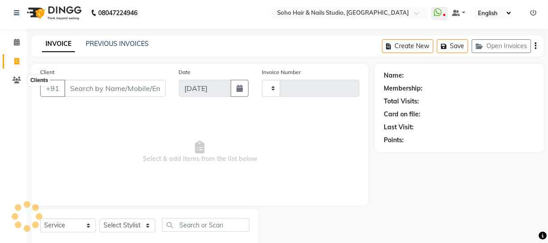
scroll to position [25, 0]
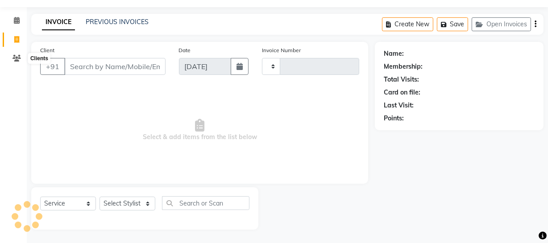
type input "3975"
select select "735"
select select "membership"
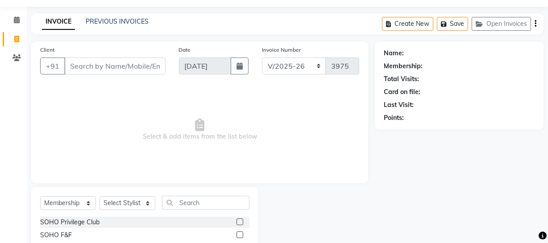
click at [108, 14] on div "INVOICE PREVIOUS INVOICES Create New Save Open Invoices" at bounding box center [287, 23] width 512 height 21
click at [109, 18] on link "PREVIOUS INVOICES" at bounding box center [117, 21] width 63 height 8
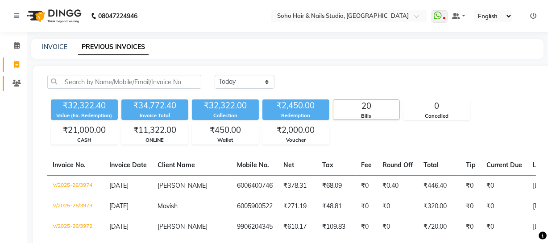
click at [20, 83] on span at bounding box center [17, 83] width 16 height 10
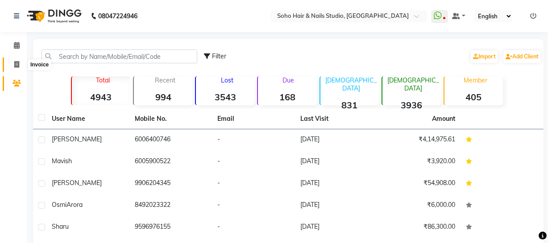
click at [13, 62] on span at bounding box center [17, 65] width 16 height 10
select select "service"
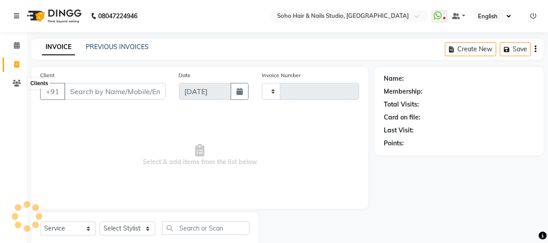
scroll to position [25, 0]
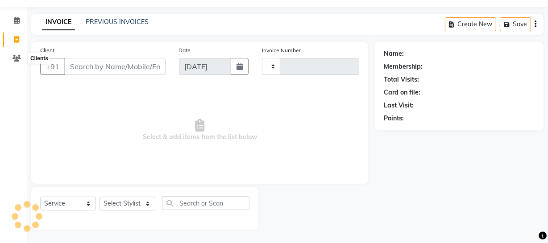
type input "3975"
select select "735"
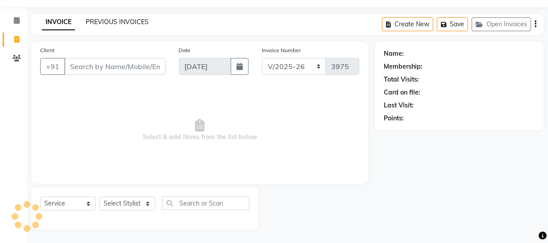
click at [110, 22] on link "PREVIOUS INVOICES" at bounding box center [117, 22] width 63 height 8
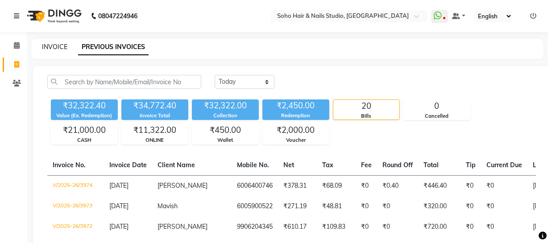
click at [53, 45] on link "INVOICE" at bounding box center [54, 47] width 25 height 8
select select "735"
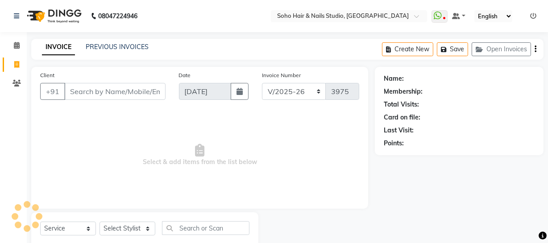
scroll to position [25, 0]
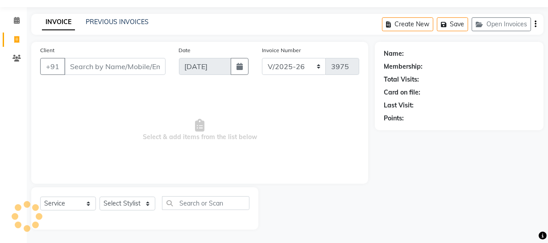
select select "membership"
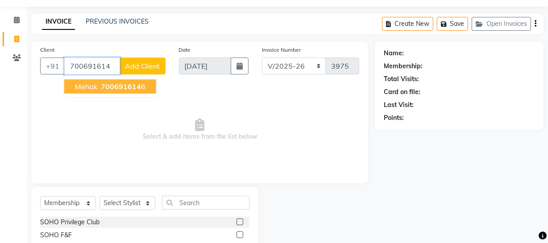
drag, startPoint x: 99, startPoint y: 82, endPoint x: 106, endPoint y: 109, distance: 28.0
click at [99, 82] on ngb-highlight "700691614 6" at bounding box center [122, 86] width 46 height 9
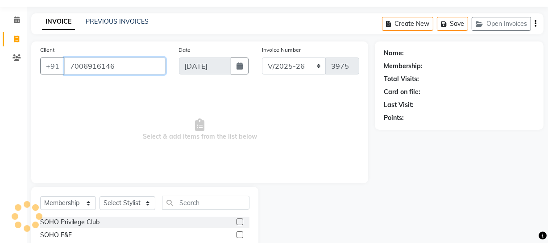
type input "7006916146"
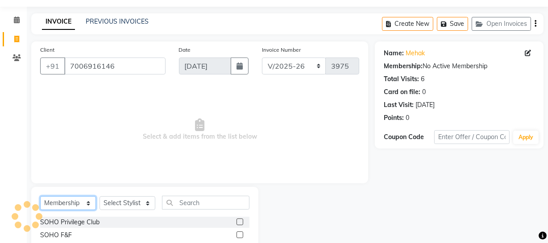
click at [81, 203] on select "Select Service Product Membership Package Voucher Prepaid Gift Card" at bounding box center [68, 203] width 56 height 14
select select "service"
click at [40, 196] on select "Select Service Product Membership Package Voucher Prepaid Gift Card" at bounding box center [68, 203] width 56 height 14
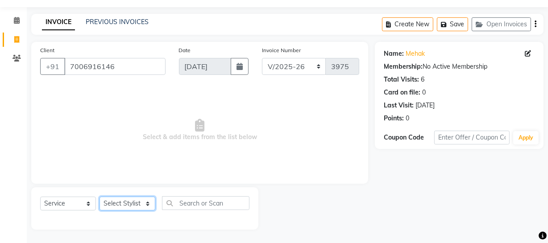
click at [137, 206] on select "Select Stylist [PERSON_NAME] Adhamya [PERSON_NAME] [PERSON_NAME] [PERSON_NAME] …" at bounding box center [127, 204] width 56 height 14
select select "38041"
click at [99, 197] on select "Select Stylist [PERSON_NAME] Adhamya [PERSON_NAME] [PERSON_NAME] [PERSON_NAME] …" at bounding box center [127, 204] width 56 height 14
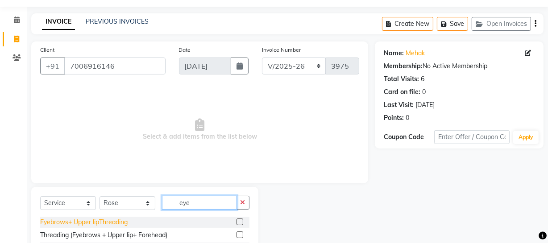
type input "eye"
click at [117, 226] on div "Eyebrows+ Upper lipThreading" at bounding box center [83, 222] width 87 height 9
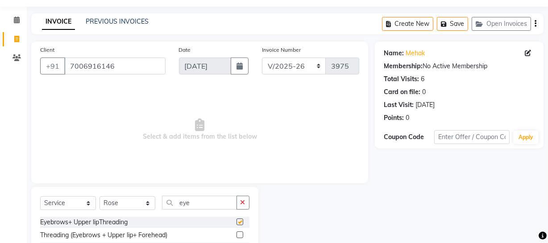
checkbox input "false"
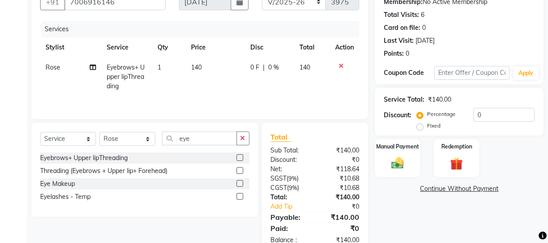
scroll to position [107, 0]
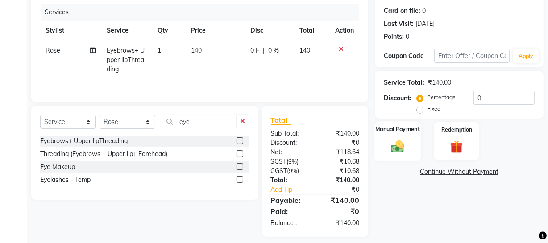
click at [414, 154] on div "Manual Payment" at bounding box center [397, 141] width 47 height 40
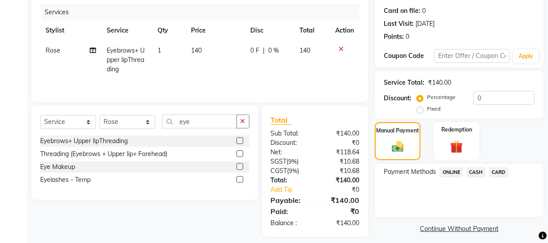
scroll to position [114, 0]
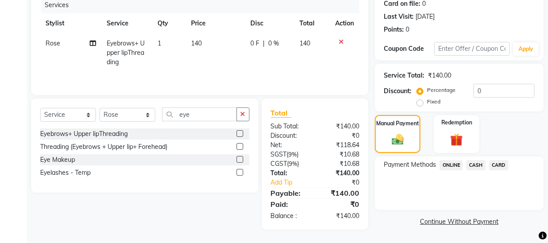
drag, startPoint x: 472, startPoint y: 165, endPoint x: 473, endPoint y: 174, distance: 8.5
click at [472, 166] on span "CASH" at bounding box center [475, 165] width 19 height 10
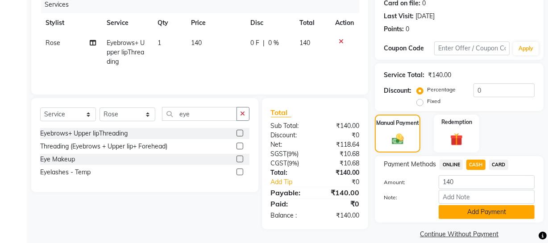
click at [484, 212] on button "Add Payment" at bounding box center [486, 212] width 96 height 14
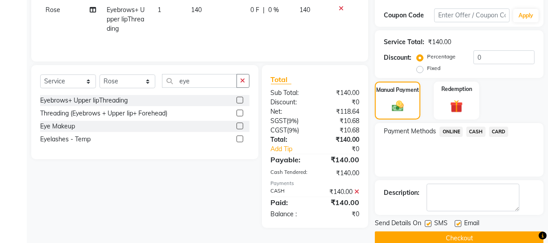
scroll to position [162, 0]
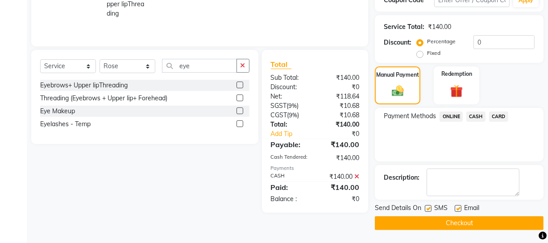
click at [445, 223] on button "Checkout" at bounding box center [459, 223] width 169 height 14
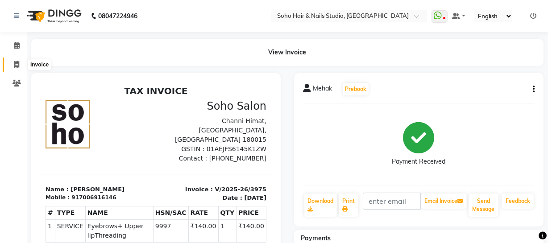
click at [10, 65] on span at bounding box center [17, 65] width 16 height 10
select select "service"
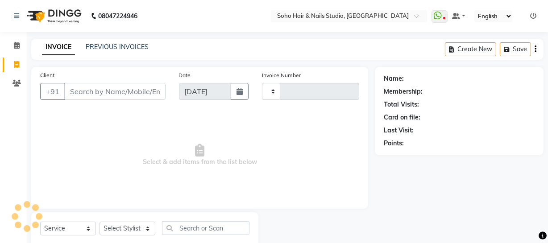
scroll to position [25, 0]
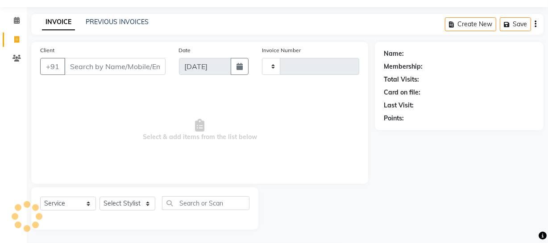
type input "3976"
select select "735"
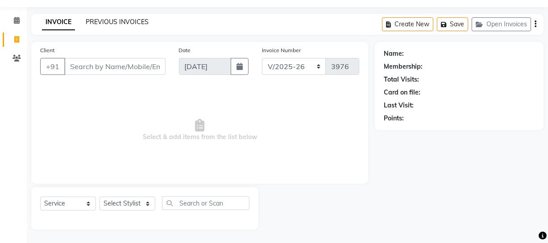
select select "membership"
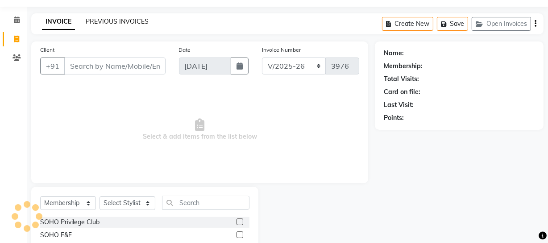
click at [108, 22] on link "PREVIOUS INVOICES" at bounding box center [117, 21] width 63 height 8
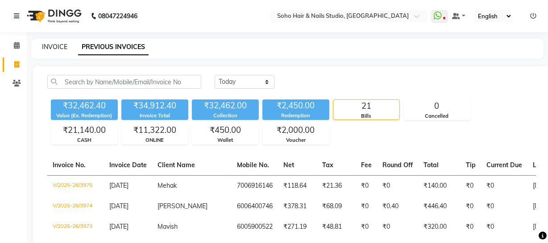
click at [52, 43] on link "INVOICE" at bounding box center [54, 47] width 25 height 8
select select "735"
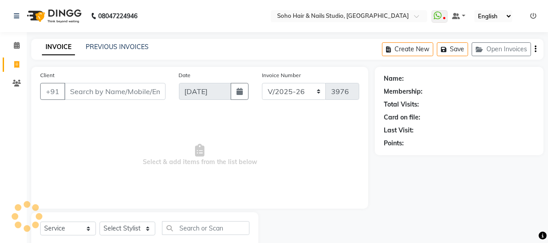
scroll to position [25, 0]
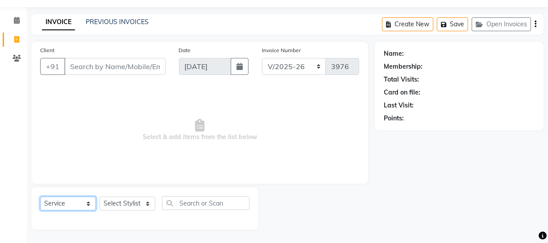
click at [80, 202] on select "Select Service Product Membership Package Voucher Prepaid Gift Card" at bounding box center [68, 204] width 56 height 14
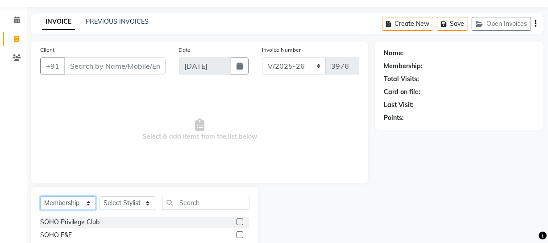
select select "product"
click at [40, 196] on select "Select Service Product Membership Package Voucher Prepaid Gift Card" at bounding box center [68, 203] width 56 height 14
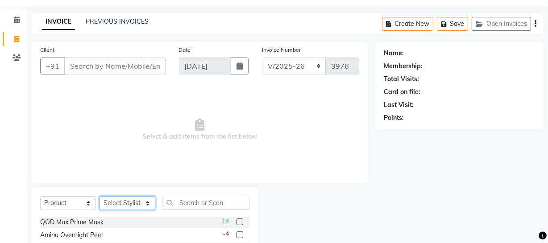
drag, startPoint x: 138, startPoint y: 203, endPoint x: 138, endPoint y: 198, distance: 4.9
click at [138, 203] on select "Select Stylist [PERSON_NAME] Adhamya [PERSON_NAME] [PERSON_NAME] [PERSON_NAME] …" at bounding box center [127, 203] width 56 height 14
select select "22783"
click at [99, 196] on select "Select Stylist [PERSON_NAME] Adhamya [PERSON_NAME] [PERSON_NAME] [PERSON_NAME] …" at bounding box center [127, 203] width 56 height 14
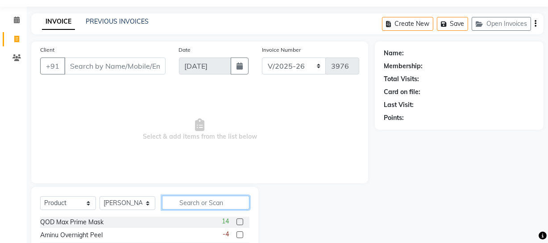
click at [203, 208] on input "text" at bounding box center [205, 203] width 87 height 14
type input "7898599810376"
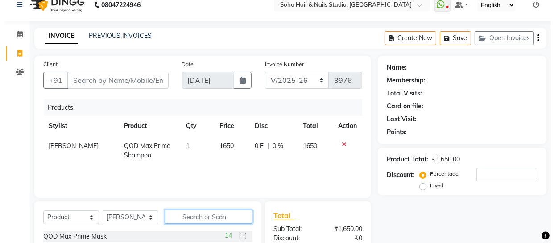
scroll to position [0, 0]
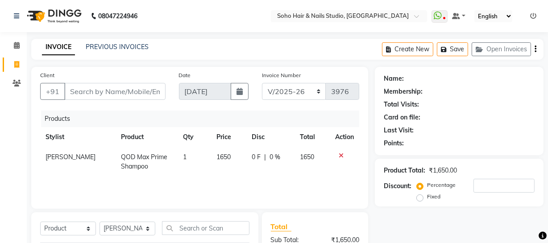
click at [338, 153] on icon at bounding box center [340, 156] width 5 height 6
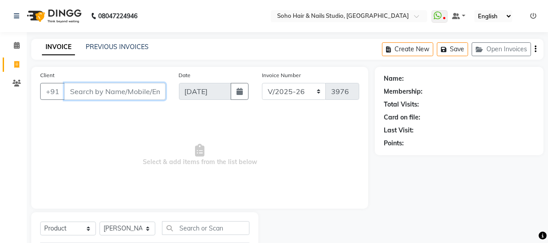
click at [124, 95] on input "Client" at bounding box center [114, 91] width 101 height 17
click at [532, 16] on icon at bounding box center [533, 16] width 6 height 6
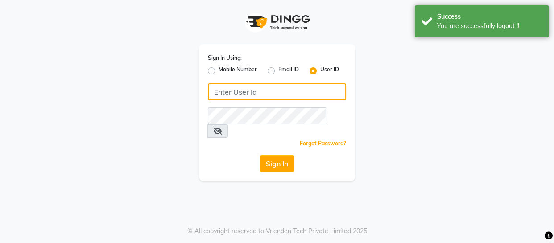
type input "9596963939"
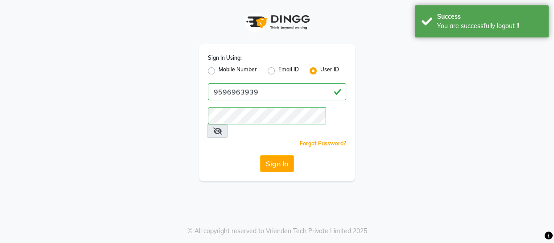
click at [278, 70] on label "Email ID" at bounding box center [288, 71] width 21 height 11
click at [278, 70] on input "Email ID" at bounding box center [281, 69] width 6 height 6
radio input "true"
radio input "false"
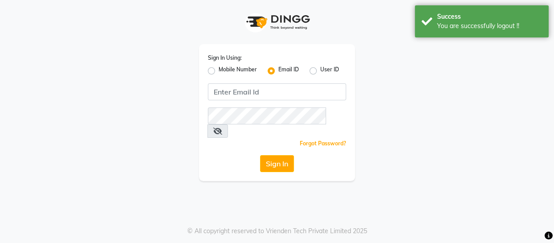
click at [320, 71] on label "User ID" at bounding box center [329, 71] width 19 height 11
click at [320, 71] on input "User ID" at bounding box center [323, 69] width 6 height 6
radio input "true"
radio input "false"
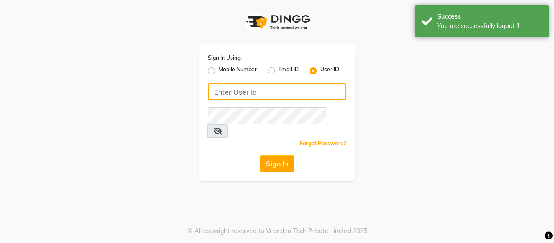
click at [284, 93] on input "Username" at bounding box center [277, 91] width 138 height 17
type input "SOHOSTUDIO"
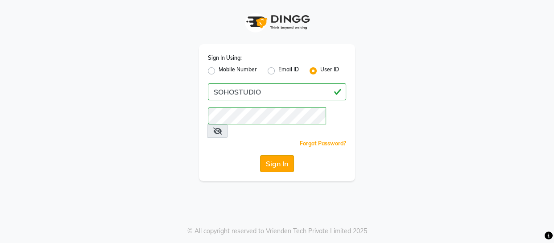
click at [280, 155] on button "Sign In" at bounding box center [277, 163] width 34 height 17
